Goal: Contribute content: Add original content to the website for others to see

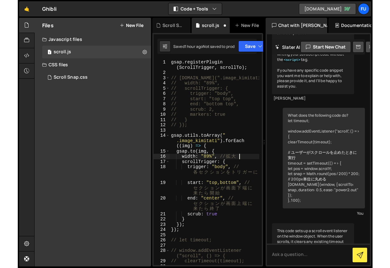
scroll to position [267, 0]
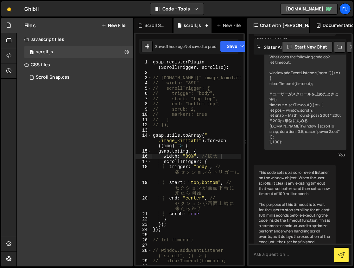
drag, startPoint x: 132, startPoint y: 89, endPoint x: 113, endPoint y: 90, distance: 19.3
click at [113, 90] on div "Files New File Create your first file Get started by starting a Javascript or C…" at bounding box center [75, 142] width 116 height 249
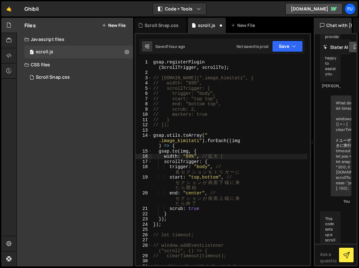
scroll to position [943, 0]
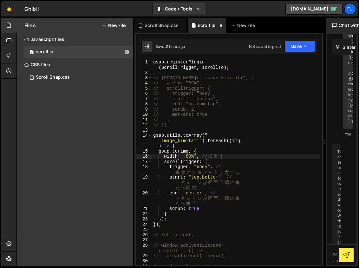
drag, startPoint x: 249, startPoint y: 47, endPoint x: 321, endPoint y: 49, distance: 72.0
click at [321, 49] on div "Files New File Create your first file Get started by starting a Javascript or C…" at bounding box center [187, 142] width 342 height 249
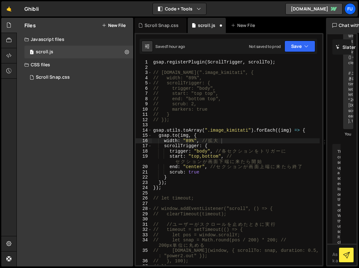
drag, startPoint x: 134, startPoint y: 95, endPoint x: 121, endPoint y: 94, distance: 13.0
click at [121, 94] on div "Files New File Create your first file Get started by starting a Javascript or C…" at bounding box center [187, 142] width 342 height 249
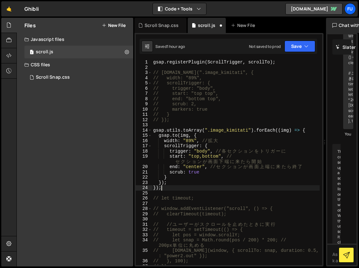
click at [191, 188] on div "gsap . registerPlugin ( ScrollTrigger , scrollTo ) ; // [DOMAIN_NAME](".image_k…" at bounding box center [236, 168] width 168 height 216
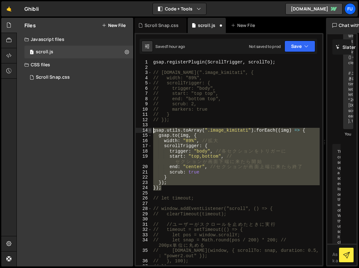
drag, startPoint x: 175, startPoint y: 180, endPoint x: 149, endPoint y: 129, distance: 57.3
click at [149, 129] on div "}); 1 2 3 4 5 6 7 8 9 10 11 12 13 14 15 16 17 18 19 20 21 22 23 24 25 26 27 28 …" at bounding box center [229, 162] width 186 height 205
type textarea "gsap.utils.toArray(".image_kimitati").forEach((img) => { [DOMAIN_NAME](img, {"
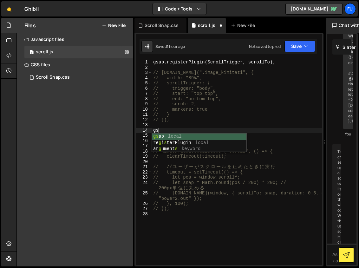
type textarea "gsap"
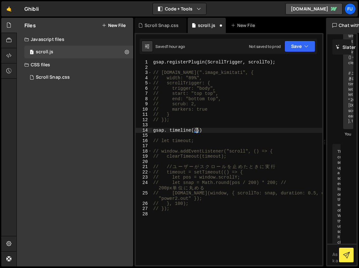
type textarea "gsap. timeline({})"
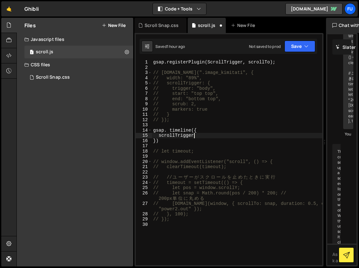
scroll to position [0, 3]
type textarea "scrollTrigger:{}"
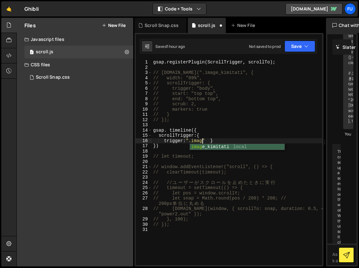
scroll to position [0, 3]
type textarea "}"
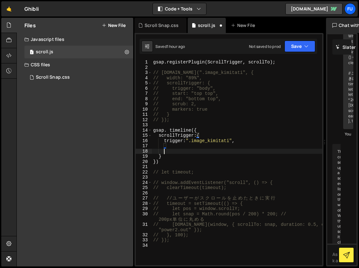
scroll to position [0, 0]
click at [180, 141] on div "gsap . registerPlugin ( ScrollTrigger , scrollTo ) ; // [DOMAIN_NAME](".image_k…" at bounding box center [237, 168] width 170 height 216
type textarea "trigger:".image_kimitati","
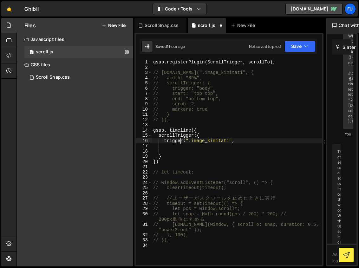
click at [180, 143] on div "gsap . registerPlugin ( ScrollTrigger , scrollTo ) ; // [DOMAIN_NAME](".image_k…" at bounding box center [237, 168] width 170 height 216
click at [180, 147] on div "gsap . registerPlugin ( ScrollTrigger , scrollTo ) ; // [DOMAIN_NAME](".image_k…" at bounding box center [237, 168] width 170 height 216
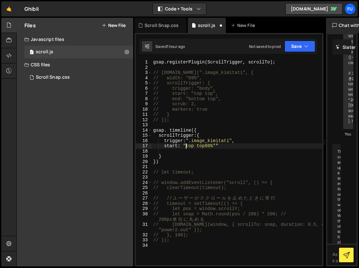
scroll to position [0, 2]
type textarea "start: "top top80%","
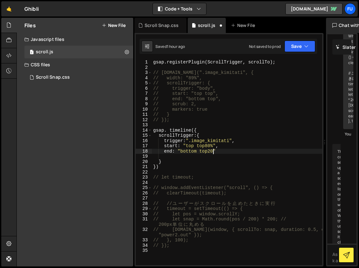
scroll to position [0, 4]
type textarea "end: "bottom top20%","
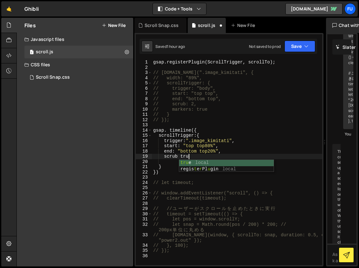
scroll to position [0, 2]
type textarea "scrub true,"
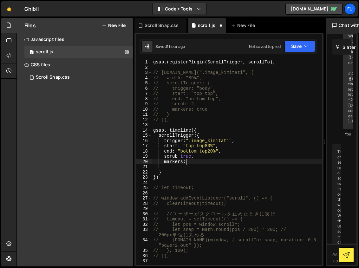
scroll to position [0, 2]
click at [178, 154] on div "gsap . registerPlugin ( ScrollTrigger , scrollTo ) ; // [DOMAIN_NAME](".image_k…" at bounding box center [237, 168] width 170 height 216
click at [230, 162] on div "gsap . registerPlugin ( ScrollTrigger , scrollTo ) ; // [DOMAIN_NAME](".image_k…" at bounding box center [237, 168] width 170 height 216
click at [196, 178] on div "gsap . registerPlugin ( ScrollTrigger , scrollTo ) ; // [DOMAIN_NAME](".image_k…" at bounding box center [237, 168] width 170 height 216
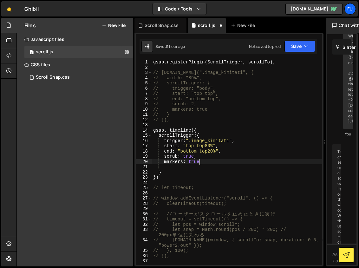
type textarea "})"
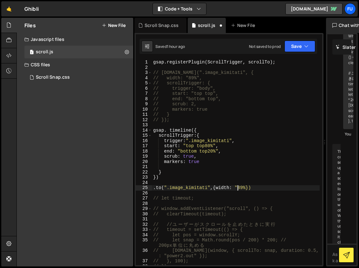
scroll to position [0, 6]
click at [245, 187] on div "gsap . registerPlugin ( ScrollTrigger , scrollTo ) ; // [DOMAIN_NAME](".image_k…" at bounding box center [236, 168] width 168 height 216
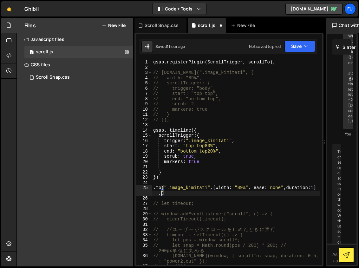
scroll to position [0, 11]
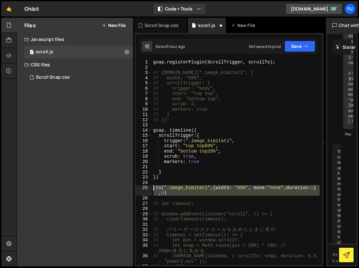
drag, startPoint x: 175, startPoint y: 196, endPoint x: 154, endPoint y: 188, distance: 22.3
click at [153, 188] on div "gsap . registerPlugin ( ScrollTrigger , scrollTo ) ; // [DOMAIN_NAME](".image_k…" at bounding box center [236, 168] width 168 height 216
type textarea ".to(".image_kimitati",{width: "89%", ease:"none",duration:1},0)"
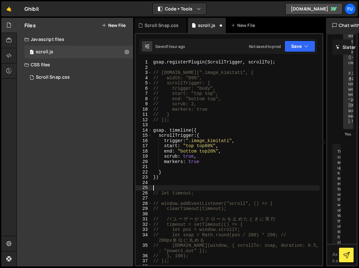
scroll to position [0, 0]
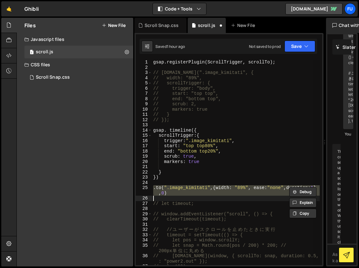
click at [180, 192] on div "gsap . registerPlugin ( ScrollTrigger , scrollTo ) ; // [DOMAIN_NAME](".image_k…" at bounding box center [236, 162] width 168 height 205
type textarea ".to(".image_kimitati",{width: "89%", ease:"none",duration:1},0)"
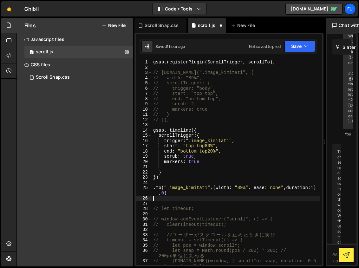
paste textarea ".to(".image_kimitati",{width: "89%", ease:"none",duration:1},0)"
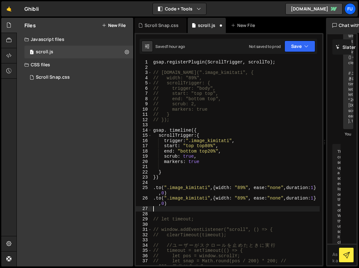
click at [242, 196] on div "gsap . registerPlugin ( ScrollTrigger , scrollTo ) ; // [DOMAIN_NAME](".image_k…" at bounding box center [236, 170] width 168 height 221
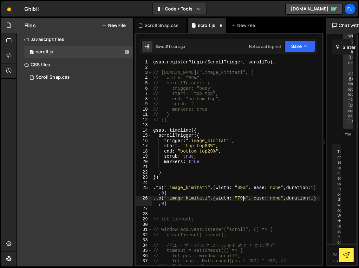
scroll to position [0, 6]
click at [165, 203] on div "gsap . registerPlugin ( ScrollTrigger , scrollTo ) ; // [DOMAIN_NAME](".image_k…" at bounding box center [236, 170] width 168 height 221
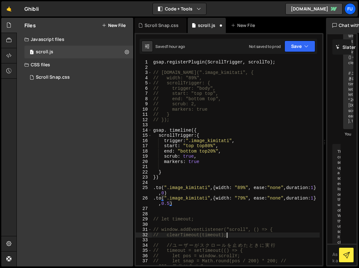
click at [233, 234] on div "gsap . registerPlugin ( ScrollTrigger , scrollTo ) ; // [DOMAIN_NAME](".image_k…" at bounding box center [236, 170] width 168 height 221
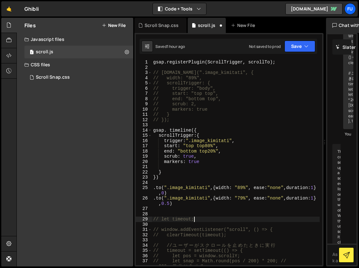
click at [216, 218] on div "gsap . registerPlugin ( ScrollTrigger , scrollTo ) ; // [DOMAIN_NAME](".image_k…" at bounding box center [236, 170] width 168 height 221
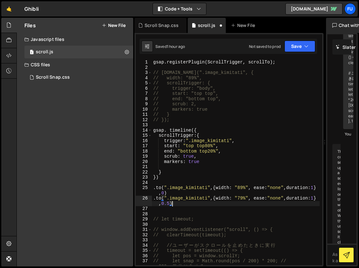
click at [204, 205] on div "gsap . registerPlugin ( ScrollTrigger , scrollTo ) ; // [DOMAIN_NAME](".image_k…" at bounding box center [236, 170] width 168 height 221
click at [184, 205] on div "gsap . registerPlugin ( ScrollTrigger , scrollTo ) ; // [DOMAIN_NAME](".image_k…" at bounding box center [236, 170] width 168 height 221
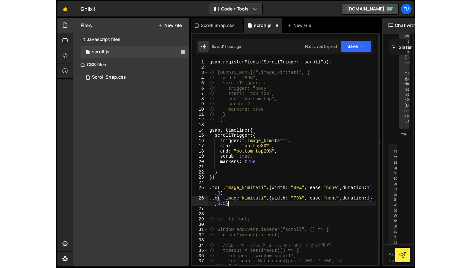
scroll to position [0, 12]
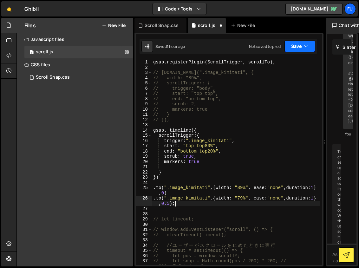
click at [308, 48] on icon "button" at bounding box center [306, 46] width 4 height 6
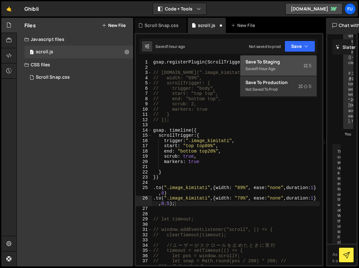
click at [270, 72] on div "Saved 1 hour ago" at bounding box center [278, 69] width 66 height 8
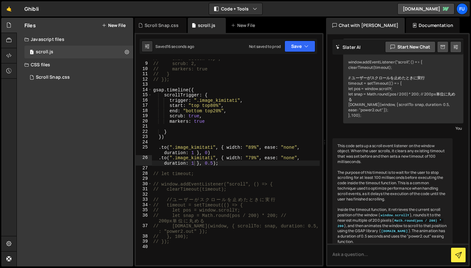
scroll to position [7, 0]
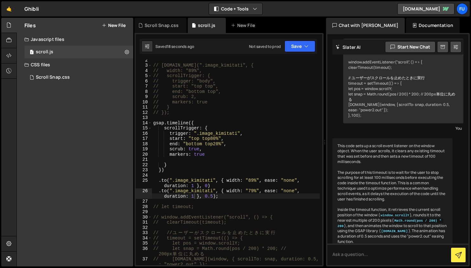
click at [218, 137] on div "// [DOMAIN_NAME](".image_kimitati", { // width: "89%", // scrollTrigger: { // t…" at bounding box center [236, 165] width 168 height 216
click at [221, 144] on div "// [DOMAIN_NAME](".image_kimitati", { // width: "89%", // scrollTrigger: { // t…" at bounding box center [236, 165] width 168 height 216
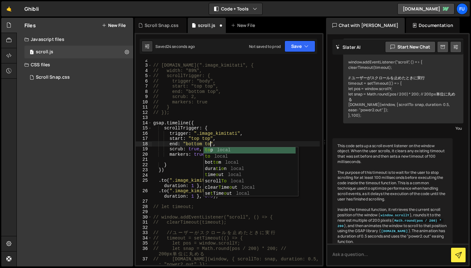
scroll to position [0, 4]
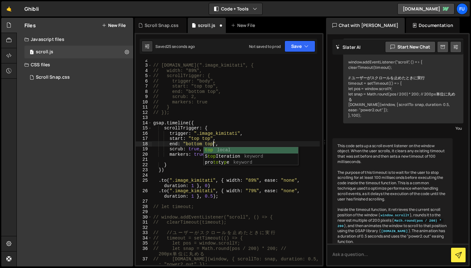
click at [210, 139] on div "// [DOMAIN_NAME](".image_kimitati", { // width: "89%", // scrollTrigger: { // t…" at bounding box center [236, 165] width 168 height 216
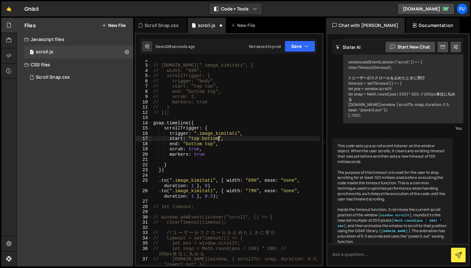
click at [248, 151] on div "// [DOMAIN_NAME](".image_kimitati", { // width: "89%", // scrollTrigger: { // t…" at bounding box center [236, 165] width 168 height 216
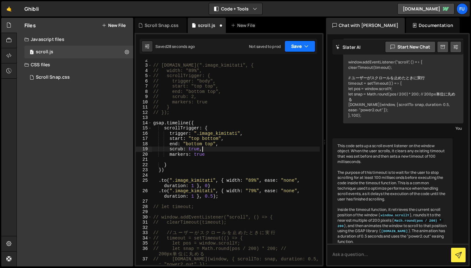
click at [303, 51] on button "Save" at bounding box center [299, 46] width 31 height 11
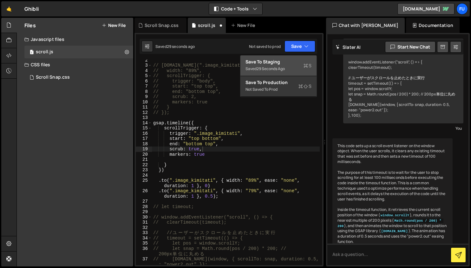
click at [298, 75] on button "Save to Staging S Saved 29 seconds ago" at bounding box center [278, 65] width 76 height 21
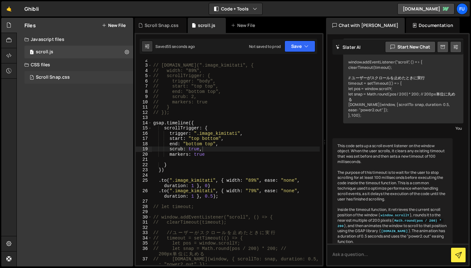
click at [84, 72] on div "1 Scroll Snap.css 0" at bounding box center [79, 77] width 111 height 13
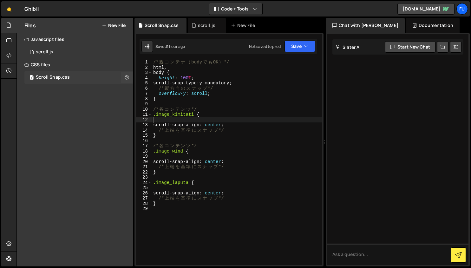
scroll to position [0, 0]
click at [91, 53] on div "1 scroll.js 0" at bounding box center [78, 52] width 109 height 13
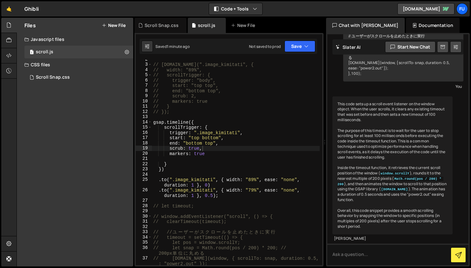
scroll to position [9, 0]
drag, startPoint x: 212, startPoint y: 194, endPoint x: 242, endPoint y: 197, distance: 29.9
click at [212, 194] on div "// [DOMAIN_NAME](".image_kimitati", { // width: "89%", // scrollTrigger: { // t…" at bounding box center [236, 164] width 168 height 216
click at [271, 193] on div "// [DOMAIN_NAME](".image_kimitati", { // width: "89%", // scrollTrigger: { // t…" at bounding box center [236, 164] width 168 height 216
click at [91, 82] on div "1 Scroll Snap.css 0" at bounding box center [79, 77] width 111 height 13
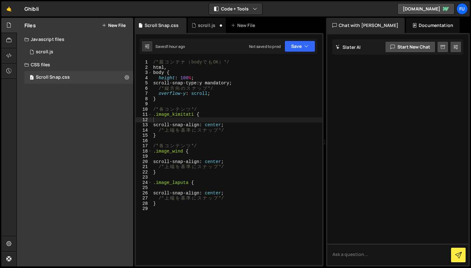
scroll to position [0, 0]
click at [75, 55] on div "1 scroll.js 0" at bounding box center [78, 52] width 109 height 13
click at [96, 52] on div "1 scroll.js 0" at bounding box center [78, 52] width 109 height 13
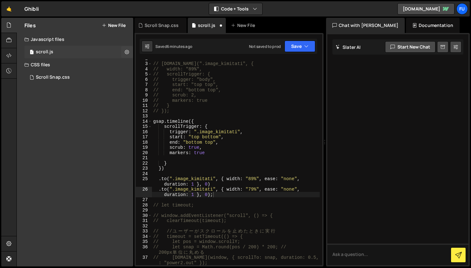
click at [96, 54] on div "1 scroll.js 0" at bounding box center [78, 52] width 109 height 13
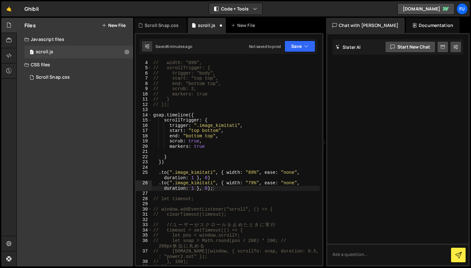
scroll to position [273, 0]
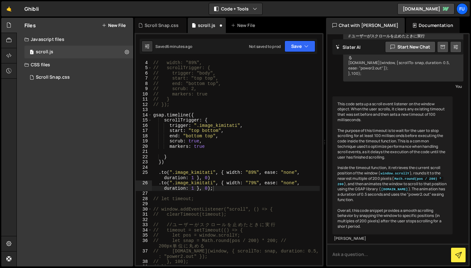
type textarea ".to(".image_kimitati", { width: "89%", ease: "none", duration: 1 }, 0)"
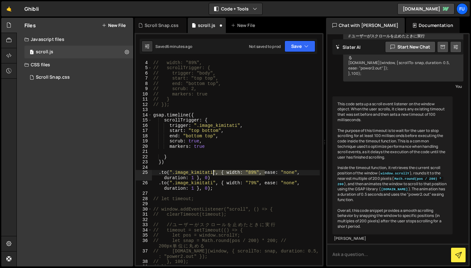
drag, startPoint x: 266, startPoint y: 172, endPoint x: 212, endPoint y: 171, distance: 54.2
click at [212, 171] on div "// [DOMAIN_NAME](".image_kimitati", { // width: "89%", // scrollTrigger: { // t…" at bounding box center [236, 163] width 168 height 216
click at [325, 165] on div at bounding box center [324, 142] width 3 height 249
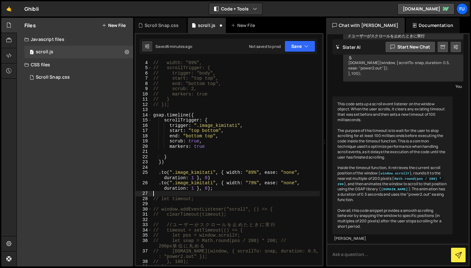
click at [257, 193] on div "// [DOMAIN_NAME](".image_kimitati", { // width: "89%", // scrollTrigger: { // t…" at bounding box center [236, 163] width 168 height 216
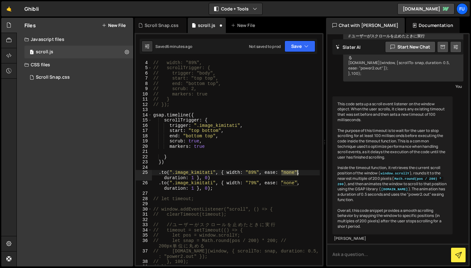
drag, startPoint x: 281, startPoint y: 172, endPoint x: 297, endPoint y: 171, distance: 16.8
click at [297, 171] on div "// [DOMAIN_NAME](".image_kimitati", { // width: "89%", // scrollTrigger: { // t…" at bounding box center [236, 163] width 168 height 216
paste textarea "ease: "[DOMAIN_NAME]"
drag, startPoint x: 282, startPoint y: 173, endPoint x: 263, endPoint y: 172, distance: 18.1
click at [263, 172] on div "// [DOMAIN_NAME](".image_kimitati", { // width: "89%", // scrollTrigger: { // t…" at bounding box center [236, 163] width 168 height 216
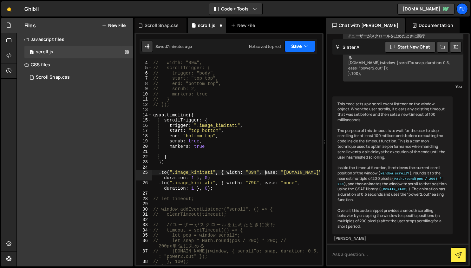
click at [306, 42] on button "Save" at bounding box center [299, 46] width 31 height 11
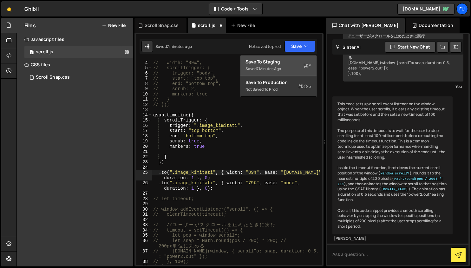
click at [303, 62] on div "Save to Staging S" at bounding box center [278, 62] width 66 height 6
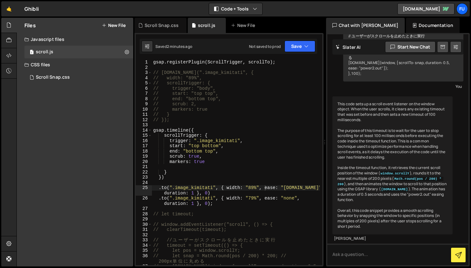
click at [252, 65] on div "gsap . registerPlugin ( ScrollTrigger , scrollTo ) ; // [DOMAIN_NAME](".image_k…" at bounding box center [236, 170] width 168 height 221
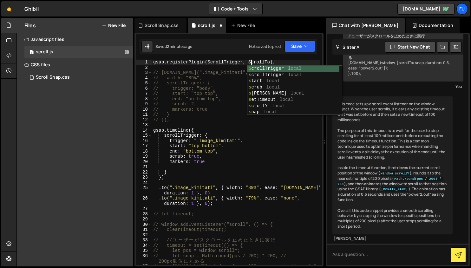
click at [269, 62] on div "gsap . registerPlugin ( ScrollTrigger , ScrollTo ) ; // [DOMAIN_NAME](".image_k…" at bounding box center [236, 170] width 168 height 221
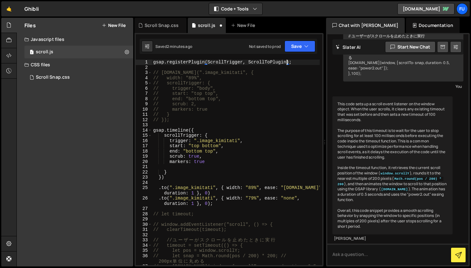
click at [294, 102] on div "gsap . registerPlugin ( ScrollTrigger , ScrollToPlugin ) ; // [DOMAIN_NAME](".i…" at bounding box center [236, 170] width 168 height 221
click at [290, 75] on div "gsap . registerPlugin ( ScrollTrigger , ScrollToPlugin ) ; // [DOMAIN_NAME](".i…" at bounding box center [236, 170] width 168 height 221
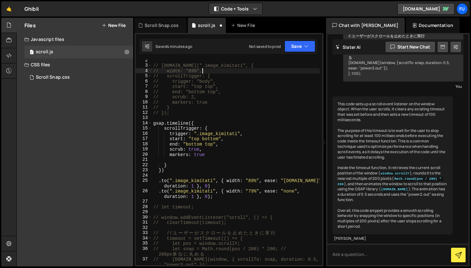
scroll to position [14, 0]
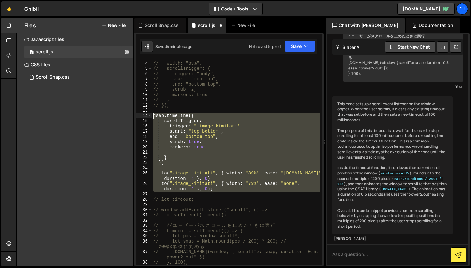
drag, startPoint x: 228, startPoint y: 193, endPoint x: 153, endPoint y: 115, distance: 108.5
click at [153, 115] on div "// [DOMAIN_NAME](".image_kimitati", { // width: "89%", // scrollTrigger: { // t…" at bounding box center [236, 163] width 168 height 216
paste textarea "});"
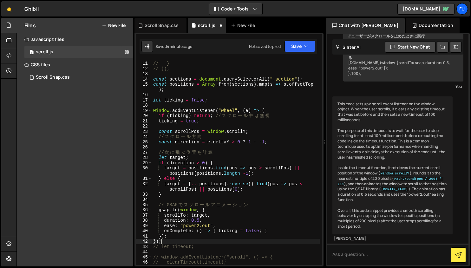
scroll to position [52, 0]
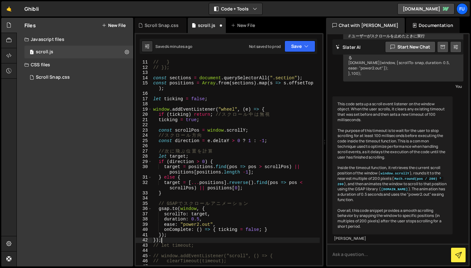
click at [198, 168] on div "// } // }); const sections = document . querySelectorAll ( ".section" ) ; const…" at bounding box center [236, 168] width 168 height 216
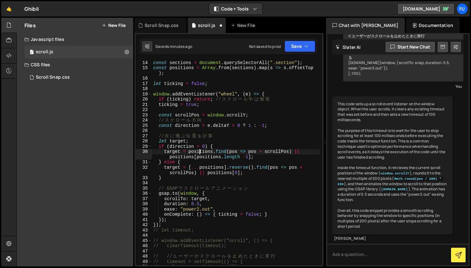
scroll to position [67, 0]
click at [186, 224] on div "const sections = document . querySelectorAll ( ".section" ) ; const positions =…" at bounding box center [236, 163] width 168 height 216
type textarea "});"
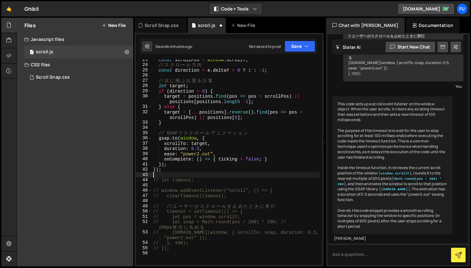
scroll to position [129, 0]
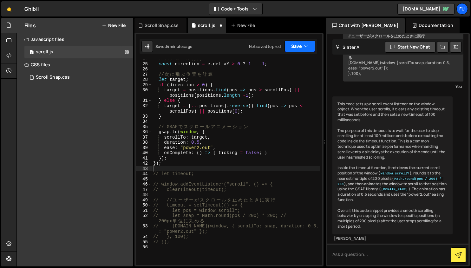
click at [301, 50] on button "Save" at bounding box center [299, 46] width 31 height 11
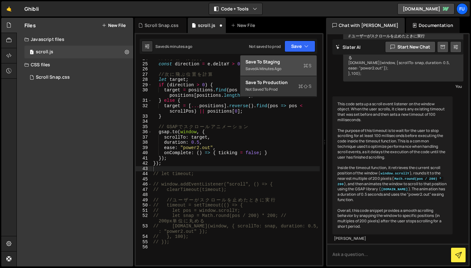
click at [291, 67] on div "Saved 4 minutes ago" at bounding box center [278, 69] width 66 height 8
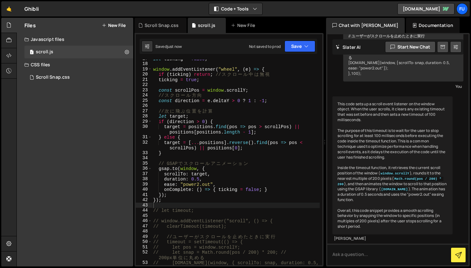
scroll to position [93, 0]
click at [234, 102] on div "let ticking = false ; window . addEventListener ( "wheel" , ( e ) => { if ( tic…" at bounding box center [236, 166] width 168 height 221
click at [248, 112] on div "let ticking = false ; window . addEventListener ( "wheel" , ( e ) => { if ( tic…" at bounding box center [236, 166] width 168 height 221
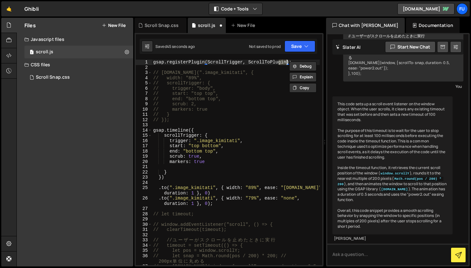
scroll to position [0, 0]
click at [231, 177] on div "gsap . registerPlugin ( ScrollTrigger , ScrollToPlugin ) ; // [DOMAIN_NAME](".i…" at bounding box center [236, 170] width 168 height 221
type textarea "})"
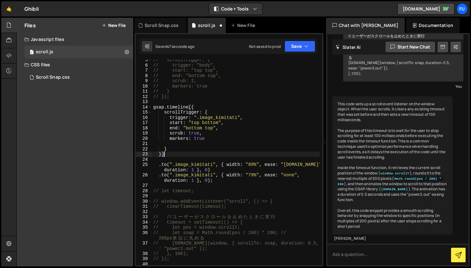
scroll to position [36, 0]
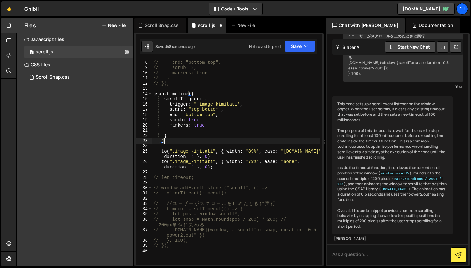
click at [230, 172] on div "// start: "top top", // end: "bottom top", // scrub: 2, // markers: true // } /…" at bounding box center [236, 163] width 168 height 216
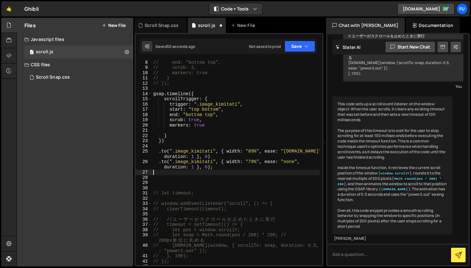
click at [205, 173] on div "// start: "top top", // end: "bottom top", // scrub: 2, // markers: true // } /…" at bounding box center [236, 163] width 168 height 216
click at [198, 177] on div "// start: "top top", // end: "bottom top", // scrub: 2, // markers: true // } /…" at bounding box center [236, 163] width 168 height 216
paste textarea "});"
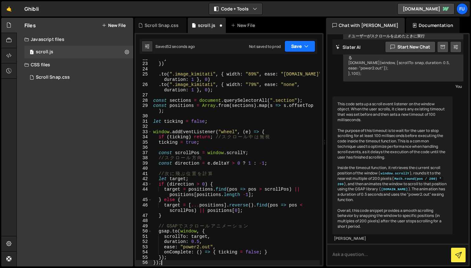
type textarea "});"
click at [305, 52] on button "Save" at bounding box center [299, 46] width 31 height 11
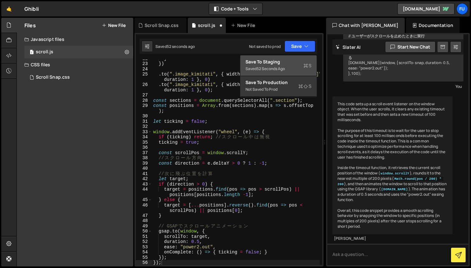
click at [298, 64] on div "Save to Staging S" at bounding box center [278, 62] width 66 height 6
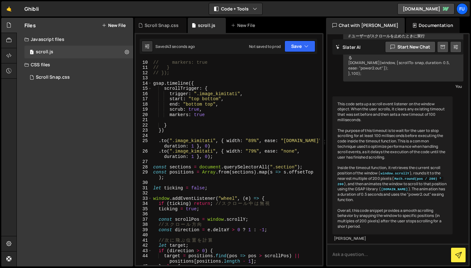
scroll to position [42, 0]
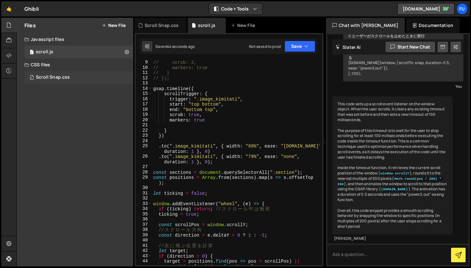
click at [60, 76] on div "Scroll Snap.css" at bounding box center [53, 78] width 34 height 6
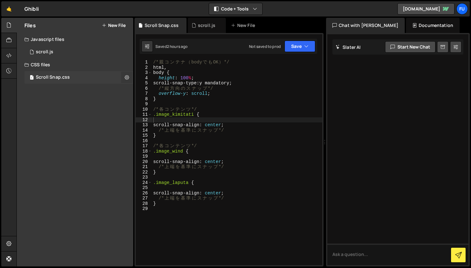
click at [126, 79] on icon at bounding box center [127, 77] width 4 height 6
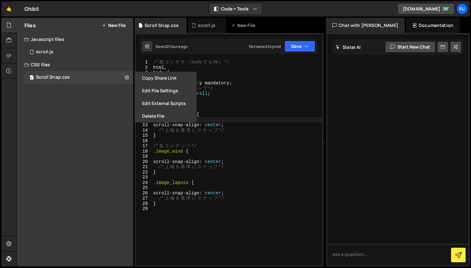
type textarea "/* 縦方向のスナップ */"
click at [239, 89] on div "/* 親 コ ン テ ナ （ body で も OK ） */ html , body { height : 100 % ; scroll-snap-type…" at bounding box center [237, 168] width 170 height 216
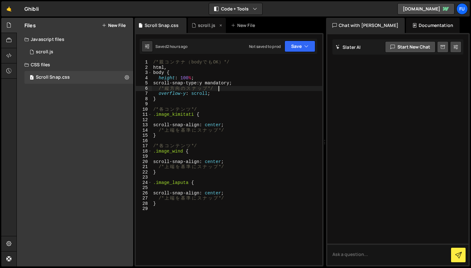
click at [191, 29] on div "scroll.js" at bounding box center [207, 25] width 38 height 15
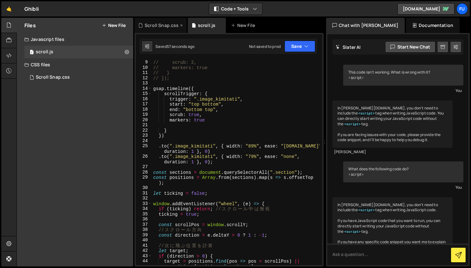
click at [168, 28] on div "Scroll Snap.css" at bounding box center [162, 25] width 34 height 6
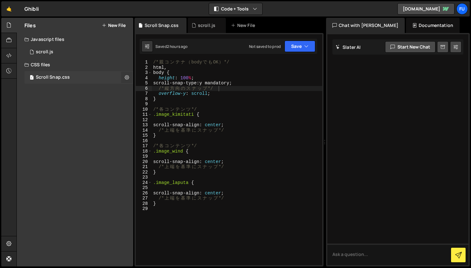
click at [131, 79] on button at bounding box center [126, 77] width 11 height 11
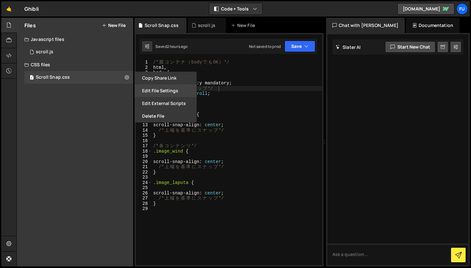
click at [164, 93] on button "Edit File Settings" at bounding box center [165, 90] width 62 height 13
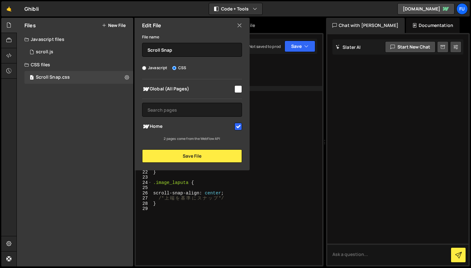
click at [239, 129] on input "checkbox" at bounding box center [238, 127] width 8 height 8
checkbox input "false"
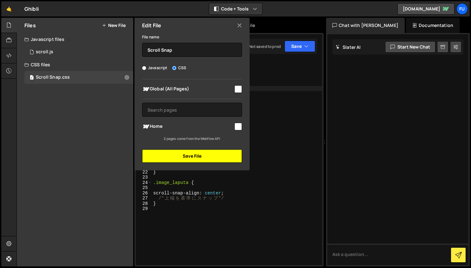
click at [222, 155] on button "Save File" at bounding box center [192, 155] width 100 height 13
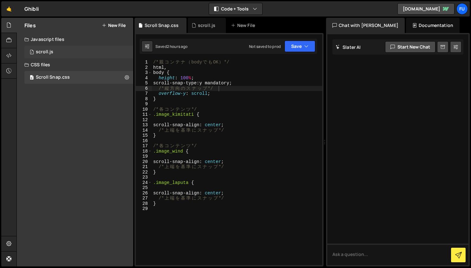
click at [122, 51] on div "1 scroll.js 0" at bounding box center [78, 52] width 109 height 13
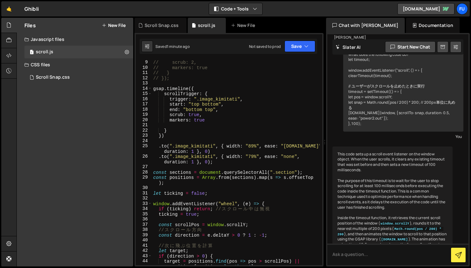
scroll to position [273, 0]
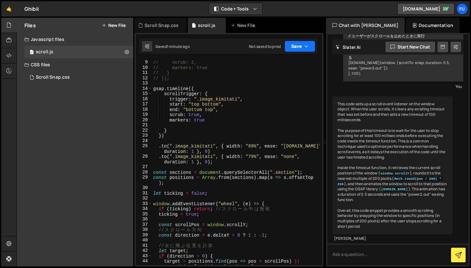
click at [297, 45] on button "Save" at bounding box center [299, 46] width 31 height 11
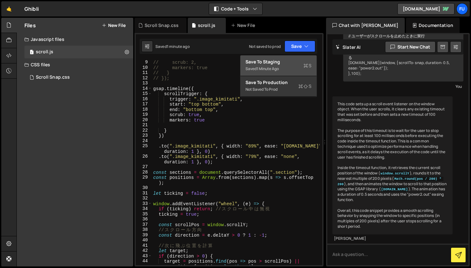
click at [282, 67] on div "Saved 1 minute ago" at bounding box center [278, 69] width 66 height 8
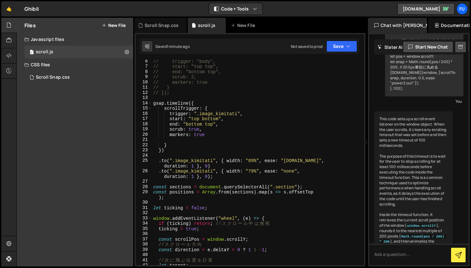
scroll to position [315, 0]
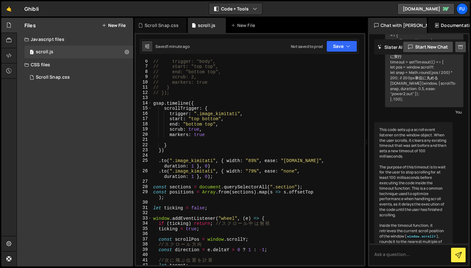
drag, startPoint x: 324, startPoint y: 163, endPoint x: 357, endPoint y: 168, distance: 32.6
click at [357, 168] on div "Files New File Create your first file Get started by starting a Javascript or C…" at bounding box center [243, 142] width 454 height 249
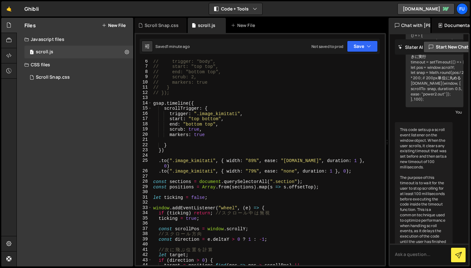
scroll to position [379, 0]
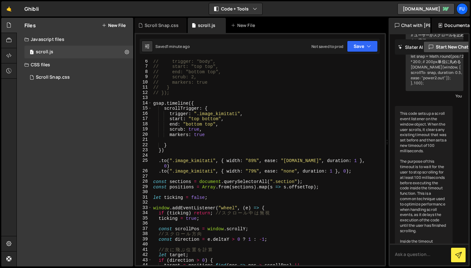
drag, startPoint x: 361, startPoint y: 181, endPoint x: 386, endPoint y: 179, distance: 24.4
click at [386, 179] on div "Files New File Create your first file Get started by starting a Javascript or C…" at bounding box center [243, 142] width 454 height 249
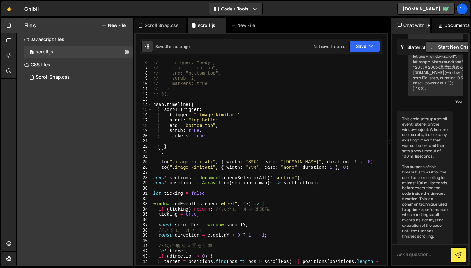
scroll to position [26, 0]
type textarea ".to(".image_kimitati", { width: "79%", ease: "none", duration: 1 }, 0);"
click at [362, 169] on div "// scrollTrigger: { // trigger: "body", // start: "top top", // end: "bottom to…" at bounding box center [268, 165] width 232 height 221
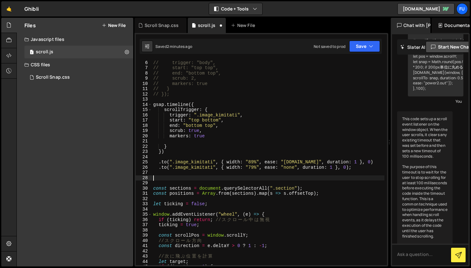
scroll to position [25, 0]
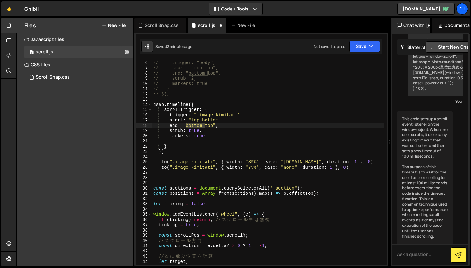
drag, startPoint x: 204, startPoint y: 126, endPoint x: 184, endPoint y: 127, distance: 20.0
click at [184, 127] on div "// scrollTrigger: { // trigger: "body", // start: "top top", // end: "bottom to…" at bounding box center [268, 163] width 232 height 216
click at [212, 127] on div "// scrollTrigger: { // trigger: "body", // start: "top top", // end: "bottom to…" at bounding box center [268, 163] width 232 height 216
drag, startPoint x: 202, startPoint y: 125, endPoint x: 185, endPoint y: 126, distance: 16.2
click at [185, 126] on div "// scrollTrigger: { // trigger: "body", // start: "top top", // end: "bottom to…" at bounding box center [268, 163] width 232 height 216
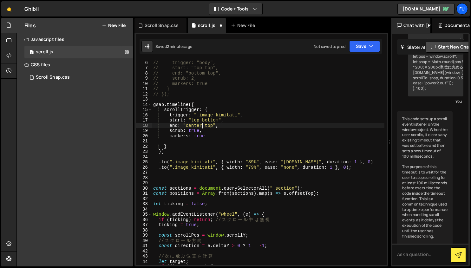
scroll to position [0, 3]
click at [213, 127] on div "// scrollTrigger: { // trigger: "body", // start: "top top", // end: "bottom to…" at bounding box center [268, 163] width 232 height 216
type textarea "end: "center center","
click at [324, 174] on div "// scrollTrigger: { // trigger: "body", // start: "top top", // end: "bottom to…" at bounding box center [268, 163] width 232 height 216
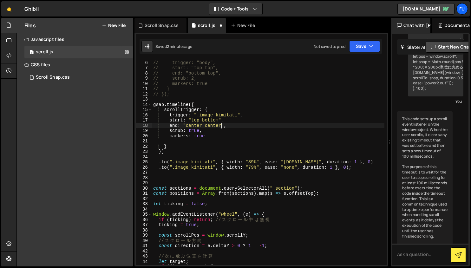
scroll to position [0, 0]
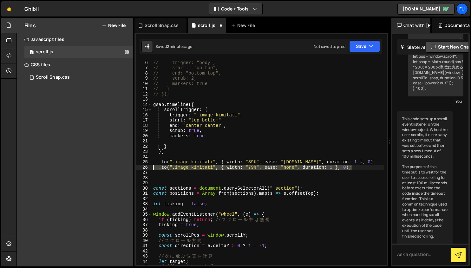
drag, startPoint x: 355, startPoint y: 169, endPoint x: 153, endPoint y: 169, distance: 202.0
click at [153, 168] on div "// scrollTrigger: { // trigger: "body", // start: "top top", // end: "bottom to…" at bounding box center [268, 163] width 232 height 216
type textarea ".to(".image_kimitati", { width: "79%", ease: "none", duration: 1 }, 0);"
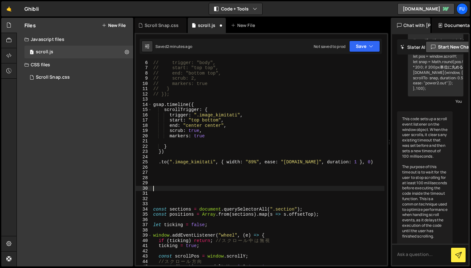
paste textarea ".to(".image_kimitati", { width: "79%", ease: "none", duration: 1 }, 0);"
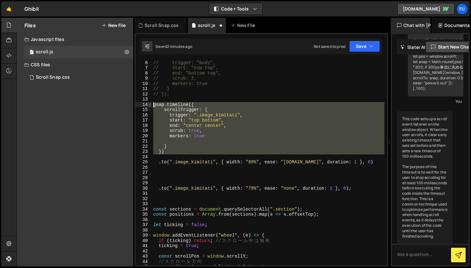
drag, startPoint x: 191, startPoint y: 156, endPoint x: 150, endPoint y: 104, distance: 66.7
click at [150, 104] on div ".to(".image_kimitati", { width: "79%", ease: "none", duration: 1 }, 0); 5 6 7 8…" at bounding box center [261, 162] width 251 height 205
type textarea "gsap.timeline({ scrollTrigger: {"
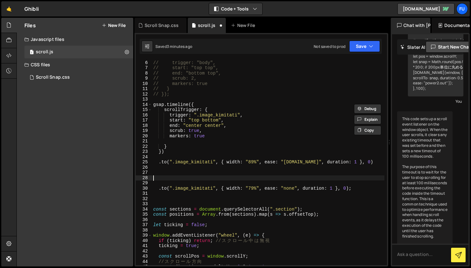
click at [167, 180] on div "// scrollTrigger: { // trigger: "body", // start: "top top", // end: "bottom to…" at bounding box center [268, 163] width 232 height 216
paste textarea "})"
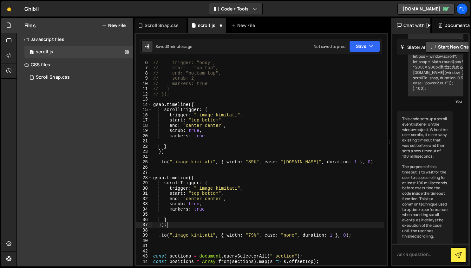
scroll to position [0, 1]
click at [177, 150] on div "// scrollTrigger: { // trigger: "body", // start: "top top", // end: "bottom to…" at bounding box center [268, 163] width 232 height 216
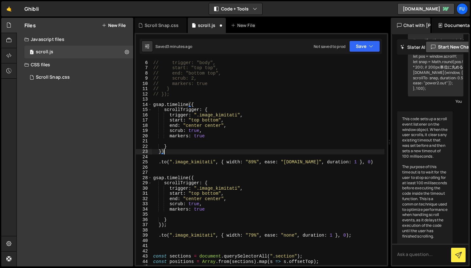
type textarea "});"
click at [165, 214] on div "// scrollTrigger: { // trigger: "body", // start: "top top", // end: "bottom to…" at bounding box center [268, 163] width 232 height 216
click at [192, 215] on div "// scrollTrigger: { // trigger: "body", // start: "top top", // end: "bottom to…" at bounding box center [268, 163] width 232 height 216
click at [215, 206] on div "// scrollTrigger: { // trigger: "body", // start: "top top", // end: "bottom to…" at bounding box center [268, 163] width 232 height 216
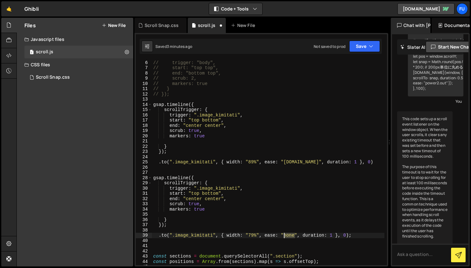
drag, startPoint x: 295, startPoint y: 236, endPoint x: 284, endPoint y: 236, distance: 10.5
click at [284, 236] on div "// scrollTrigger: { // trigger: "body", // start: "top top", // end: "bottom to…" at bounding box center [268, 163] width 232 height 216
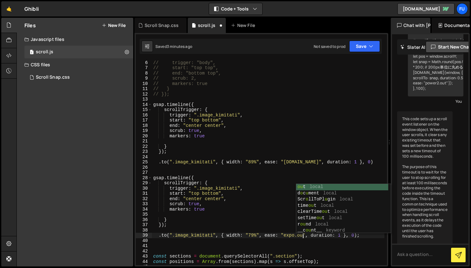
scroll to position [0, 10]
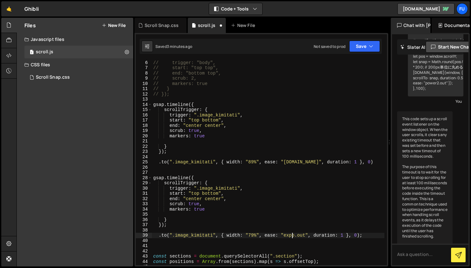
click at [291, 238] on div "// scrollTrigger: { // trigger: "body", // start: "top top", // end: "bottom to…" at bounding box center [268, 163] width 232 height 216
click at [270, 223] on div "// scrollTrigger: { // trigger: "body", // start: "top top", // end: "bottom to…" at bounding box center [268, 163] width 232 height 216
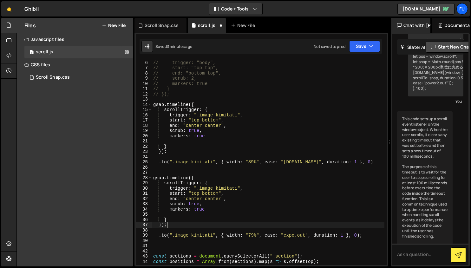
click at [253, 203] on div "// scrollTrigger: { // trigger: "body", // start: "top top", // end: "bottom to…" at bounding box center [268, 163] width 232 height 216
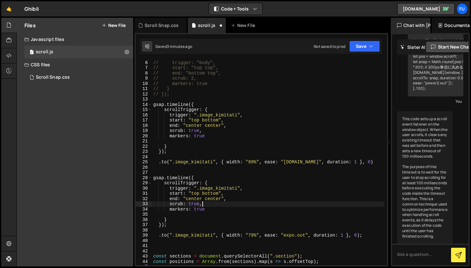
click at [230, 200] on div "// scrollTrigger: { // trigger: "body", // start: "top top", // end: "bottom to…" at bounding box center [268, 163] width 232 height 216
click at [199, 193] on div "// scrollTrigger: { // trigger: "body", // start: "top top", // end: "bottom to…" at bounding box center [268, 163] width 232 height 216
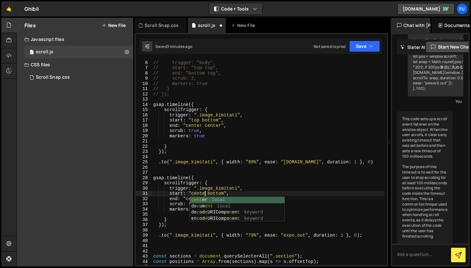
scroll to position [0, 3]
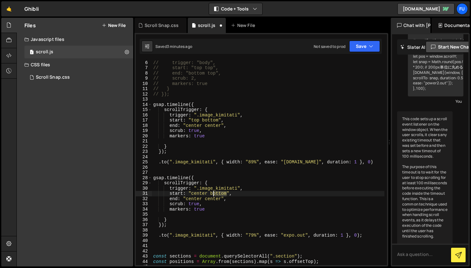
drag, startPoint x: 227, startPoint y: 193, endPoint x: 211, endPoint y: 193, distance: 15.9
click at [211, 193] on div "// scrollTrigger: { // trigger: "body", // start: "top top", // end: "bottom to…" at bounding box center [268, 163] width 232 height 216
click at [201, 199] on div "// scrollTrigger: { // trigger: "body", // start: "top top", // end: "bottom to…" at bounding box center [268, 163] width 232 height 216
click at [220, 197] on div "// scrollTrigger: { // trigger: "body", // start: "top top", // end: "bottom to…" at bounding box center [268, 163] width 232 height 216
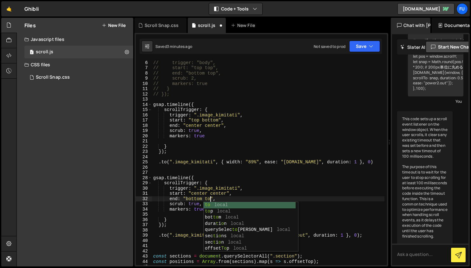
scroll to position [0, 4]
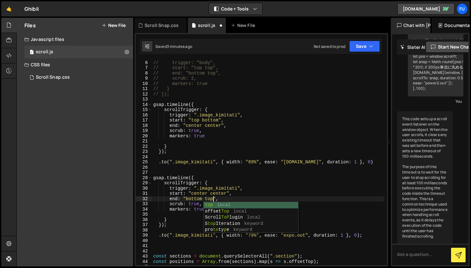
click at [317, 196] on div "// scrollTrigger: { // trigger: "body", // start: "top top", // end: "bottom to…" at bounding box center [268, 163] width 232 height 216
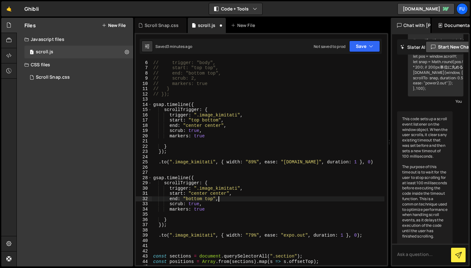
click at [288, 205] on div "// scrollTrigger: { // trigger: "body", // start: "top top", // end: "bottom to…" at bounding box center [268, 163] width 232 height 216
drag, startPoint x: 371, startPoint y: 44, endPoint x: 371, endPoint y: 49, distance: 5.1
click at [371, 44] on icon "button" at bounding box center [371, 46] width 4 height 6
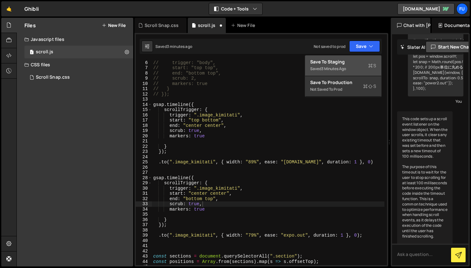
click at [342, 62] on div "Save to Staging S" at bounding box center [343, 62] width 66 height 6
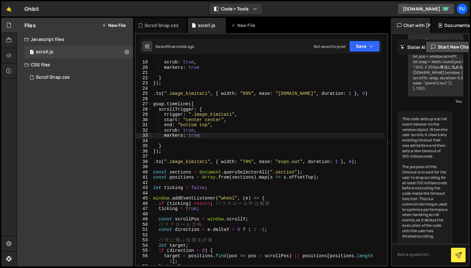
scroll to position [94, 0]
type textarea ".to(".image_kimitati", { width: "79%", ease: "expo.out", duration: 1 }, 0);"
click at [309, 160] on div "scrub : true , markers : true } }) ; . to ( ".image_kimitati" , { width : "89%"…" at bounding box center [268, 168] width 232 height 216
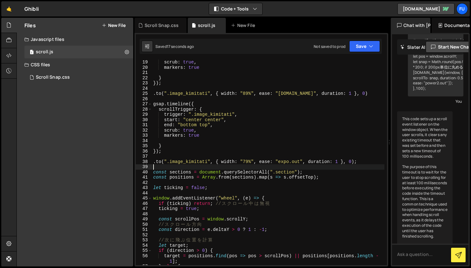
click at [308, 167] on div "scrub : true , markers : true } }) ; . to ( ".image_kimitati" , { width : "89%"…" at bounding box center [268, 168] width 232 height 216
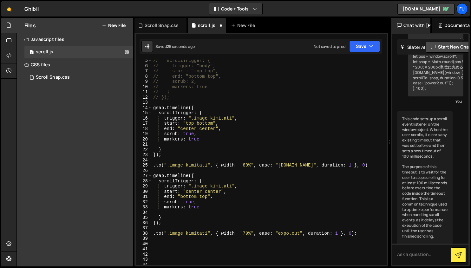
scroll to position [23, 0]
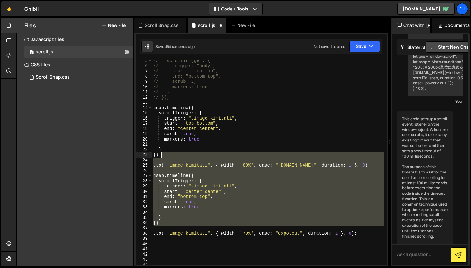
drag, startPoint x: 362, startPoint y: 229, endPoint x: 276, endPoint y: 141, distance: 123.3
click at [276, 141] on div "// scrollTrigger: { // trigger: "body", // start: "top top", // end: "bottom to…" at bounding box center [268, 166] width 232 height 216
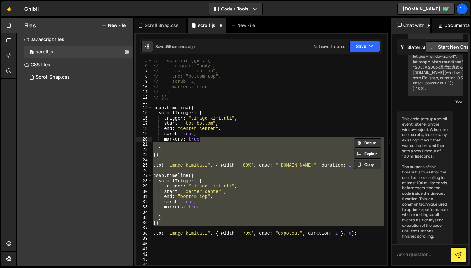
click at [367, 232] on div "// scrollTrigger: { // trigger: "body", // start: "top top", // end: "bottom to…" at bounding box center [268, 166] width 232 height 216
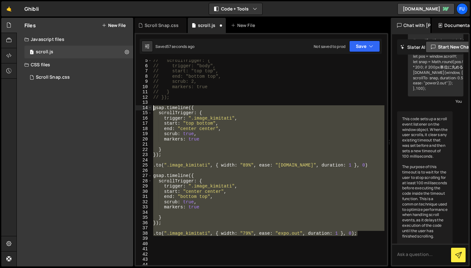
drag, startPoint x: 372, startPoint y: 235, endPoint x: 153, endPoint y: 106, distance: 253.4
click at [153, 106] on div "// scrollTrigger: { // trigger: "body", // start: "top top", // end: "bottom to…" at bounding box center [268, 166] width 232 height 216
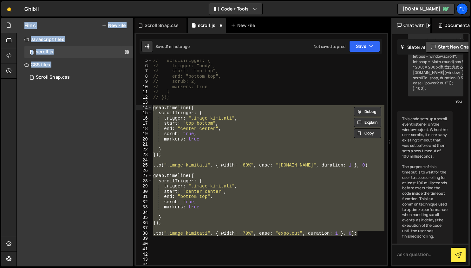
drag, startPoint x: 3, startPoint y: 118, endPoint x: 20, endPoint y: 118, distance: 17.1
click at [20, 118] on div "Hold on a sec... Are you certain you wish to leave this page? Any changes you'v…" at bounding box center [235, 134] width 471 height 268
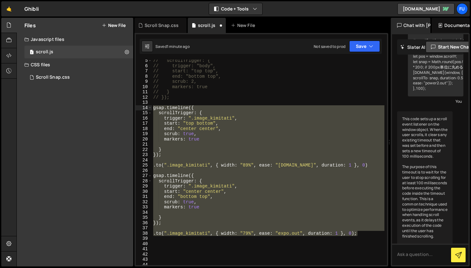
click at [231, 110] on div "// scrollTrigger: { // trigger: "body", // start: "top top", // end: "bottom to…" at bounding box center [268, 162] width 232 height 205
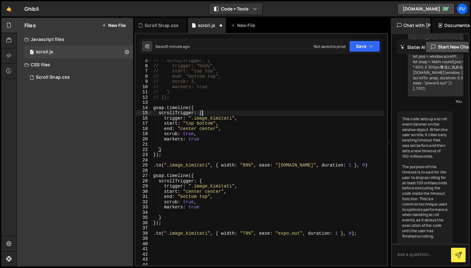
click at [153, 107] on div "// scrollTrigger: { // trigger: "body", // start: "top top", // end: "bottom to…" at bounding box center [268, 166] width 232 height 216
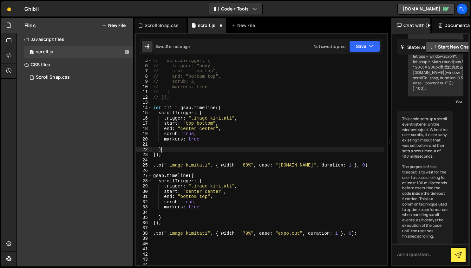
click at [198, 152] on div "// scrollTrigger: { // trigger: "body", // start: "top top", // end: "bottom to…" at bounding box center [268, 166] width 232 height 216
click at [185, 154] on div "// scrollTrigger: { // trigger: "body", // start: "top top", // end: "bottom to…" at bounding box center [268, 166] width 232 height 216
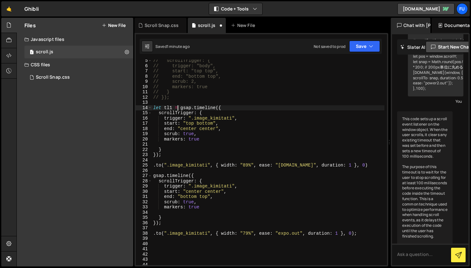
click at [178, 109] on div "// scrollTrigger: { // trigger: "body", // start: "top top", // end: "bottom to…" at bounding box center [268, 166] width 232 height 216
click at [174, 152] on div "// scrollTrigger: { // trigger: "body", // start: "top top", // end: "bottom to…" at bounding box center [268, 166] width 232 height 216
type textarea "}"
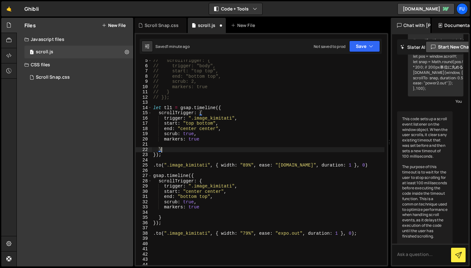
click at [170, 158] on div "// scrollTrigger: { // trigger: "body", // start: "top top", // end: "bottom to…" at bounding box center [268, 166] width 232 height 216
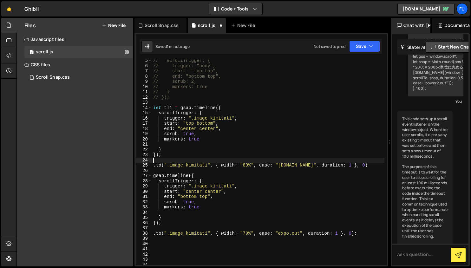
scroll to position [0, 0]
click at [154, 165] on div "// scrollTrigger: { // trigger: "body", // start: "top top", // end: "bottom to…" at bounding box center [268, 166] width 232 height 216
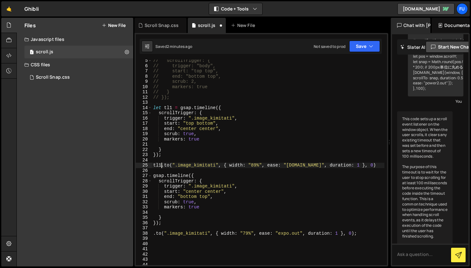
scroll to position [0, 0]
click at [154, 174] on div "// scrollTrigger: { // trigger: "body", // start: "top top", // end: "bottom to…" at bounding box center [268, 166] width 232 height 216
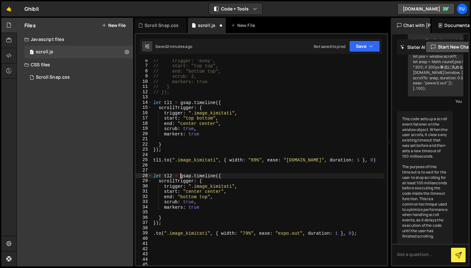
scroll to position [29, 0]
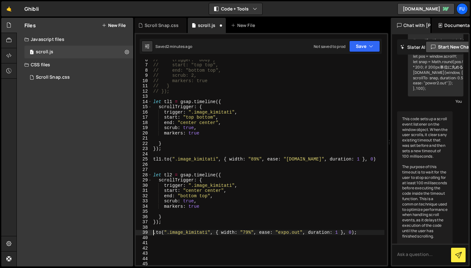
click at [154, 231] on div "// trigger: "body", // start: "top top", // end: "bottom top", // scrub: 2, // …" at bounding box center [268, 165] width 232 height 216
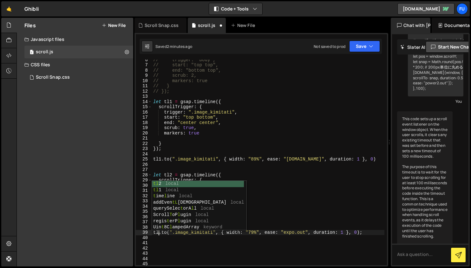
type textarea "[DOMAIN_NAME](".image_kimitati", { width: "79%", ease: "expo.out", duration: 1 …"
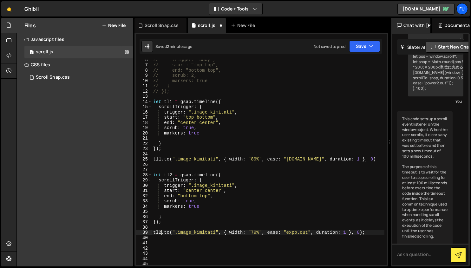
click at [229, 257] on div "// trigger: "body", // start: "top top", // end: "bottom top", // scrub: 2, // …" at bounding box center [268, 165] width 232 height 216
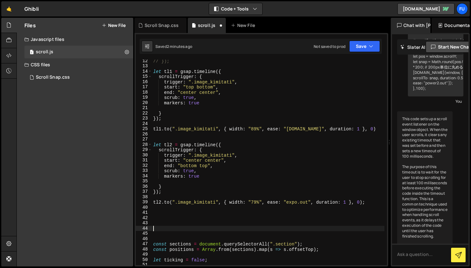
scroll to position [66, 0]
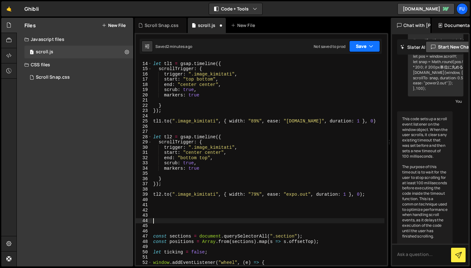
click at [366, 51] on button "Save" at bounding box center [364, 46] width 31 height 11
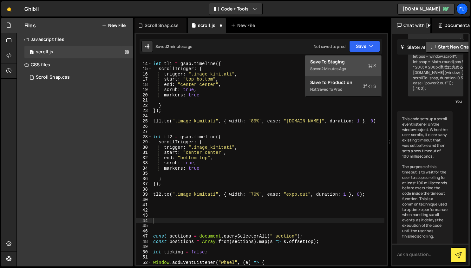
click at [346, 68] on div "2 minutes ago" at bounding box center [333, 68] width 25 height 5
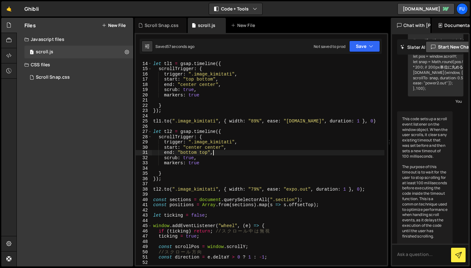
click at [241, 152] on div "let tl1 = gsap . timeline ({ scrollTrigger : { trigger : ".image_kimitati" , st…" at bounding box center [268, 164] width 232 height 216
click at [243, 134] on div "let tl1 = gsap . timeline ({ scrollTrigger : { trigger : ".image_kimitati" , st…" at bounding box center [268, 164] width 232 height 216
click at [242, 155] on div "let tl1 = gsap . timeline ({ scrollTrigger : { trigger : ".image_kimitati" , st…" at bounding box center [268, 164] width 232 height 216
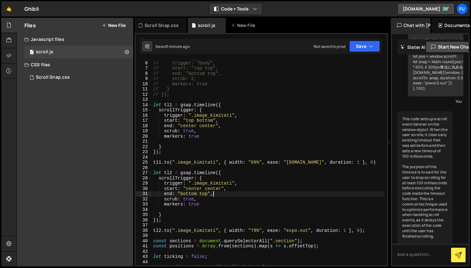
scroll to position [0, 0]
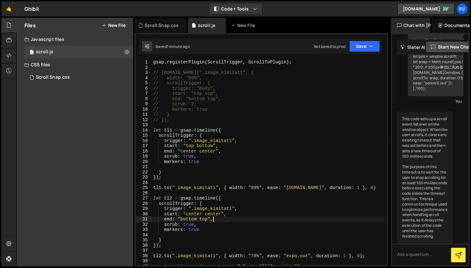
click at [254, 115] on div "gsap . registerPlugin ( ScrollTrigger , ScrollToPlugin ) ; // [DOMAIN_NAME](".i…" at bounding box center [268, 168] width 232 height 216
click at [231, 121] on div "gsap . registerPlugin ( ScrollTrigger , ScrollToPlugin ) ; // [DOMAIN_NAME](".i…" at bounding box center [268, 168] width 232 height 216
type textarea "// });"
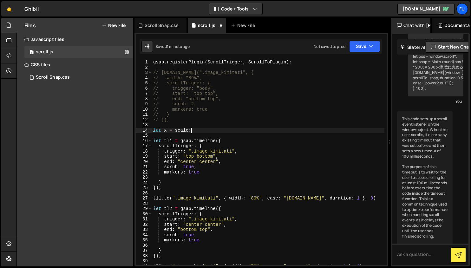
scroll to position [0, 3]
paste textarea "1.1265822785"
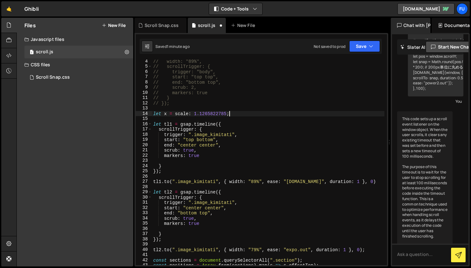
scroll to position [17, 0]
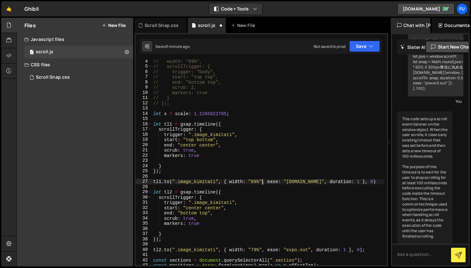
click at [262, 182] on div "// width: "89%", // scrollTrigger: { // trigger: "body", // start: "top top", /…" at bounding box center [268, 167] width 232 height 216
click at [259, 182] on div "// width: "89%", // scrollTrigger: { // trigger: "body", // start: "top top", /…" at bounding box center [268, 167] width 232 height 216
drag, startPoint x: 262, startPoint y: 183, endPoint x: 229, endPoint y: 182, distance: 32.3
click at [229, 182] on div "// width: "89%", // scrollTrigger: { // trigger: "body", // start: "top top", /…" at bounding box center [268, 167] width 232 height 216
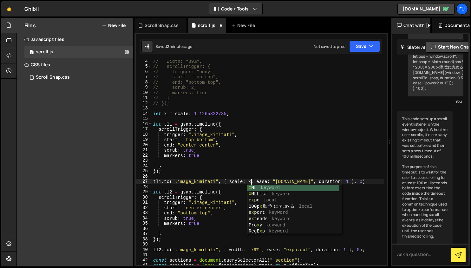
scroll to position [0, 7]
click at [314, 188] on div "X ML keyword X MLList keyword e x po local 200p x 単 位 に 丸 め る local e x port ke…" at bounding box center [294, 216] width 94 height 62
type textarea "[DOMAIN_NAME](".image_kimitati", { scale: x, ease: "[DOMAIN_NAME]", duration: 1…"
click at [334, 159] on div "// width: "89%", // scrollTrigger: { // trigger: "body", // start: "top top", /…" at bounding box center [268, 167] width 232 height 216
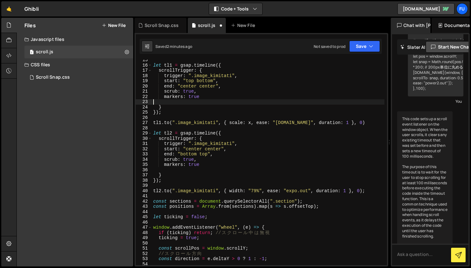
scroll to position [75, 0]
drag, startPoint x: 261, startPoint y: 192, endPoint x: 229, endPoint y: 192, distance: 32.0
click at [229, 192] on div "let tl1 = gsap . timeline ({ scrollTrigger : { trigger : ".image_kimitati" , st…" at bounding box center [268, 165] width 232 height 216
type textarea "[DOMAIN_NAME](".image_kimitati", { scale: 1, ease: "expo.out", duration: 1 }, 0…"
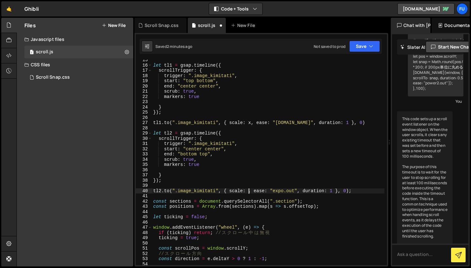
scroll to position [0, 7]
click at [327, 183] on div "let tl1 = gsap . timeline ({ scrollTrigger : { trigger : ".image_kimitati" , st…" at bounding box center [268, 165] width 232 height 216
click at [343, 194] on div "let tl1 = gsap . timeline ({ scrollTrigger : { trigger : ".image_kimitati" , st…" at bounding box center [268, 165] width 232 height 216
click at [353, 193] on div "let tl1 = gsap . timeline ({ scrollTrigger : { trigger : ".image_kimitati" , st…" at bounding box center [268, 165] width 232 height 216
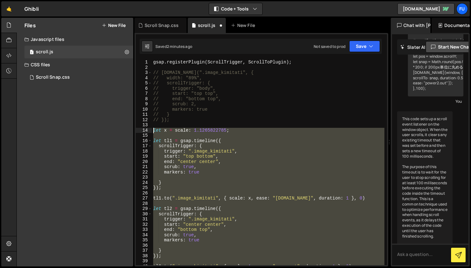
drag, startPoint x: 363, startPoint y: 194, endPoint x: 152, endPoint y: 131, distance: 220.1
click at [152, 131] on div "gsap . registerPlugin ( ScrollTrigger , ScrollToPlugin ) ; // [DOMAIN_NAME](".i…" at bounding box center [268, 168] width 232 height 216
type textarea "let x = scale: 1.1265822785;"
click at [192, 125] on div "gsap . registerPlugin ( ScrollTrigger , ScrollToPlugin ) ; // [DOMAIN_NAME](".i…" at bounding box center [268, 168] width 232 height 216
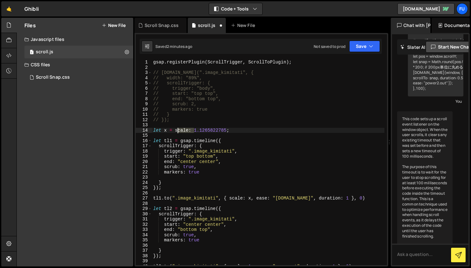
drag, startPoint x: 194, startPoint y: 132, endPoint x: 175, endPoint y: 129, distance: 19.5
click at [175, 129] on div "gsap . registerPlugin ( ScrollTrigger , ScrollToPlugin ) ; // [DOMAIN_NAME](".i…" at bounding box center [268, 168] width 232 height 216
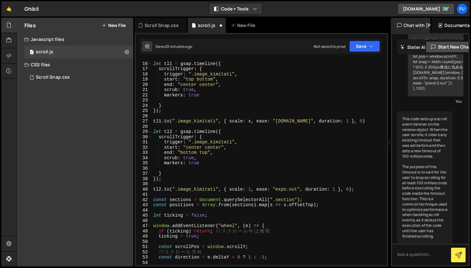
scroll to position [79, 0]
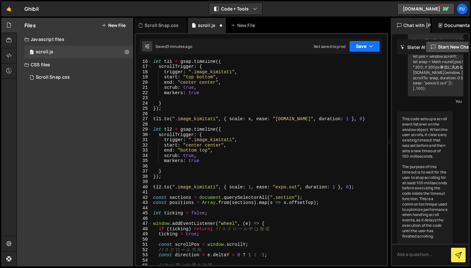
click at [365, 45] on button "Save" at bounding box center [364, 46] width 31 height 11
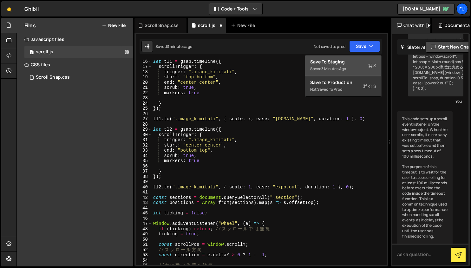
click at [334, 70] on div "3 minutes ago" at bounding box center [333, 68] width 25 height 5
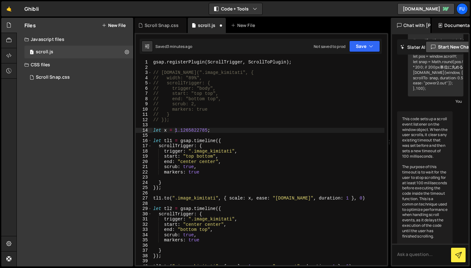
scroll to position [0, 0]
click at [229, 146] on div "gsap . registerPlugin ( ScrollTrigger , ScrollToPlugin ) ; // [DOMAIN_NAME](".i…" at bounding box center [268, 168] width 232 height 216
click at [227, 169] on div "gsap . registerPlugin ( ScrollTrigger , ScrollToPlugin ) ; // [DOMAIN_NAME](".i…" at bounding box center [268, 168] width 232 height 216
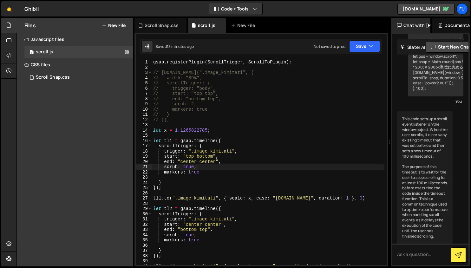
click at [225, 153] on div "gsap . registerPlugin ( ScrollTrigger , ScrollToPlugin ) ; // [DOMAIN_NAME](".i…" at bounding box center [268, 168] width 232 height 216
click at [226, 149] on div "gsap . registerPlugin ( ScrollTrigger , ScrollToPlugin ) ; // [DOMAIN_NAME](".i…" at bounding box center [268, 168] width 232 height 216
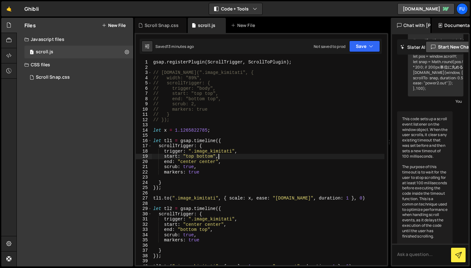
click at [225, 158] on div "gsap . registerPlugin ( ScrollTrigger , ScrollToPlugin ) ; // [DOMAIN_NAME](".i…" at bounding box center [268, 168] width 232 height 216
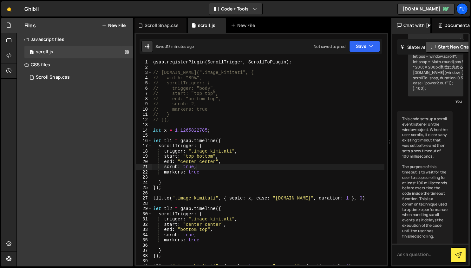
click at [224, 165] on div "gsap . registerPlugin ( ScrollTrigger , ScrollToPlugin ) ; // [DOMAIN_NAME](".i…" at bounding box center [268, 168] width 232 height 216
click at [225, 151] on div "gsap . registerPlugin ( ScrollTrigger , ScrollToPlugin ) ; // [DOMAIN_NAME](".i…" at bounding box center [268, 168] width 232 height 216
click at [248, 144] on div "gsap . registerPlugin ( ScrollTrigger , ScrollToPlugin ) ; // [DOMAIN_NAME](".i…" at bounding box center [268, 168] width 232 height 216
click at [247, 156] on div "gsap . registerPlugin ( ScrollTrigger , ScrollToPlugin ) ; // [DOMAIN_NAME](".i…" at bounding box center [268, 168] width 232 height 216
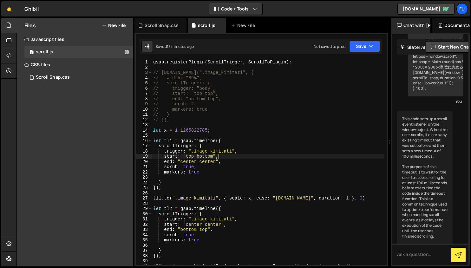
click at [246, 165] on div "gsap . registerPlugin ( ScrollTrigger , ScrollToPlugin ) ; // [DOMAIN_NAME](".i…" at bounding box center [268, 168] width 232 height 216
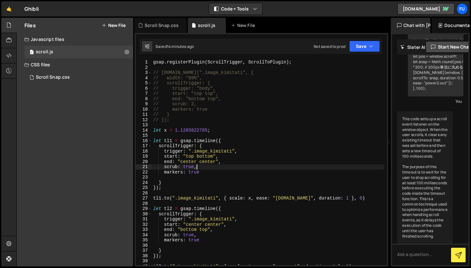
click at [246, 161] on div "gsap . registerPlugin ( ScrollTrigger , ScrollToPlugin ) ; // [DOMAIN_NAME](".i…" at bounding box center [268, 168] width 232 height 216
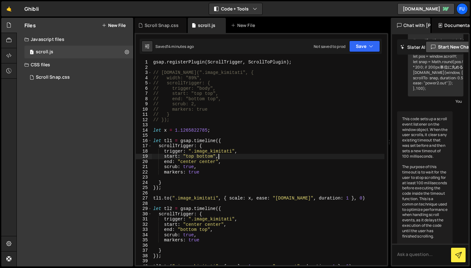
click at [243, 156] on div "gsap . registerPlugin ( ScrollTrigger , ScrollToPlugin ) ; // [DOMAIN_NAME](".i…" at bounding box center [268, 168] width 232 height 216
click at [244, 151] on div "gsap . registerPlugin ( ScrollTrigger , ScrollToPlugin ) ; // [DOMAIN_NAME](".i…" at bounding box center [268, 168] width 232 height 216
click at [242, 158] on div "gsap . registerPlugin ( ScrollTrigger , ScrollToPlugin ) ; // [DOMAIN_NAME](".i…" at bounding box center [268, 168] width 232 height 216
click at [241, 162] on div "gsap . registerPlugin ( ScrollTrigger , ScrollToPlugin ) ; // [DOMAIN_NAME](".i…" at bounding box center [268, 168] width 232 height 216
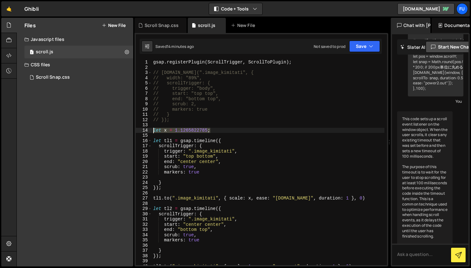
drag, startPoint x: 223, startPoint y: 129, endPoint x: 152, endPoint y: 128, distance: 71.0
click at [152, 128] on div "gsap . registerPlugin ( ScrollTrigger , ScrollToPlugin ) ; // [DOMAIN_NAME](".i…" at bounding box center [268, 168] width 232 height 216
type textarea "let x = 1.1265822785;"
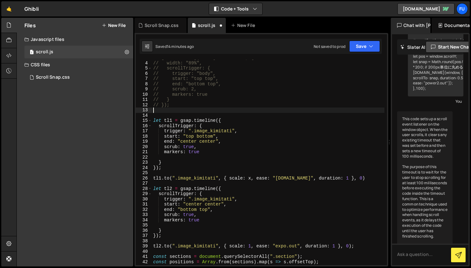
scroll to position [15, 0]
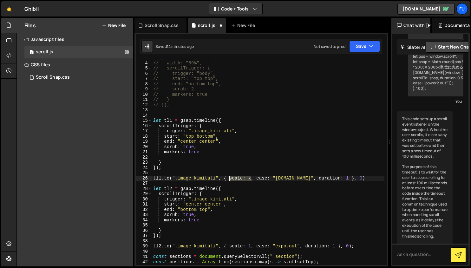
drag, startPoint x: 252, startPoint y: 178, endPoint x: 230, endPoint y: 178, distance: 21.9
click at [230, 178] on div "// [DOMAIN_NAME](".image_kimitati", { // width: "89%", // scrollTrigger: { // t…" at bounding box center [268, 163] width 232 height 216
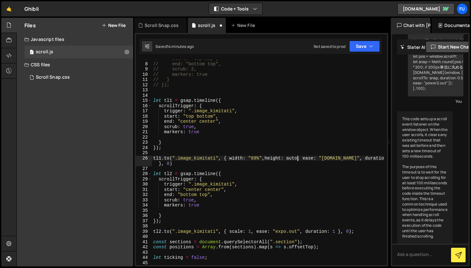
scroll to position [35, 0]
drag, startPoint x: 298, startPoint y: 157, endPoint x: 229, endPoint y: 157, distance: 69.7
click at [229, 157] on div "// start: "top top", // end: "bottom top", // scrub: 2, // markers: true // } /…" at bounding box center [268, 164] width 232 height 216
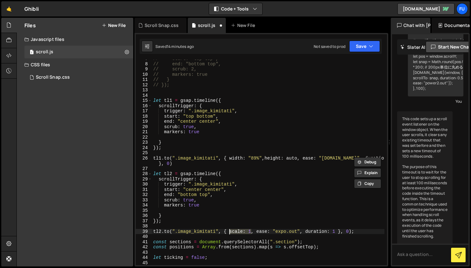
drag, startPoint x: 252, startPoint y: 232, endPoint x: 229, endPoint y: 232, distance: 23.1
click at [229, 232] on div "// start: "top top", // end: "bottom top", // scrub: 2, // markers: true // } /…" at bounding box center [268, 164] width 232 height 216
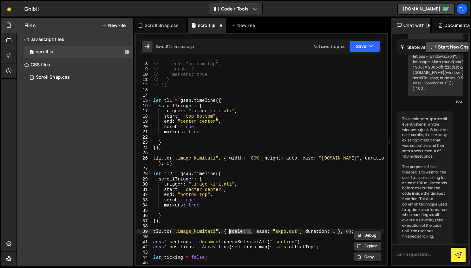
paste textarea "width: "89%",height: auto"
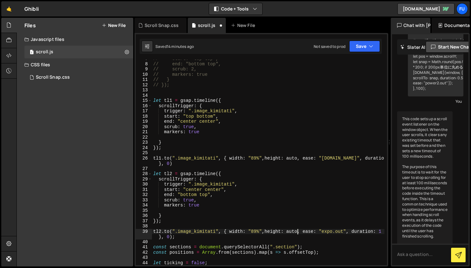
click at [257, 231] on div "// start: "top top", // end: "bottom top", // scrub: 2, // markers: true // } /…" at bounding box center [268, 164] width 232 height 216
click at [352, 51] on button "Save" at bounding box center [364, 46] width 31 height 11
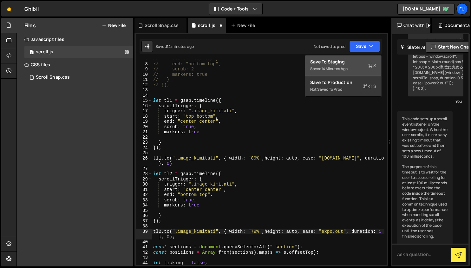
click at [346, 74] on button "Save to Staging S Saved 14 minutes ago" at bounding box center [343, 65] width 76 height 21
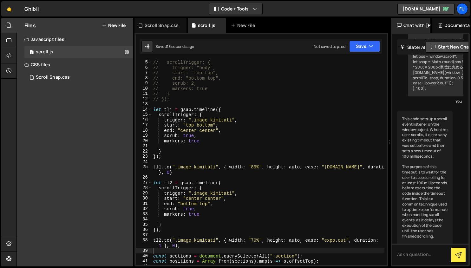
scroll to position [0, 0]
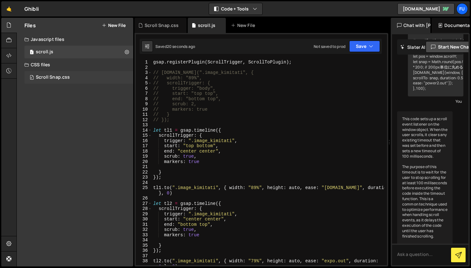
click at [81, 84] on div "Files New File Create your first file Get started by starting a Javascript or C…" at bounding box center [75, 142] width 116 height 249
click at [81, 77] on div "0 Scroll Snap.css 0" at bounding box center [79, 77] width 111 height 13
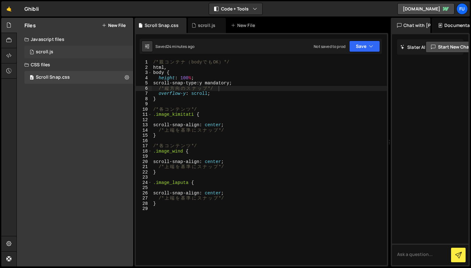
click at [99, 58] on div "1 scroll.js 0" at bounding box center [78, 52] width 109 height 13
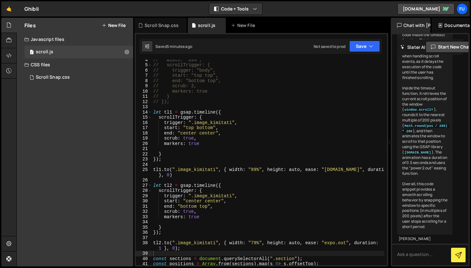
scroll to position [15, 0]
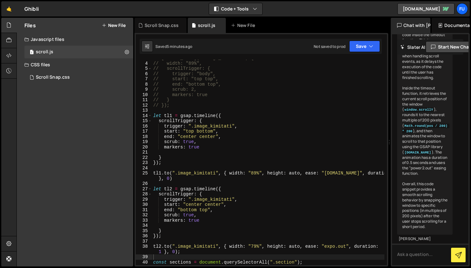
click at [256, 173] on div "// [DOMAIN_NAME](".image_kimitati", { // width: "89%", // scrollTrigger: { // t…" at bounding box center [268, 163] width 232 height 216
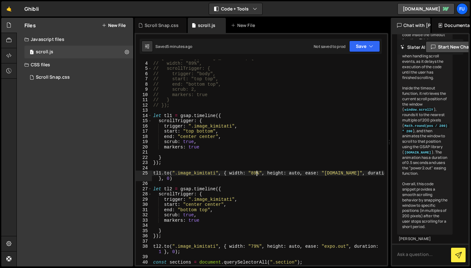
click at [300, 173] on div "// [DOMAIN_NAME](".image_kimitati", { // width: "89%", // scrollTrigger: { // t…" at bounding box center [268, 163] width 232 height 216
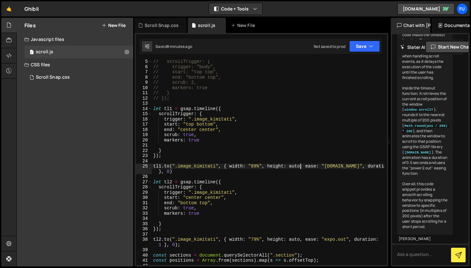
scroll to position [23, 0]
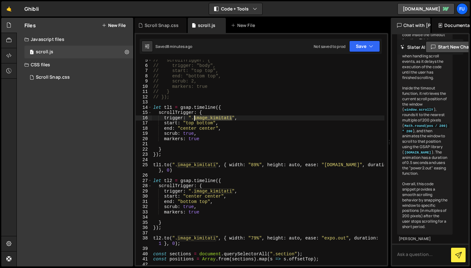
drag, startPoint x: 232, startPoint y: 119, endPoint x: 195, endPoint y: 117, distance: 36.8
click at [195, 117] on div "// scrollTrigger: { // trigger: "body", // start: "top top", // end: "bottom to…" at bounding box center [268, 166] width 232 height 216
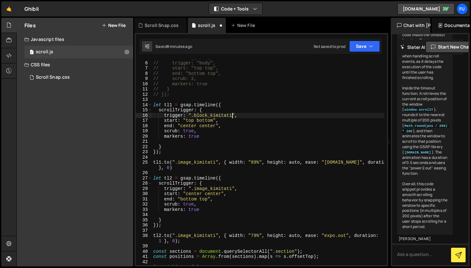
scroll to position [26, 0]
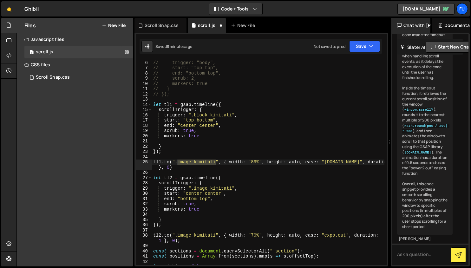
drag, startPoint x: 216, startPoint y: 163, endPoint x: 179, endPoint y: 162, distance: 36.8
click at [179, 162] on div "// scrollTrigger: { // trigger: "body", // start: "top top", // end: "bottom to…" at bounding box center [268, 163] width 232 height 216
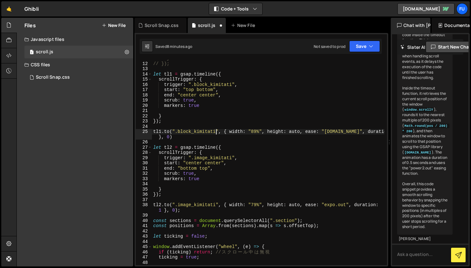
scroll to position [65, 0]
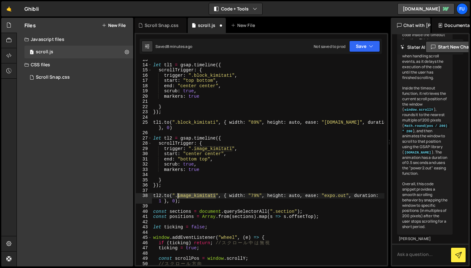
drag, startPoint x: 216, startPoint y: 197, endPoint x: 178, endPoint y: 196, distance: 37.7
click at [178, 196] on div "let tl1 = gsap . timeline ({ scrollTrigger : { trigger : ".block_kimitati" , st…" at bounding box center [268, 165] width 232 height 216
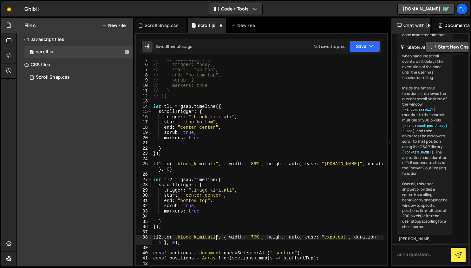
scroll to position [0, 0]
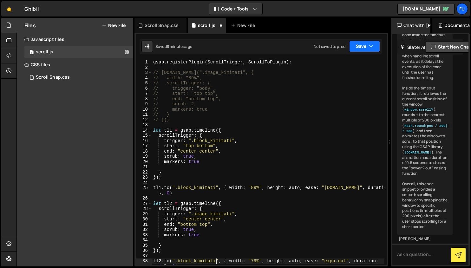
click at [361, 48] on button "Save" at bounding box center [364, 46] width 31 height 11
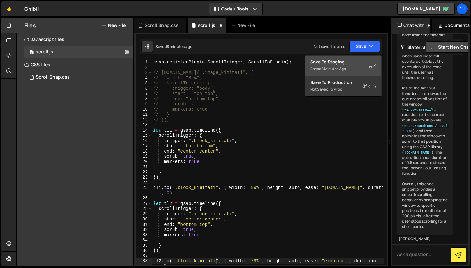
click at [353, 64] on div "Save to Staging S" at bounding box center [343, 62] width 66 height 6
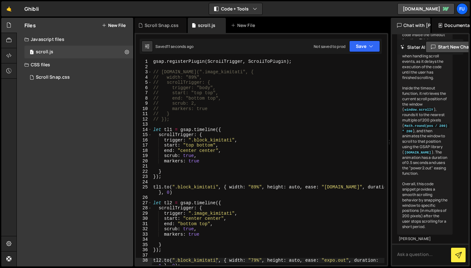
scroll to position [7, 0]
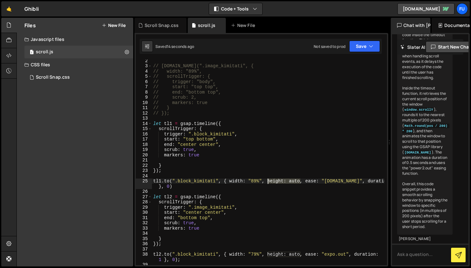
drag, startPoint x: 301, startPoint y: 184, endPoint x: 268, endPoint y: 181, distance: 33.4
click at [268, 181] on div "// [DOMAIN_NAME](".image_kimitati", { // width: "89%", // scrollTrigger: { // t…" at bounding box center [268, 166] width 232 height 216
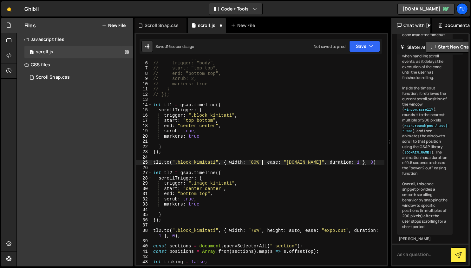
scroll to position [30, 0]
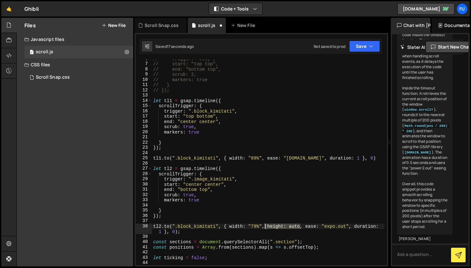
drag, startPoint x: 301, startPoint y: 227, endPoint x: 264, endPoint y: 226, distance: 37.1
click at [264, 226] on div "// trigger: "body", // start: "top top", // end: "bottom top", // scrub: 2, // …" at bounding box center [268, 164] width 232 height 216
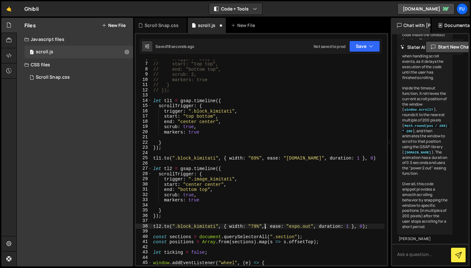
type textarea "[DOMAIN_NAME](".block_kimitati", { width: "79%", ease: "expo.out", duration: 1 …"
drag, startPoint x: 370, startPoint y: 48, endPoint x: 362, endPoint y: 55, distance: 10.8
click at [370, 48] on icon "button" at bounding box center [371, 46] width 4 height 6
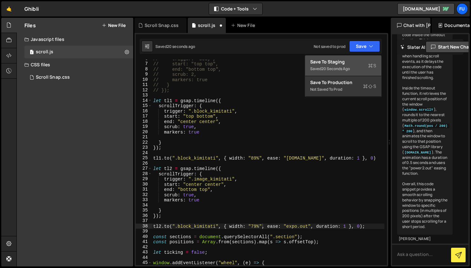
click at [348, 59] on div "Save to Staging S" at bounding box center [343, 62] width 66 height 6
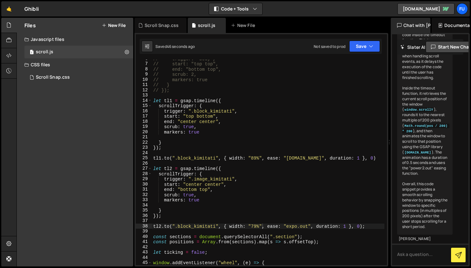
scroll to position [0, 0]
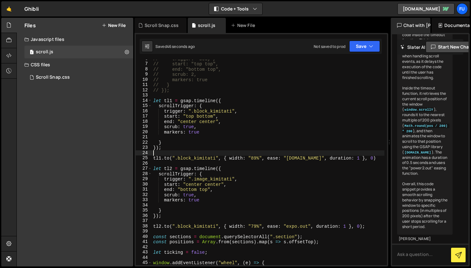
drag, startPoint x: 262, startPoint y: 155, endPoint x: 238, endPoint y: 156, distance: 23.8
click at [238, 156] on div "// trigger: "body", // start: "top top", // end: "bottom top", // scrub: 2, // …" at bounding box center [268, 164] width 232 height 216
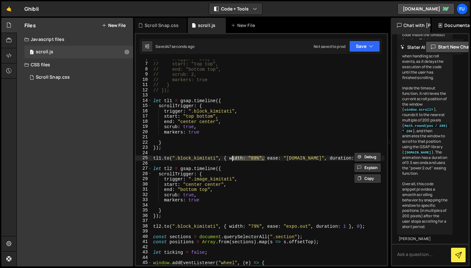
drag, startPoint x: 264, startPoint y: 158, endPoint x: 231, endPoint y: 158, distance: 32.7
click at [231, 158] on div "// trigger: "body", // start: "top top", // end: "bottom top", // scrub: 2, // …" at bounding box center [268, 164] width 232 height 216
type textarea "[DOMAIN_NAME](".block_kimitati", { width: "89%", ease: "[DOMAIN_NAME]", duratio…"
click at [265, 163] on div "// trigger: "body", // start: "top top", // end: "bottom top", // scrub: 2, // …" at bounding box center [268, 164] width 232 height 216
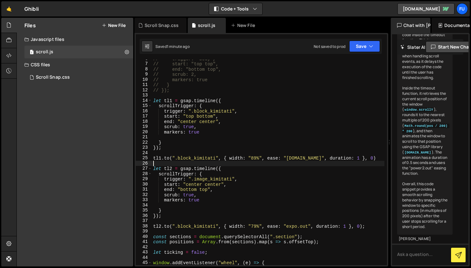
scroll to position [32, 0]
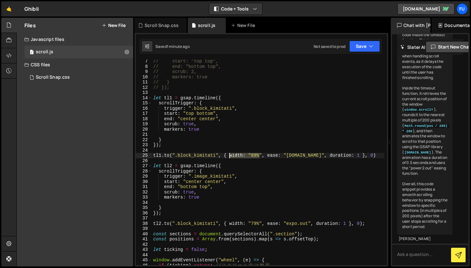
drag, startPoint x: 259, startPoint y: 155, endPoint x: 228, endPoint y: 153, distance: 31.8
click at [228, 153] on div "// start: "top top", // end: "bottom top", // scrub: 2, // markers: true // } /…" at bounding box center [268, 167] width 232 height 216
type textarea "[DOMAIN_NAME](".block_kimitati", { width: "89%", ease: "[DOMAIN_NAME]", duratio…"
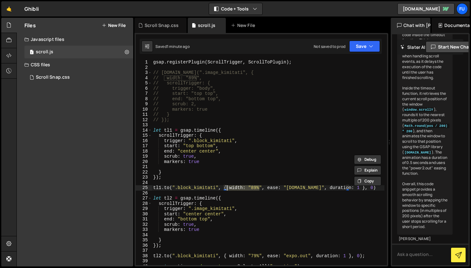
scroll to position [0, 0]
click at [234, 124] on div "gsap . registerPlugin ( ScrollTrigger , ScrollToPlugin ) ; // [DOMAIN_NAME](".i…" at bounding box center [268, 168] width 232 height 216
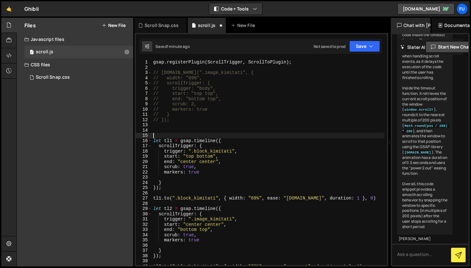
click at [218, 126] on div "gsap . registerPlugin ( ScrollTrigger , ScrollToPlugin ) ; // [DOMAIN_NAME](".i…" at bounding box center [268, 168] width 232 height 216
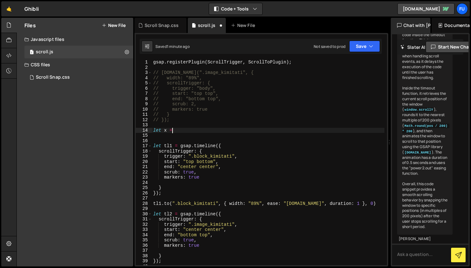
scroll to position [0, 1]
paste textarea "width: "89%",height: auto"
paste textarea "1.1265822785"
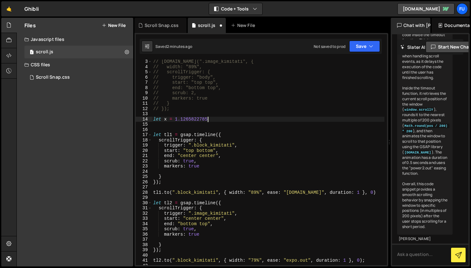
scroll to position [11, 0]
drag, startPoint x: 209, startPoint y: 119, endPoint x: 177, endPoint y: 118, distance: 32.0
click at [175, 117] on div "// [DOMAIN_NAME](".image_kimitati", { // width: "89%", // scrollTrigger: { // t…" at bounding box center [268, 167] width 232 height 216
click at [259, 156] on div "// [DOMAIN_NAME](".image_kimitati", { // width: "89%", // scrollTrigger: { // t…" at bounding box center [268, 167] width 232 height 216
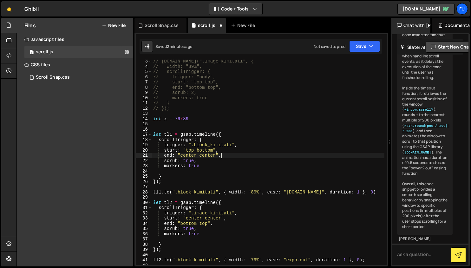
click at [183, 118] on div "// [DOMAIN_NAME](".image_kimitati", { // width: "89%", // scrollTrigger: { // t…" at bounding box center [268, 167] width 232 height 216
click at [206, 118] on div "// [DOMAIN_NAME](".image_kimitati", { // width: "89%", // scrollTrigger: { // t…" at bounding box center [268, 167] width 232 height 216
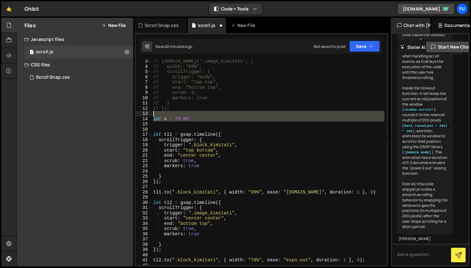
drag, startPoint x: 210, startPoint y: 122, endPoint x: 151, endPoint y: 116, distance: 59.8
click at [151, 116] on div "let x = 79/89 3 4 5 6 7 8 9 10 11 12 13 14 15 16 17 18 19 20 21 22 23 24 25 26 …" at bounding box center [261, 162] width 251 height 205
type textarea "let x = 79/89"
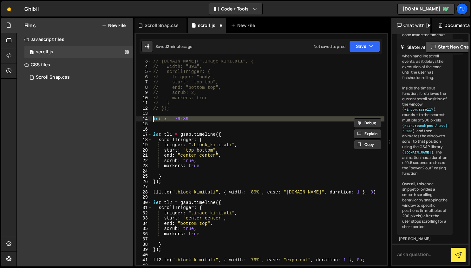
click at [207, 122] on div "// [DOMAIN_NAME](".image_kimitati", { // width: "89%", // scrollTrigger: { // t…" at bounding box center [268, 162] width 232 height 205
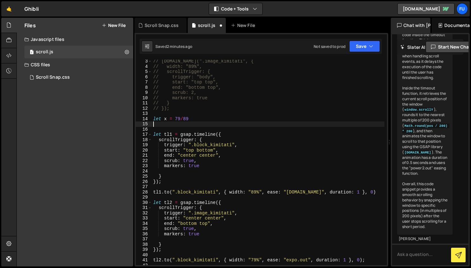
scroll to position [0, 0]
click at [204, 119] on div "// [DOMAIN_NAME](".image_kimitati", { // width: "89%", // scrollTrigger: { // t…" at bounding box center [268, 167] width 232 height 216
click at [180, 118] on div "// [DOMAIN_NAME](".image_kimitati", { // width: "89%", // scrollTrigger: { // t…" at bounding box center [268, 167] width 232 height 216
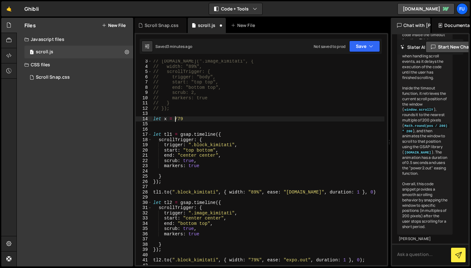
type textarea "let x = 89/79"
click at [242, 124] on div "// [DOMAIN_NAME](".image_kimitati", { // width: "89%", // scrollTrigger: { // t…" at bounding box center [268, 167] width 232 height 216
click at [242, 117] on div "// [DOMAIN_NAME](".image_kimitati", { // width: "89%", // scrollTrigger: { // t…" at bounding box center [268, 167] width 232 height 216
type textarea "let x = 89/79;"
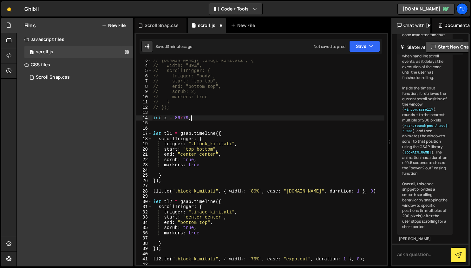
scroll to position [17, 0]
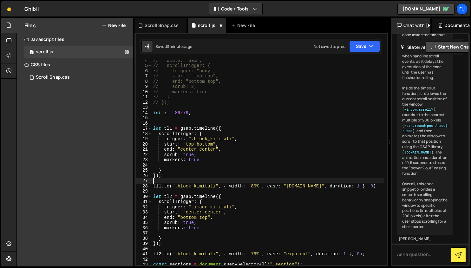
drag, startPoint x: 259, startPoint y: 183, endPoint x: 236, endPoint y: 183, distance: 23.1
click at [236, 183] on div "// width: "89%", // scrollTrigger: { // trigger: "body", // start: "top top", /…" at bounding box center [268, 166] width 232 height 216
drag, startPoint x: 263, startPoint y: 186, endPoint x: 227, endPoint y: 187, distance: 35.5
click at [227, 187] on div "// width: "89%", // scrollTrigger: { // trigger: "body", // start: "top top", /…" at bounding box center [268, 166] width 232 height 216
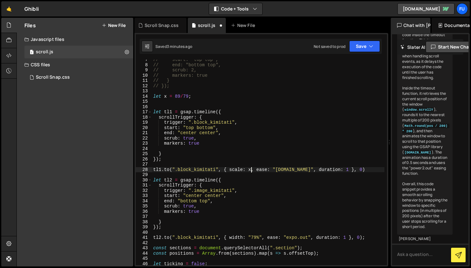
scroll to position [34, 0]
click at [227, 180] on div "// start: "top top", // end: "bottom top", // scrub: 2, // markers: true // } /…" at bounding box center [268, 165] width 232 height 216
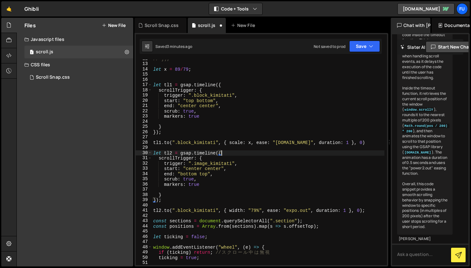
scroll to position [62, 0]
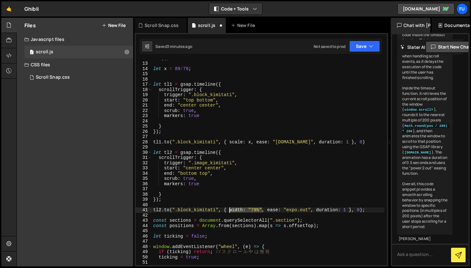
drag, startPoint x: 261, startPoint y: 209, endPoint x: 229, endPoint y: 210, distance: 32.0
click at [229, 210] on div "// }); let x = 89 / 79 ; let tl1 = gsap . timeline ({ scrollTrigger : { trigger…" at bounding box center [268, 163] width 232 height 216
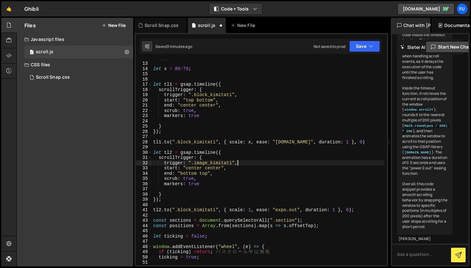
click at [365, 165] on div "// }); let x = 89 / 79 ; let tl1 = gsap . timeline ({ scrollTrigger : { trigger…" at bounding box center [268, 163] width 232 height 216
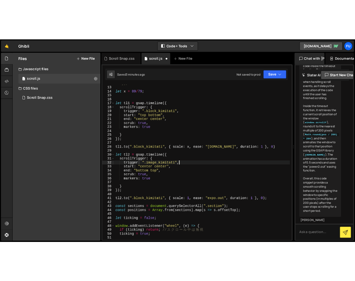
scroll to position [0, 5]
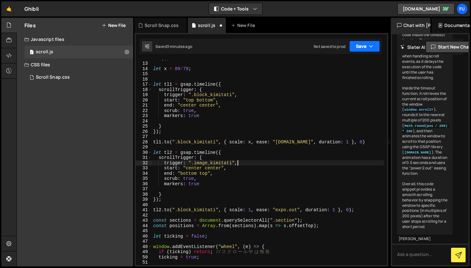
type textarea "trigger: ".image_kimitati","
click at [370, 51] on button "Save" at bounding box center [364, 46] width 31 height 11
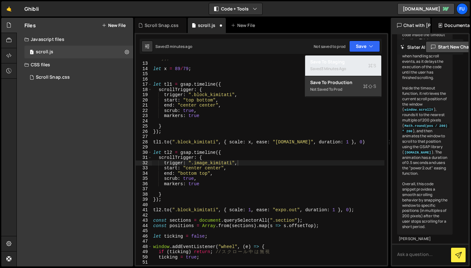
click at [361, 69] on div "Saved 3 minutes ago" at bounding box center [343, 69] width 66 height 8
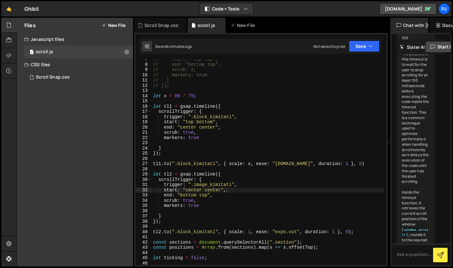
scroll to position [0, 0]
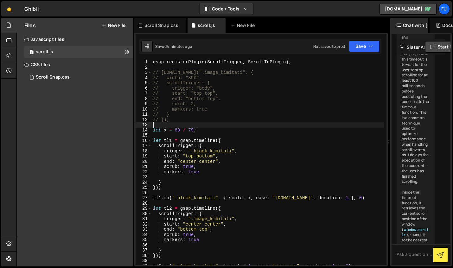
click at [256, 126] on div "gsap . registerPlugin ( ScrollTrigger , ScrollToPlugin ) ; // [DOMAIN_NAME](".i…" at bounding box center [268, 168] width 232 height 216
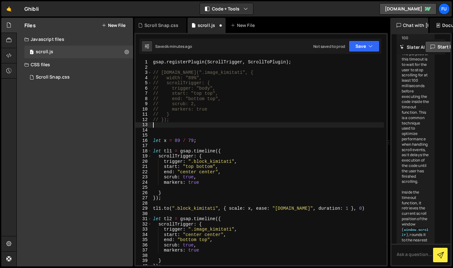
click at [206, 126] on div "gsap . registerPlugin ( ScrollTrigger , ScrollToPlugin ) ; // [DOMAIN_NAME](".i…" at bounding box center [268, 168] width 232 height 216
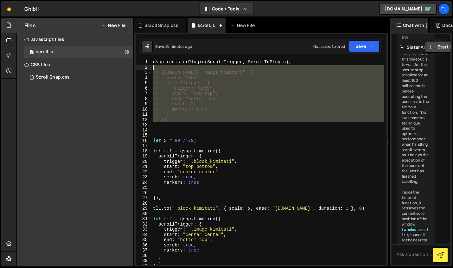
drag, startPoint x: 206, startPoint y: 127, endPoint x: 159, endPoint y: 68, distance: 75.8
click at [159, 68] on div "gsap . registerPlugin ( ScrollTrigger , ScrollToPlugin ) ; // [DOMAIN_NAME](".i…" at bounding box center [268, 168] width 232 height 216
type textarea "// [DOMAIN_NAME](".image_kimitati", {"
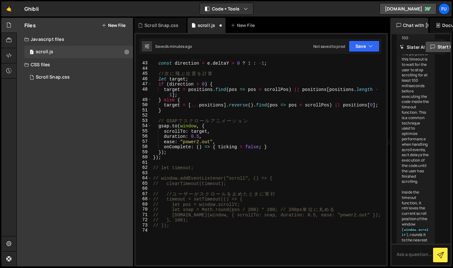
scroll to position [220, 0]
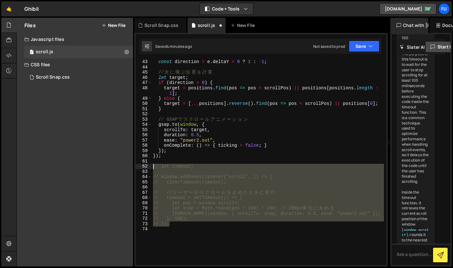
drag, startPoint x: 189, startPoint y: 224, endPoint x: 151, endPoint y: 165, distance: 69.6
click at [151, 165] on div "gsap.registerPlugin(ScrollTrigger, ScrollToPlugin); 43 44 45 46 47 48 49 50 51 …" at bounding box center [261, 163] width 251 height 206
type textarea "// let timeout;"
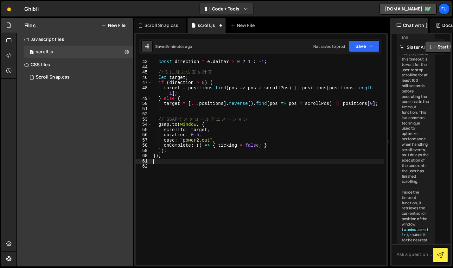
type textarea "});"
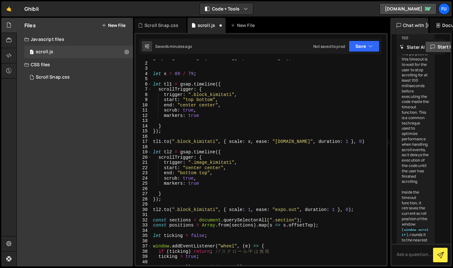
scroll to position [0, 0]
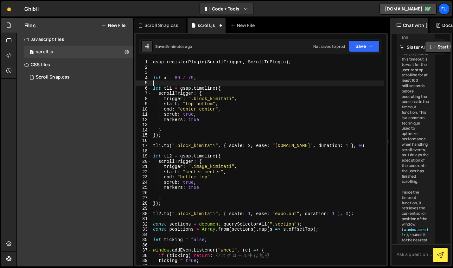
click at [249, 81] on div "gsap . registerPlugin ( ScrollTrigger , ScrollToPlugin ) ; let x = 89 / 79 ; le…" at bounding box center [268, 168] width 232 height 216
click at [246, 75] on div "gsap . registerPlugin ( ScrollTrigger , ScrollToPlugin ) ; let x = 89 / 79 ; le…" at bounding box center [268, 168] width 232 height 216
type textarea "let x = 89 / 79;"
click at [241, 78] on div "gsap . registerPlugin ( ScrollTrigger , ScrollToPlugin ) ; let x = 89 / 79 ; le…" at bounding box center [268, 168] width 232 height 216
click at [238, 78] on div "gsap . registerPlugin ( ScrollTrigger , ScrollToPlugin ) ; let x = 89 / 79 ; le…" at bounding box center [268, 168] width 232 height 216
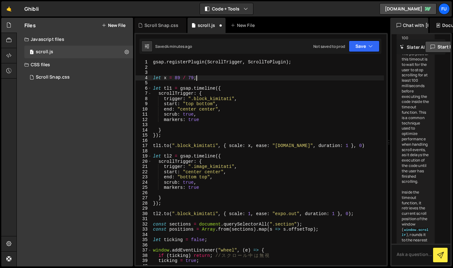
click at [234, 79] on div "gsap . registerPlugin ( ScrollTrigger , ScrollToPlugin ) ; let x = 89 / 79 ; le…" at bounding box center [268, 168] width 232 height 216
click at [230, 80] on div "gsap . registerPlugin ( ScrollTrigger , ScrollToPlugin ) ; let x = 89 / 79 ; le…" at bounding box center [268, 168] width 232 height 216
click at [221, 82] on div "gsap . registerPlugin ( ScrollTrigger , ScrollToPlugin ) ; let x = 89 / 79 ; le…" at bounding box center [268, 168] width 232 height 216
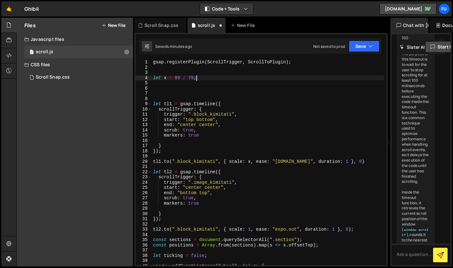
click at [207, 79] on div "gsap . registerPlugin ( ScrollTrigger , ScrollToPlugin ) ; let x = 89 / 79 ; le…" at bounding box center [268, 168] width 232 height 216
type textarea "let x = 89 / 79;"
click at [203, 84] on div "gsap . registerPlugin ( ScrollTrigger , ScrollToPlugin ) ; let x = 89 / 79 ; le…" at bounding box center [268, 168] width 232 height 216
click at [199, 91] on div "gsap . registerPlugin ( ScrollTrigger , ScrollToPlugin ) ; let x = 89 / 79 ; le…" at bounding box center [268, 168] width 232 height 216
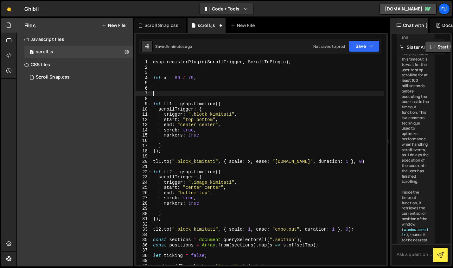
click at [186, 92] on div "gsap . registerPlugin ( ScrollTrigger , ScrollToPlugin ) ; let x = 89 / 79 ; le…" at bounding box center [268, 168] width 232 height 216
click at [184, 91] on div "gsap . registerPlugin ( ScrollTrigger , ScrollToPlugin ) ; let x = 89 / 79 ; le…" at bounding box center [268, 168] width 232 height 216
type textarea "s"
type textarea "g"
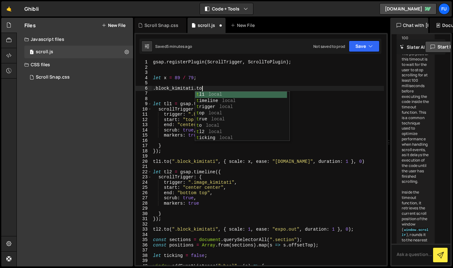
scroll to position [0, 3]
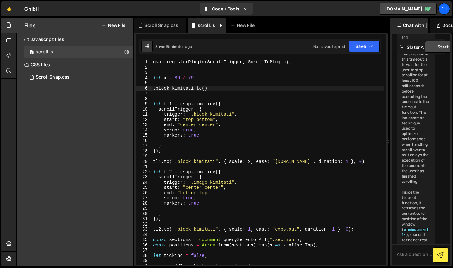
type textarea ".[URL][DOMAIN_NAME]()"
drag, startPoint x: 220, startPoint y: 87, endPoint x: 152, endPoint y: 87, distance: 67.5
click at [152, 87] on div "gsap . registerPlugin ( ScrollTrigger , ScrollToPlugin ) ; let x = 89 / 79 ; . …" at bounding box center [268, 168] width 232 height 216
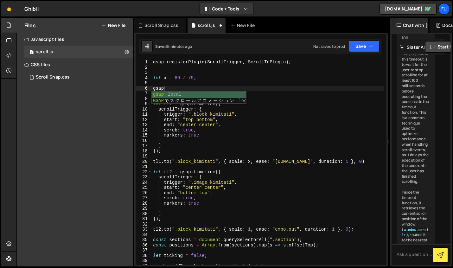
type textarea "gsap"
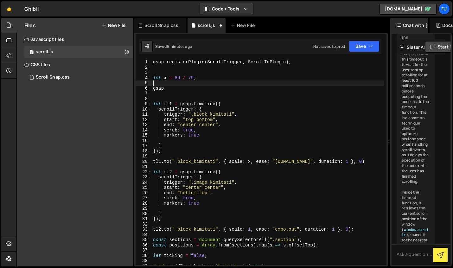
click at [250, 85] on div "gsap . registerPlugin ( ScrollTrigger , ScrollToPlugin ) ; let x = 89 / 79 ; gs…" at bounding box center [268, 168] width 232 height 216
click at [240, 89] on div "gsap . registerPlugin ( ScrollTrigger , ScrollToPlugin ) ; let x = 89 / 79 ; gs…" at bounding box center [268, 168] width 232 height 216
type textarea "[DOMAIN_NAME]"
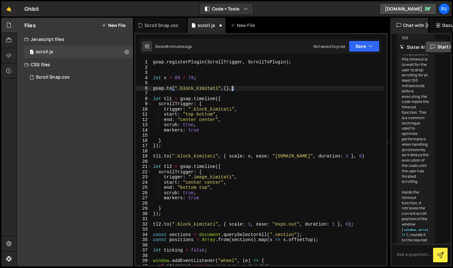
scroll to position [0, 5]
click at [228, 88] on div "gsap . registerPlugin ( ScrollTrigger , ScrollToPlugin ) ; let x = 89 / 79 ; gs…" at bounding box center [268, 168] width 232 height 216
click at [226, 88] on div "gsap . registerPlugin ( ScrollTrigger , ScrollToPlugin ) ; let x = 89 / 79 ; gs…" at bounding box center [268, 168] width 232 height 216
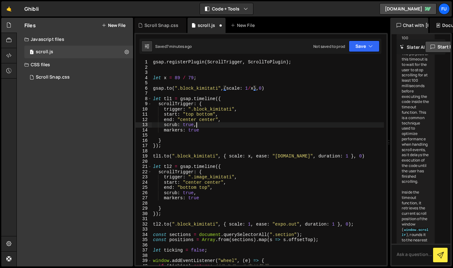
click at [237, 124] on div "gsap . registerPlugin ( ScrollTrigger , ScrollToPlugin ) ; let x = 89 / 79 ; gs…" at bounding box center [268, 168] width 232 height 216
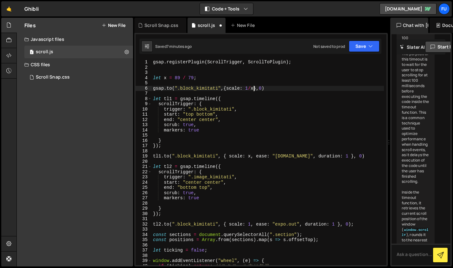
click at [254, 89] on div "gsap . registerPlugin ( ScrollTrigger , ScrollToPlugin ) ; let x = 89 / 79 ; gs…" at bounding box center [268, 168] width 232 height 216
click at [249, 125] on div "gsap . registerPlugin ( ScrollTrigger , ScrollToPlugin ) ; let x = 89 / 79 ; gs…" at bounding box center [268, 168] width 232 height 216
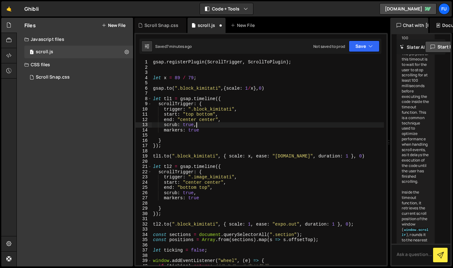
click at [238, 131] on div "gsap . registerPlugin ( ScrollTrigger , ScrollToPlugin ) ; let x = 89 / 79 ; gs…" at bounding box center [268, 168] width 232 height 216
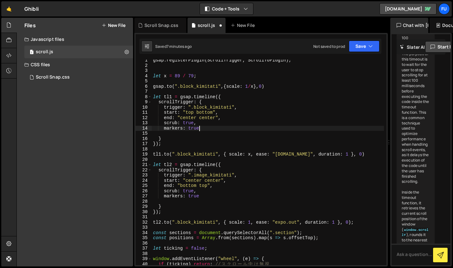
scroll to position [3, 0]
click at [251, 153] on div "gsap . registerPlugin ( ScrollTrigger , ScrollToPlugin ) ; let x = 89 / 79 ; gs…" at bounding box center [268, 165] width 232 height 216
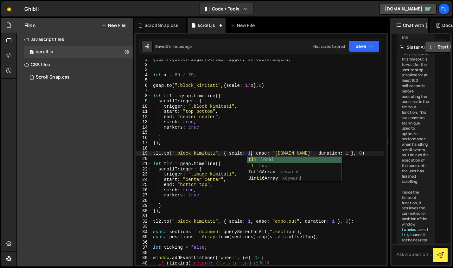
click at [264, 211] on div "gsap . registerPlugin ( ScrollTrigger , ScrollToPlugin ) ; let x = 89 / 79 ; gs…" at bounding box center [268, 165] width 232 height 216
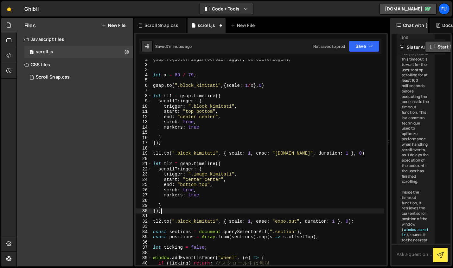
scroll to position [0, 0]
click at [251, 222] on div "gsap . registerPlugin ( ScrollTrigger , ScrollToPlugin ) ; let x = 89 / 79 ; gs…" at bounding box center [268, 165] width 232 height 216
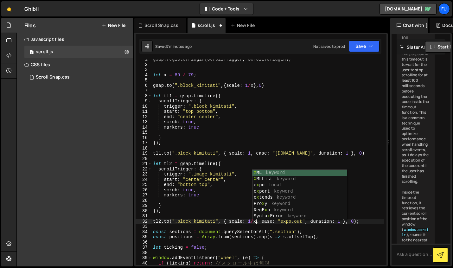
click at [334, 141] on div "gsap . registerPlugin ( ScrollTrigger , ScrollToPlugin ) ; let x = 89 / 79 ; gs…" at bounding box center [268, 165] width 232 height 216
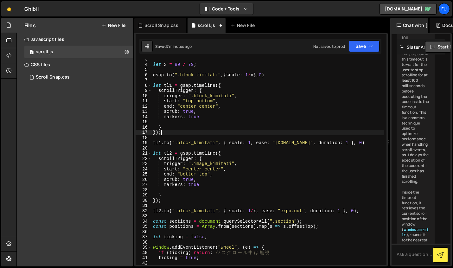
scroll to position [14, 0]
click at [363, 43] on button "Save" at bounding box center [364, 46] width 31 height 11
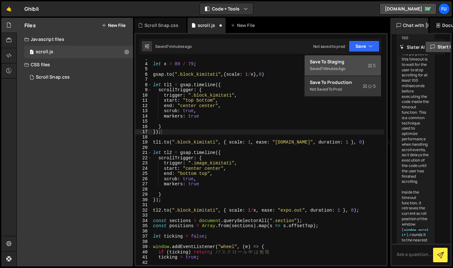
click at [344, 71] on div "7 minutes ago" at bounding box center [333, 68] width 24 height 5
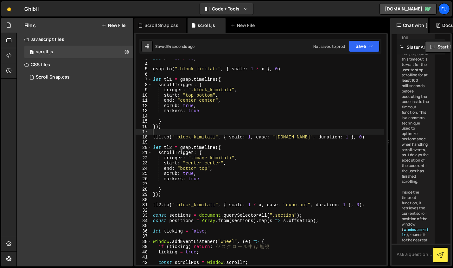
click at [257, 152] on div "let x = 89 / 79 ; gsap . to ( ".block_kimitati" , { scale : 1 / x } , 0 ) let t…" at bounding box center [268, 164] width 232 height 216
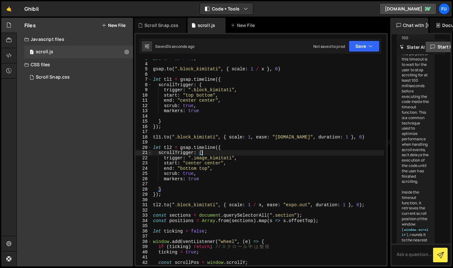
click at [256, 162] on div "let x = 89 / 79 ; gsap . to ( ".block_kimitati" , { scale : 1 / x } , 0 ) let t…" at bounding box center [268, 164] width 232 height 216
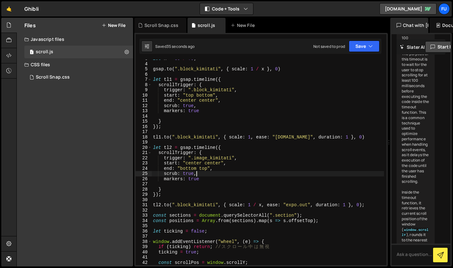
click at [247, 176] on div "let x = 89 / 79 ; gsap . to ( ".block_kimitati" , { scale : 1 / x } , 0 ) let t…" at bounding box center [268, 164] width 232 height 216
type textarea "scrub: true,"
click at [242, 186] on div "let x = 89 / 79 ; gsap . to ( ".block_kimitati" , { scale : 1 / x } , 0 ) let t…" at bounding box center [268, 164] width 232 height 216
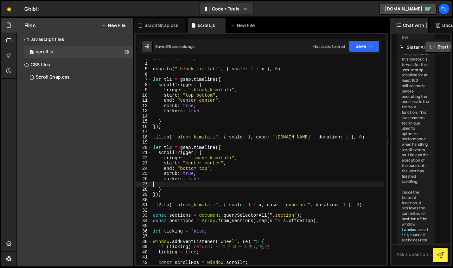
scroll to position [0, 0]
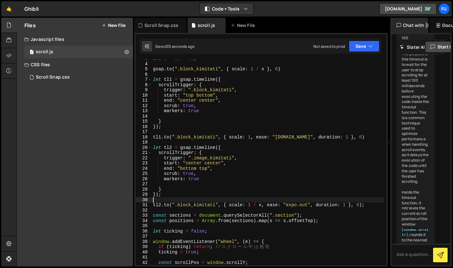
click at [236, 198] on div "let x = 89 / 79 ; gsap . to ( ".block_kimitati" , { scale : 1 / x } , 0 ) let t…" at bounding box center [268, 164] width 232 height 216
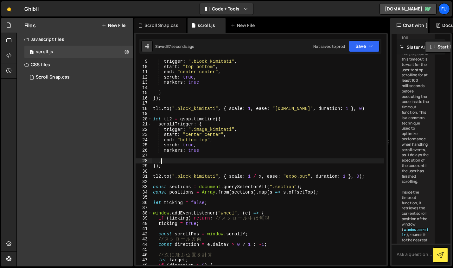
click at [244, 161] on div "trigger : ".block_kimitati" , start : "top bottom" , end : "center center" , sc…" at bounding box center [268, 170] width 232 height 222
type textarea "}"
click at [245, 157] on div "trigger : ".block_kimitati" , start : "top bottom" , end : "center center" , sc…" at bounding box center [268, 170] width 232 height 222
click at [244, 162] on div "trigger : ".block_kimitati" , start : "top bottom" , end : "center center" , sc…" at bounding box center [268, 170] width 232 height 222
click at [244, 165] on div "trigger : ".block_kimitati" , start : "top bottom" , end : "center center" , sc…" at bounding box center [268, 170] width 232 height 222
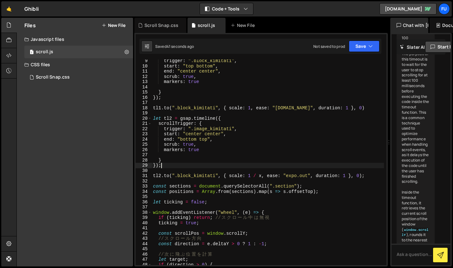
scroll to position [44, 0]
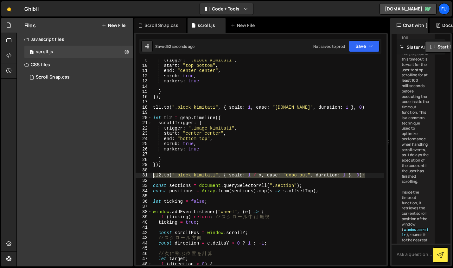
drag, startPoint x: 372, startPoint y: 176, endPoint x: 151, endPoint y: 173, distance: 220.4
click at [151, 173] on div "}); 9 10 11 12 13 14 15 16 17 18 19 20 21 22 23 24 25 26 27 28 29 30 31 32 33 3…" at bounding box center [261, 163] width 251 height 206
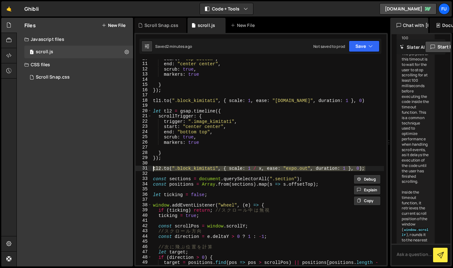
click at [320, 182] on div "start : "top bottom" , end : "center center" , scrub : true , markers : true } …" at bounding box center [268, 167] width 232 height 222
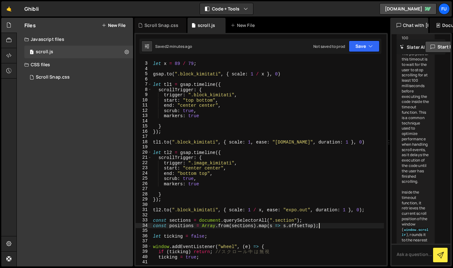
scroll to position [0, 0]
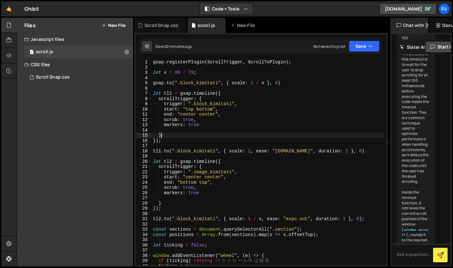
click at [318, 133] on div "gsap . registerPlugin ( ScrollTrigger , ScrollToPlugin ) ; let x = 89 / 79 ; gs…" at bounding box center [268, 168] width 232 height 216
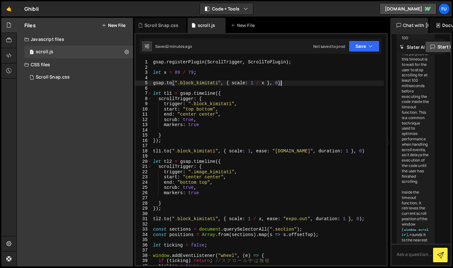
click at [288, 84] on div "gsap . registerPlugin ( ScrollTrigger , ScrollToPlugin ) ; let x = 89 / 79 ; gs…" at bounding box center [268, 168] width 232 height 216
click at [299, 94] on div "gsap . registerPlugin ( ScrollTrigger , ScrollToPlugin ) ; let x = 89 / 79 ; gs…" at bounding box center [268, 168] width 232 height 216
type textarea "let tl1 = gsap.timeline({"
click at [300, 88] on div "gsap . registerPlugin ( ScrollTrigger , ScrollToPlugin ) ; let x = 89 / 79 ; gs…" at bounding box center [268, 168] width 232 height 216
drag, startPoint x: 301, startPoint y: 83, endPoint x: 146, endPoint y: 81, distance: 154.1
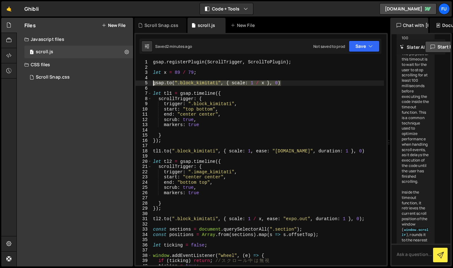
click at [146, 81] on div "1 2 3 4 5 6 7 8 9 10 11 12 13 14 15 16 17 18 19 20 21 22 23 24 25 26 27 28 29 3…" at bounding box center [261, 163] width 251 height 206
type textarea "[DOMAIN_NAME](".block_kimitati", { scale: 1 / x }, 0)"
click at [160, 68] on div "gsap . registerPlugin ( ScrollTrigger , ScrollToPlugin ) ; let x = 89 / 79 ; le…" at bounding box center [268, 168] width 232 height 216
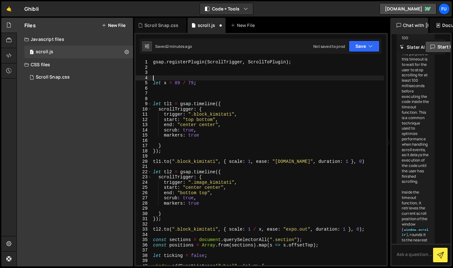
paste textarea "[DOMAIN_NAME](".block_kimitati", { scale: 1 / x }, 0)"
type textarea "[DOMAIN_NAME](".block_kimitati", { scale: 1 / x }, 0)"
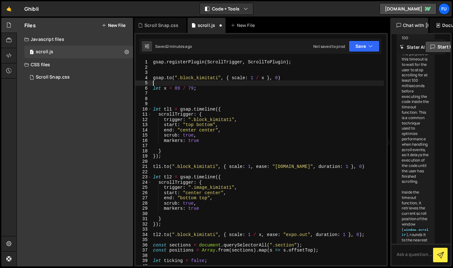
click at [217, 96] on div "gsap . registerPlugin ( ScrollTrigger , ScrollToPlugin ) ; gsap . to ( ".block_…" at bounding box center [268, 168] width 232 height 216
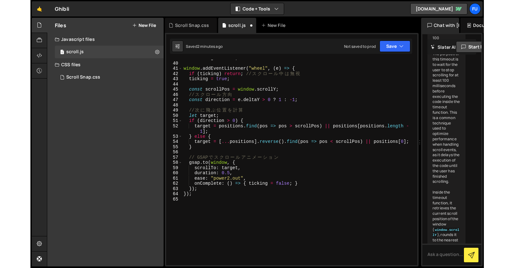
scroll to position [203, 0]
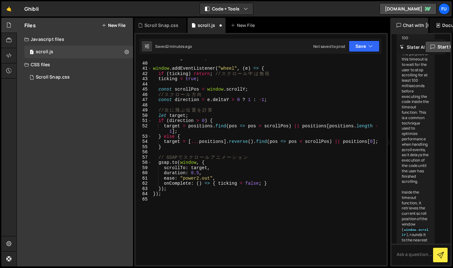
click at [219, 155] on div "let ticking = false ; window . addEventListener ( "wheel" , ( e ) => { if ( tic…" at bounding box center [268, 163] width 232 height 216
type textarea "// GSAPでスクロールアニメーション"
click at [219, 152] on div "let ticking = false ; window . addEventListener ( "wheel" , ( e ) => { if ( tic…" at bounding box center [268, 163] width 232 height 216
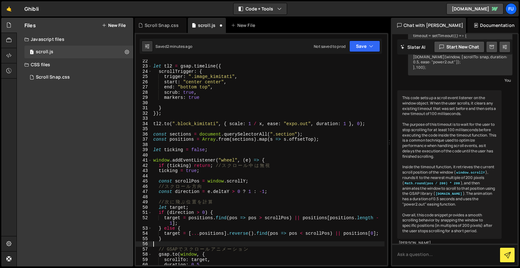
scroll to position [110, 0]
click at [361, 151] on div "let tl2 = gsap . timeline ({ scrollTrigger : { trigger : ".image_kimitati" , st…" at bounding box center [268, 167] width 232 height 216
type textarea "let ticking = false;"
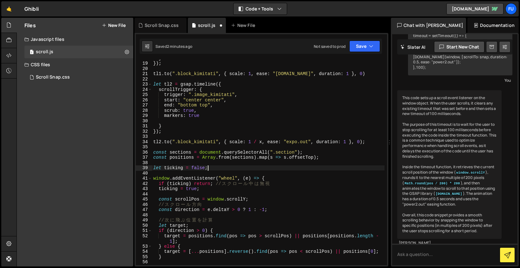
scroll to position [92, 0]
click at [164, 146] on div "} }) ; tl1 . to ( ".block_kimitati" , { scale : 1 , ease : "[DOMAIN_NAME]" , du…" at bounding box center [268, 164] width 232 height 216
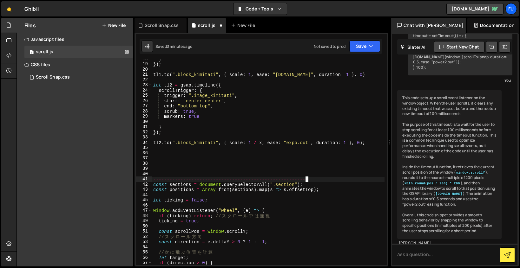
scroll to position [0, 0]
type textarea "r"
type textarea "０"
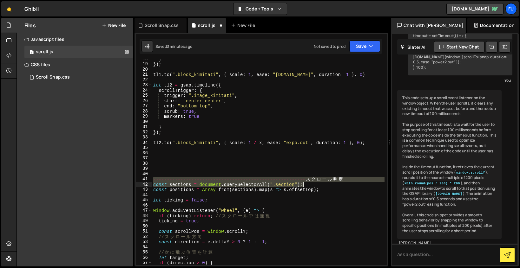
drag, startPoint x: 153, startPoint y: 179, endPoint x: 380, endPoint y: 184, distance: 226.7
click at [380, 184] on div "} }) ; tl1 . to ( ".block_kimitati" , { scale : 1 , ease : "[DOMAIN_NAME]" , du…" at bounding box center [268, 167] width 232 height 222
click at [360, 183] on icon at bounding box center [359, 183] width 4 height 8
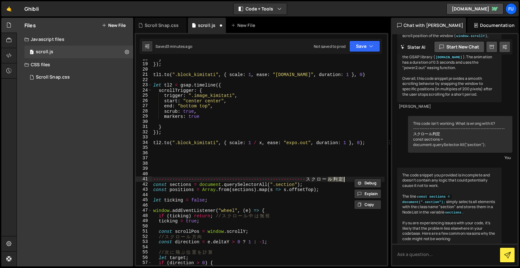
scroll to position [545, 0]
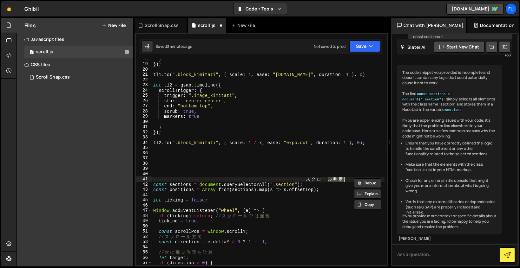
type textarea "--------------------------------------------------------スクロール判定"
click at [357, 178] on div "Debug Explain Copy" at bounding box center [368, 181] width 34 height 10
drag, startPoint x: 346, startPoint y: 179, endPoint x: 201, endPoint y: 179, distance: 144.6
click at [201, 179] on div "} }) ; tl1 . to ( ".block_kimitati" , { scale : 1 , ease : "[DOMAIN_NAME]" , du…" at bounding box center [268, 163] width 232 height 206
click at [348, 177] on div "} }) ; tl1 . to ( ".block_kimitati" , { scale : 1 , ease : "[DOMAIN_NAME]" , du…" at bounding box center [268, 167] width 232 height 222
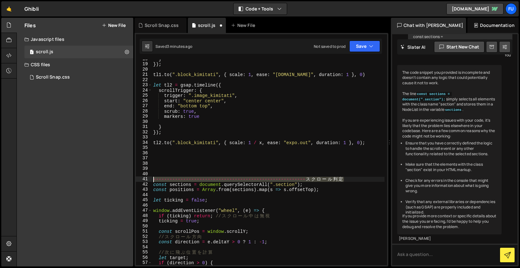
drag, startPoint x: 347, startPoint y: 180, endPoint x: 150, endPoint y: 178, distance: 197.5
click at [150, 178] on div "18 19 20 21 22 23 24 25 26 27 28 29 30 31 32 33 34 35 36 37 38 39 40 41 42 43 4…" at bounding box center [261, 163] width 251 height 206
type textarea "// --------------------------------------------------------スクロール判定"
click at [276, 170] on div "} }) ; tl1 . to ( ".block_kimitati" , { scale : 1 , ease : "[DOMAIN_NAME]" , du…" at bounding box center [268, 167] width 232 height 222
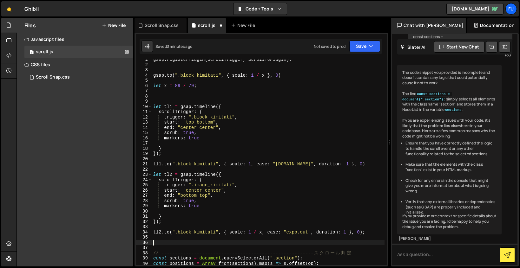
scroll to position [3, 0]
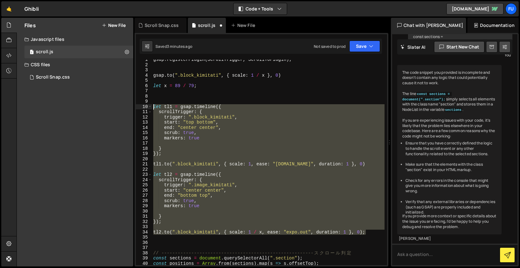
drag, startPoint x: 372, startPoint y: 232, endPoint x: 153, endPoint y: 107, distance: 252.3
click at [153, 107] on div "gsap . registerPlugin ( ScrollTrigger , ScrollToPlugin ) ; gsap . to ( ".block_…" at bounding box center [268, 165] width 232 height 216
click at [243, 180] on div "gsap . registerPlugin ( ScrollTrigger , ScrollToPlugin ) ; gsap . to ( ".block_…" at bounding box center [268, 163] width 232 height 206
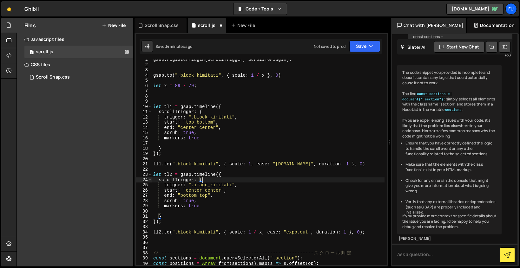
click at [277, 195] on div "gsap . registerPlugin ( ScrollTrigger , ScrollToPlugin ) ; gsap . to ( ".block_…" at bounding box center [268, 165] width 232 height 216
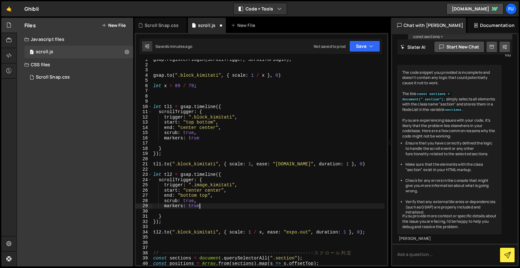
drag, startPoint x: 276, startPoint y: 204, endPoint x: 275, endPoint y: 218, distance: 13.7
click at [276, 204] on div "gsap . registerPlugin ( ScrollTrigger , ScrollToPlugin ) ; gsap . to ( ".block_…" at bounding box center [268, 165] width 232 height 216
click at [276, 221] on div "gsap . registerPlugin ( ScrollTrigger , ScrollToPlugin ) ; gsap . to ( ".block_…" at bounding box center [268, 165] width 232 height 216
type textarea "});"
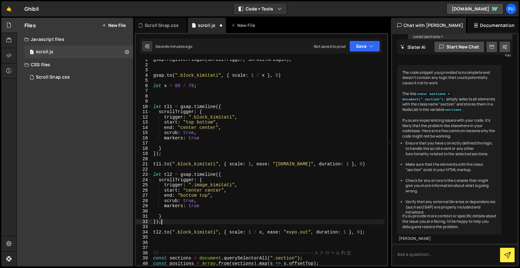
click at [366, 238] on div "gsap . registerPlugin ( ScrollTrigger , ScrollToPlugin ) ; gsap . to ( ".block_…" at bounding box center [268, 165] width 232 height 216
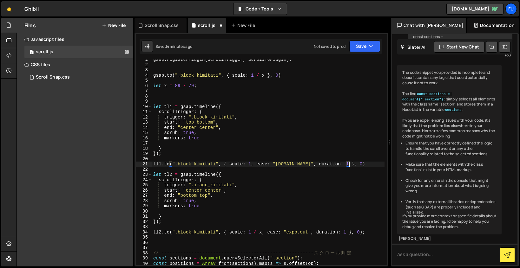
click at [357, 165] on div "gsap . registerPlugin ( ScrollTrigger , ScrollToPlugin ) ; gsap . to ( ".block_…" at bounding box center [268, 165] width 232 height 216
type textarea "[DOMAIN_NAME](".block_kimitati", { scale: 1, ease: "[DOMAIN_NAME]", duration: 1…"
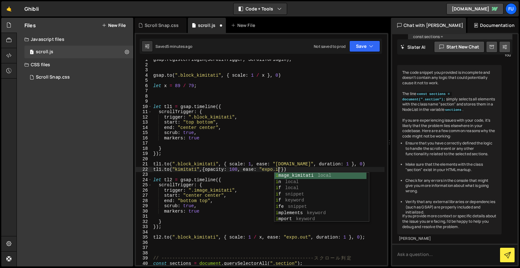
scroll to position [0, 9]
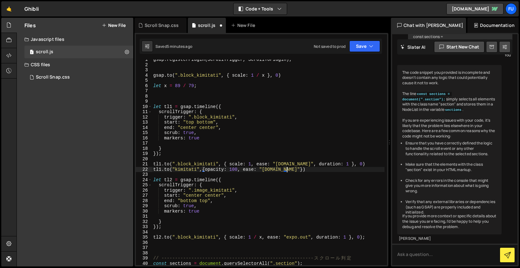
click at [285, 169] on div "gsap . registerPlugin ( ScrollTrigger , ScrollToPlugin ) ; gsap . to ( ".block_…" at bounding box center [268, 165] width 232 height 216
click at [284, 170] on div "gsap . registerPlugin ( ScrollTrigger , ScrollToPlugin ) ; gsap . to ( ".block_…" at bounding box center [268, 165] width 232 height 216
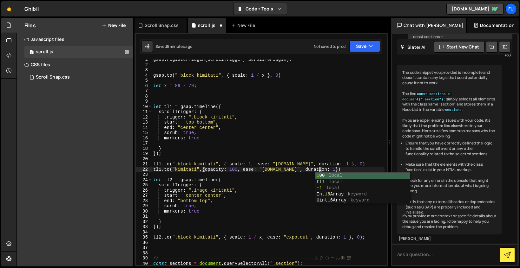
scroll to position [0, 11]
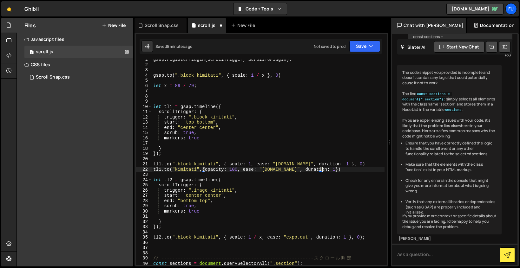
click at [322, 170] on div "gsap . registerPlugin ( ScrollTrigger , ScrollToPlugin ) ; gsap . to ( ".block_…" at bounding box center [268, 165] width 232 height 216
click at [361, 169] on div "gsap . registerPlugin ( ScrollTrigger , ScrollToPlugin ) ; gsap . to ( ".block_…" at bounding box center [268, 165] width 232 height 216
click at [363, 165] on div "gsap . registerPlugin ( ScrollTrigger , ScrollToPlugin ) ; gsap . to ( ".block_…" at bounding box center [268, 165] width 232 height 216
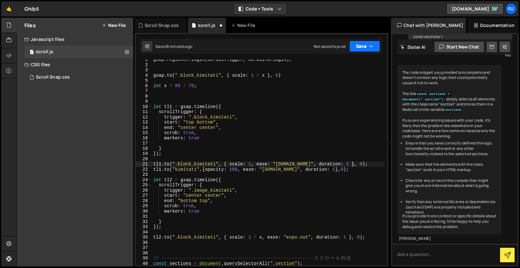
click at [372, 47] on icon "button" at bounding box center [371, 46] width 4 height 6
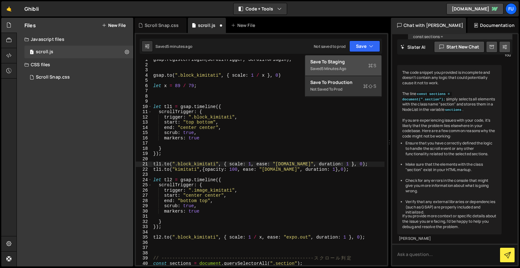
click at [357, 65] on div "Saved 5 minutes ago" at bounding box center [343, 69] width 66 height 8
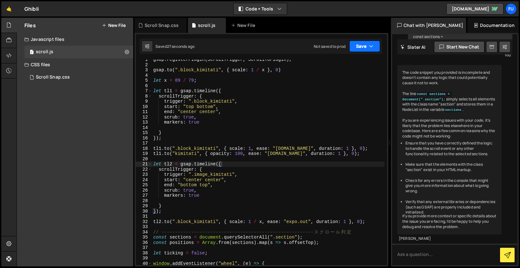
click at [358, 41] on button "Save" at bounding box center [364, 46] width 31 height 11
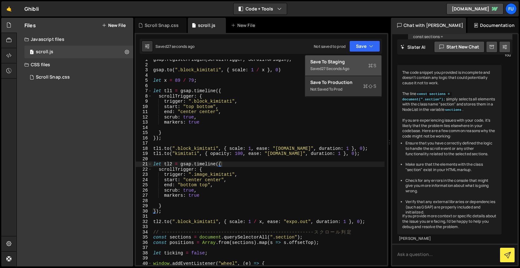
click at [355, 72] on div "Saved 27 seconds ago" at bounding box center [343, 69] width 66 height 8
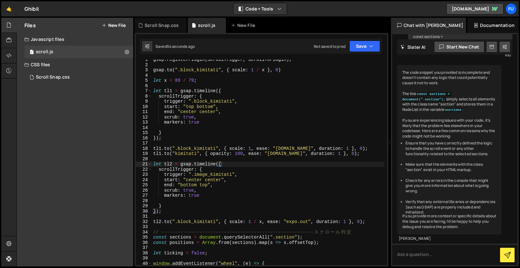
scroll to position [0, 0]
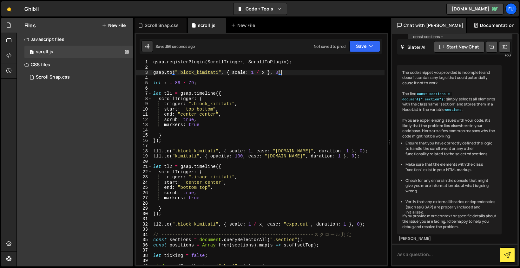
click at [296, 73] on div "gsap . registerPlugin ( ScrollTrigger , ScrollToPlugin ) ; gsap . to ( ".block_…" at bounding box center [268, 168] width 232 height 216
drag, startPoint x: 277, startPoint y: 72, endPoint x: 288, endPoint y: 73, distance: 10.5
click at [288, 73] on div "gsap . registerPlugin ( ScrollTrigger , ScrollToPlugin ) ; gsap . to ( ".block_…" at bounding box center [268, 168] width 232 height 216
click at [287, 72] on div "gsap . registerPlugin ( ScrollTrigger , ScrollToPlugin ) ; gsap . to ( ".block_…" at bounding box center [268, 168] width 232 height 216
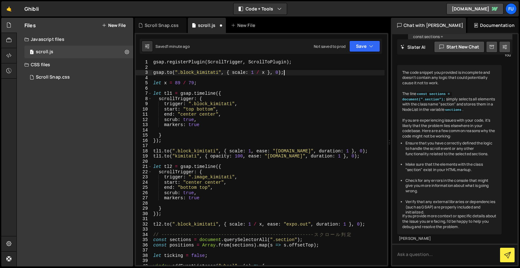
click at [298, 82] on div "gsap . registerPlugin ( ScrollTrigger , ScrollToPlugin ) ; gsap . to ( ".block_…" at bounding box center [268, 168] width 232 height 216
type textarea "let x = 89 / 79;"
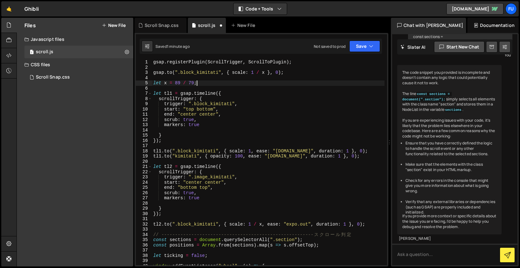
click at [298, 69] on div "gsap . registerPlugin ( ScrollTrigger , ScrollToPlugin ) ; gsap . to ( ".block_…" at bounding box center [268, 168] width 232 height 216
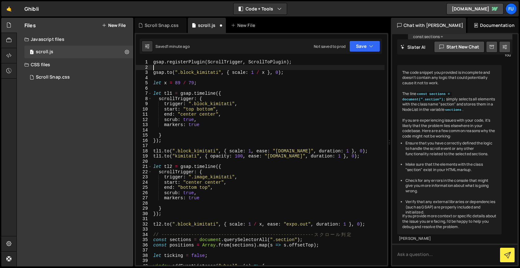
scroll to position [0, 0]
click at [295, 71] on div "gsap . registerPlugin ( ScrollTrigger , ScrollToPlugin ) ; gsap . to ( ".block_…" at bounding box center [268, 168] width 232 height 216
type textarea "[DOMAIN_NAME](".block_kimitati", { scale: 1 / x }, 0);"
drag, startPoint x: 295, startPoint y: 71, endPoint x: 139, endPoint y: 74, distance: 155.7
click at [139, 74] on div "[DOMAIN_NAME](".block_kimitati", { scale: 1 / x }, 0); 1 2 3 4 5 6 7 8 9 10 11 …" at bounding box center [261, 163] width 251 height 206
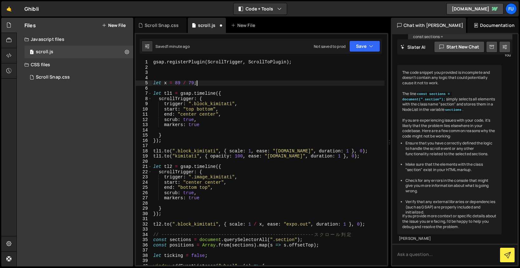
click at [208, 84] on div "gsap . registerPlugin ( ScrollTrigger , ScrollToPlugin ) ; let x = 89 / 79 ; le…" at bounding box center [268, 168] width 232 height 216
type textarea "let x = 89 / 79;"
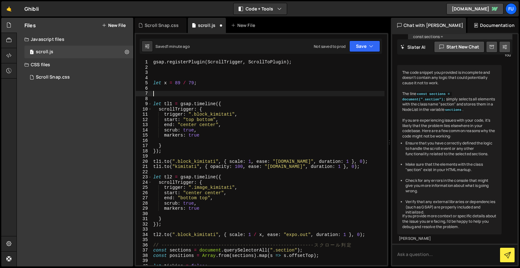
paste textarea "[DOMAIN_NAME](".block_kimitati", { scale: 1 / x }, 0);"
type textarea "[DOMAIN_NAME](".block_kimitati", { scale: 1 / x }, 0);"
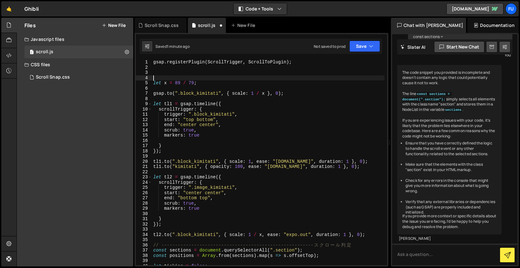
click at [243, 77] on div "gsap . registerPlugin ( ScrollTrigger , ScrollToPlugin ) ; let x = 89 / 79 ; gs…" at bounding box center [268, 168] width 232 height 216
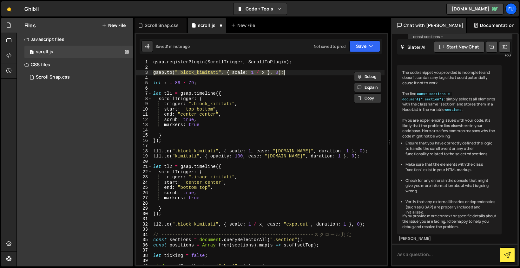
click at [242, 84] on div "gsap . registerPlugin ( ScrollTrigger , ScrollToPlugin ) ; gsap . to ( ".block_…" at bounding box center [268, 168] width 232 height 216
type textarea "let x = 89 / 79;"
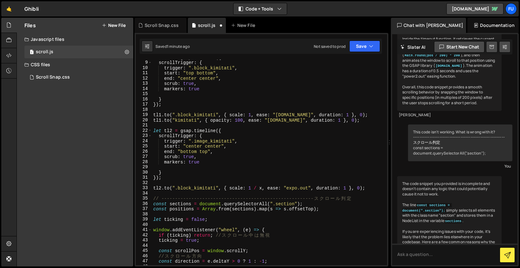
scroll to position [545, 0]
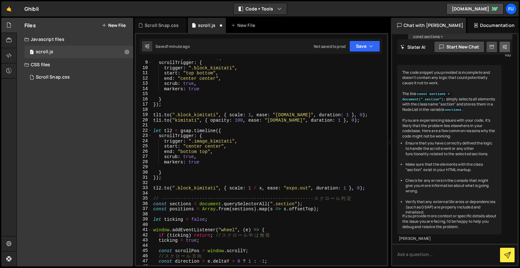
click at [507, 44] on button at bounding box center [504, 46] width 11 height 11
select select "chat"
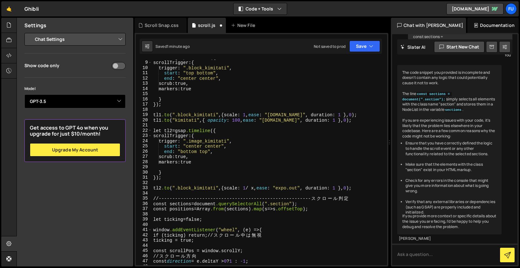
click at [93, 103] on select "Select Model GPT-3.5 GPT-4o mini GPT-4o (Pro) GPT-4.1 (Pro)" at bounding box center [74, 101] width 101 height 14
click at [24, 94] on select "Select Model GPT-3.5 GPT-4o mini GPT-4o (Pro) GPT-4.1 (Pro)" at bounding box center [74, 101] width 101 height 14
click at [93, 99] on select "Select Model GPT-3.5 GPT-4o mini GPT-4o (Pro) GPT-4.1 (Pro)" at bounding box center [74, 101] width 101 height 14
select select "gpt-3.5-turbo"
click at [24, 94] on select "Select Model GPT-3.5 GPT-4o mini GPT-4o (Pro) GPT-4.1 (Pro)" at bounding box center [74, 101] width 101 height 14
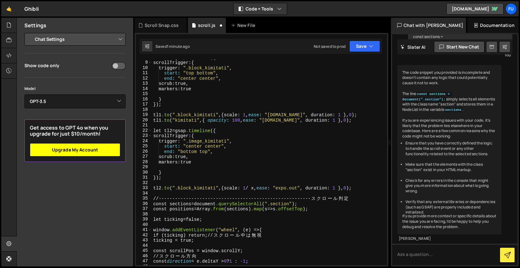
click at [89, 152] on link "Upgrade my account" at bounding box center [75, 149] width 90 height 13
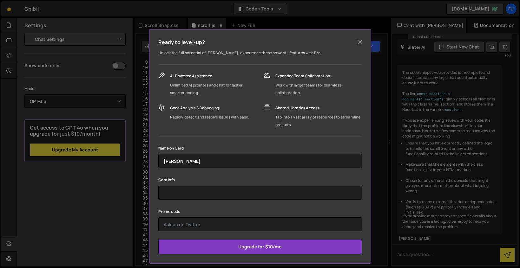
scroll to position [38, 0]
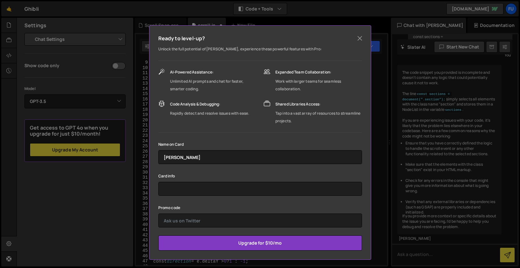
click at [421, 139] on div "Ready to level-up? Unlock the full potential of [PERSON_NAME], experience these…" at bounding box center [260, 134] width 520 height 268
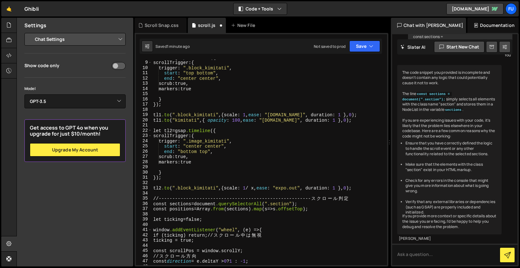
click at [116, 67] on input "checkbox" at bounding box center [119, 66] width 14 height 8
checkbox input "false"
click at [117, 35] on select "Project Settings Code Editor Settings Chat Settings" at bounding box center [76, 39] width 93 height 14
click at [30, 32] on select "Project Settings Code Editor Settings Chat Settings" at bounding box center [76, 39] width 93 height 14
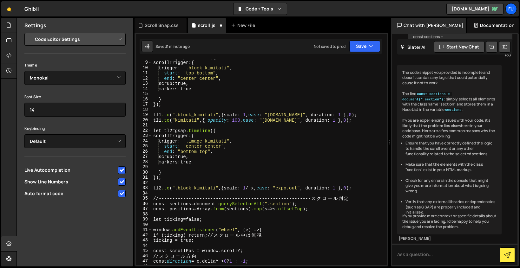
click at [117, 40] on select "Project Settings Code Editor Settings Chat Settings" at bounding box center [76, 39] width 93 height 14
click at [30, 32] on select "Project Settings Code Editor Settings Chat Settings" at bounding box center [76, 39] width 93 height 14
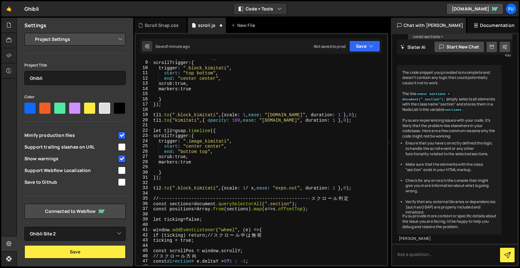
click at [117, 40] on select "Project Settings Code Editor Settings Chat Settings" at bounding box center [76, 39] width 93 height 14
select select "chat"
click at [30, 32] on select "Project Settings Code Editor Settings Chat Settings" at bounding box center [76, 39] width 93 height 14
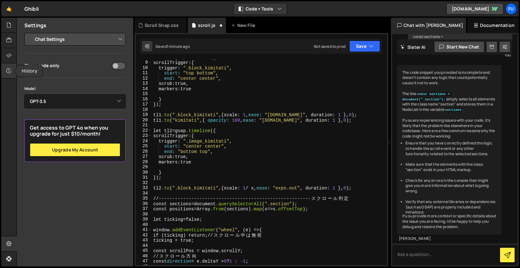
click at [5, 68] on div at bounding box center [9, 70] width 16 height 15
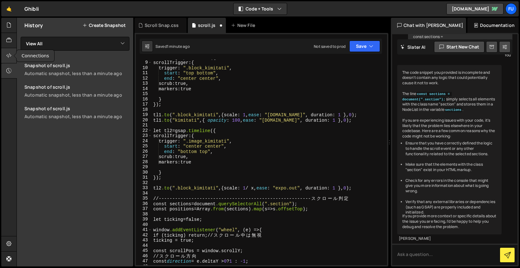
click at [8, 58] on icon at bounding box center [8, 55] width 5 height 7
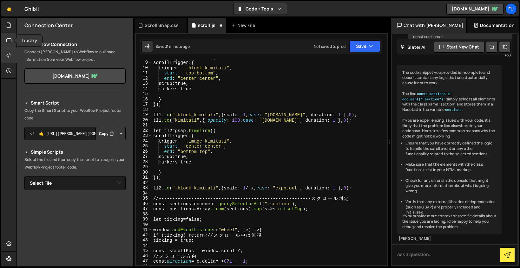
click at [9, 46] on div at bounding box center [9, 40] width 16 height 15
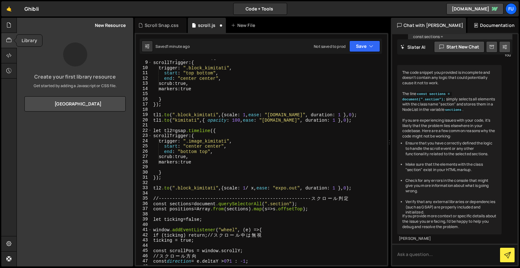
click at [10, 33] on div at bounding box center [9, 40] width 16 height 15
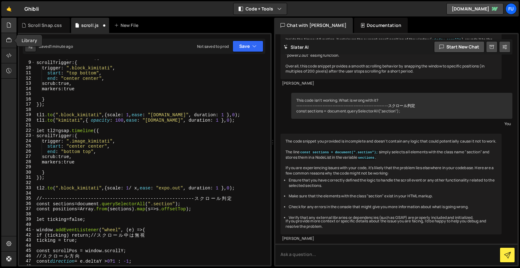
click at [10, 31] on div at bounding box center [9, 25] width 16 height 15
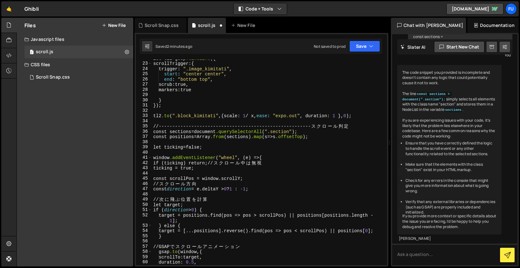
scroll to position [88, 0]
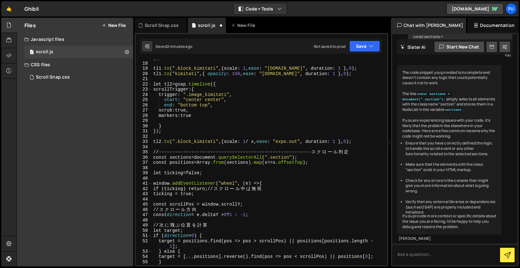
click at [223, 163] on div "} ); tl1 .to ( " .block_kimitati " , { scale : 1 , ease : " [DOMAIN_NAME] " , d…" at bounding box center [268, 163] width 232 height 216
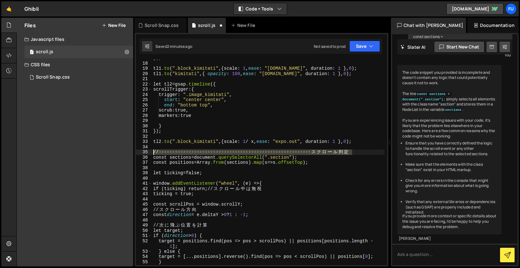
drag, startPoint x: 359, startPoint y: 154, endPoint x: 150, endPoint y: 151, distance: 208.3
click at [150, 151] on div "const positions = Array.from(sections).map(s => s.offsetTop); 17 18 19 20 21 22…" at bounding box center [261, 163] width 251 height 206
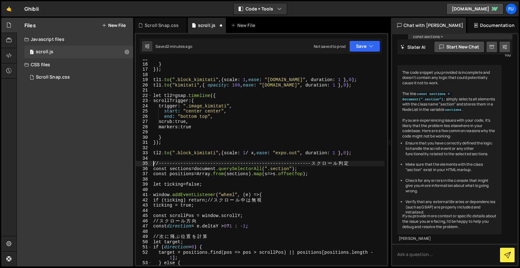
scroll to position [72, 0]
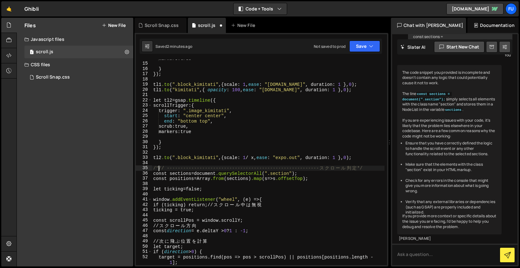
click at [315, 159] on div "markers : true } } ); tl1 .to ( " .block_kimitati " , { scale : 1 , ease : " [D…" at bounding box center [268, 164] width 232 height 216
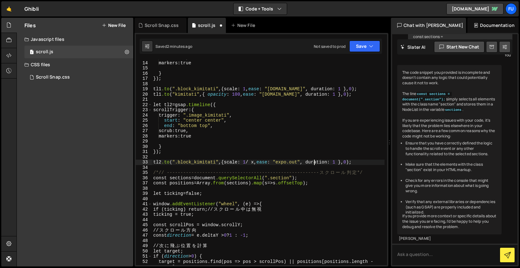
scroll to position [67, 0]
click at [165, 172] on div "scrub : true, markers : true } } ); tl1 .to ( " .block_kimitati " , { scale : 1…" at bounding box center [268, 166] width 232 height 222
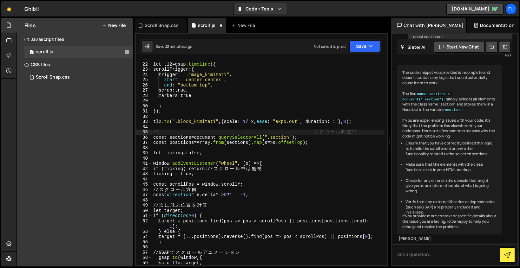
scroll to position [108, 0]
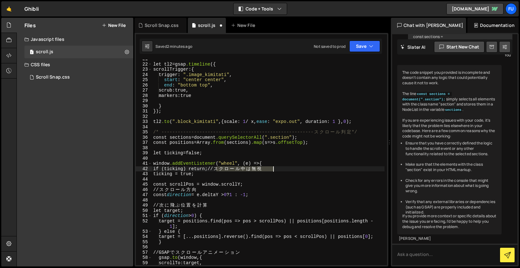
drag, startPoint x: 215, startPoint y: 169, endPoint x: 283, endPoint y: 170, distance: 68.2
click at [283, 170] on div "let tl2 = gsap .timeline ( { scrollTrigger : { trigger : " .image_kimitati " , …" at bounding box center [268, 164] width 232 height 216
click at [261, 175] on div "let tl2 = gsap .timeline ( { scrollTrigger : { trigger : " .image_kimitati " , …" at bounding box center [268, 164] width 232 height 216
type textarea "ticking = true;"
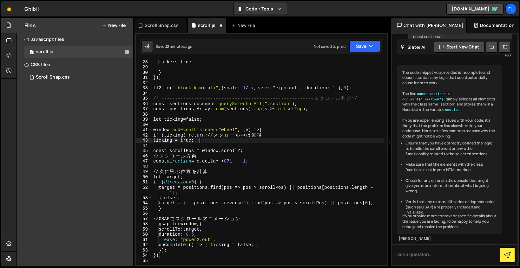
scroll to position [143, 0]
click at [5, 241] on div at bounding box center [9, 244] width 16 height 15
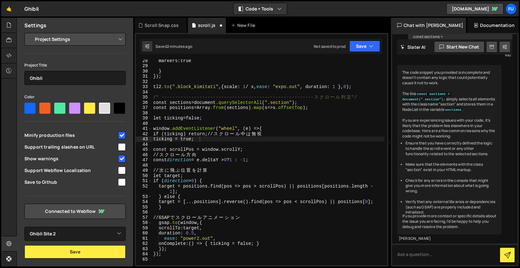
click at [87, 40] on select "Project Settings Code Editor Settings Chat Settings" at bounding box center [76, 39] width 93 height 14
select select "editor"
click at [30, 32] on select "Project Settings Code Editor Settings Chat Settings" at bounding box center [76, 39] width 93 height 14
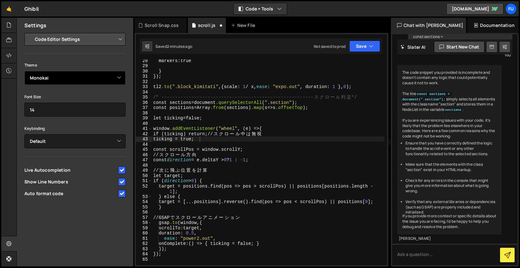
click at [83, 76] on select "Ambiance Chaos Clouds Midnight Dracula Cobalt Gruvbox Green on Black idle Finge…" at bounding box center [74, 78] width 101 height 14
click at [24, 71] on select "Ambiance Chaos Clouds Midnight Dracula Cobalt Gruvbox Green on Black idle Finge…" at bounding box center [74, 78] width 101 height 14
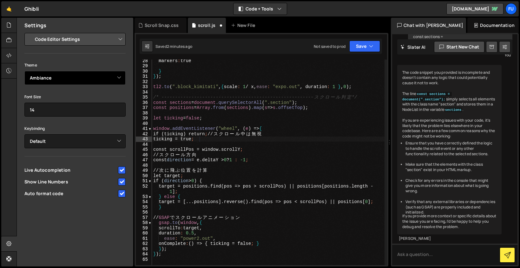
click at [86, 75] on select "Ambiance Chaos Clouds Midnight Dracula Cobalt Gruvbox Green on Black idle Finge…" at bounding box center [74, 78] width 101 height 14
select select "ace/theme/monokai"
click at [24, 71] on select "Ambiance Chaos Clouds Midnight Dracula Cobalt Gruvbox Green on Black idle Finge…" at bounding box center [74, 78] width 101 height 14
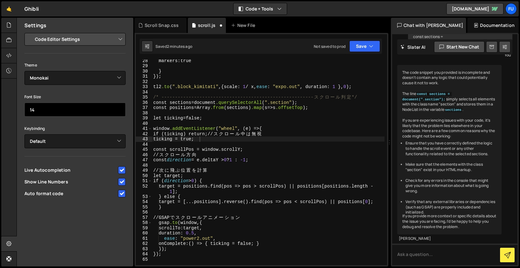
click at [87, 107] on input "14" at bounding box center [74, 110] width 101 height 14
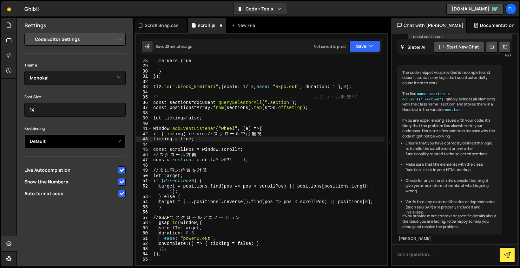
click at [113, 135] on select "Default Vim Emacs Sublime VSCode" at bounding box center [74, 141] width 101 height 14
select select "ace/keyboard/vscode"
click at [24, 134] on select "Default Vim Emacs Sublime VSCode" at bounding box center [74, 141] width 101 height 14
click at [107, 138] on select "Default Vim Emacs Sublime VSCode" at bounding box center [74, 141] width 101 height 14
click at [24, 134] on select "Default Vim Emacs Sublime VSCode" at bounding box center [74, 141] width 101 height 14
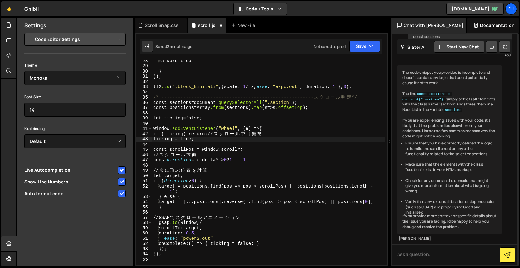
click at [103, 151] on div "Theme Ambiance Chaos Clouds Midnight Dracula Cobalt Gruvbox Green on Black idle…" at bounding box center [74, 130] width 101 height 138
click at [104, 139] on select "Default Vim Emacs Sublime VSCode" at bounding box center [74, 141] width 101 height 14
click at [24, 134] on select "Default Vim Emacs Sublime VSCode" at bounding box center [74, 141] width 101 height 14
click at [104, 143] on select "Default Vim Emacs Sublime VSCode" at bounding box center [74, 141] width 101 height 14
click at [24, 134] on select "Default Vim Emacs Sublime VSCode" at bounding box center [74, 141] width 101 height 14
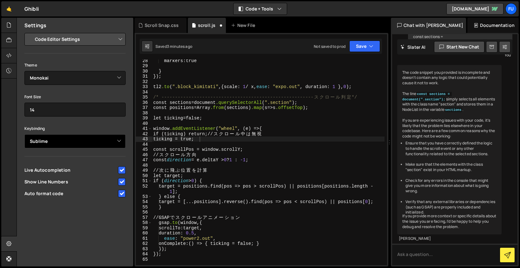
click at [104, 143] on select "Default Vim Emacs Sublime VSCode" at bounding box center [74, 141] width 101 height 14
select select "ace/keyboard/vscode"
click at [24, 134] on select "Default Vim Emacs Sublime VSCode" at bounding box center [74, 141] width 101 height 14
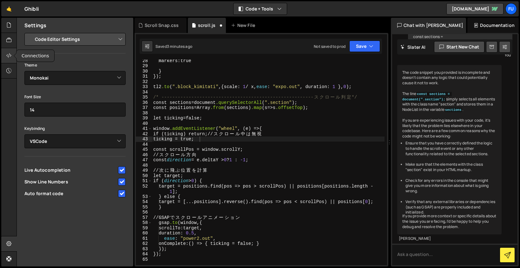
click at [9, 55] on icon at bounding box center [8, 55] width 5 height 7
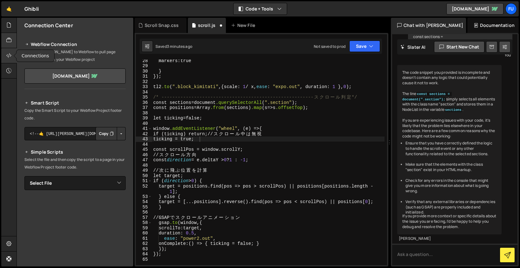
click at [10, 39] on icon at bounding box center [8, 40] width 5 height 7
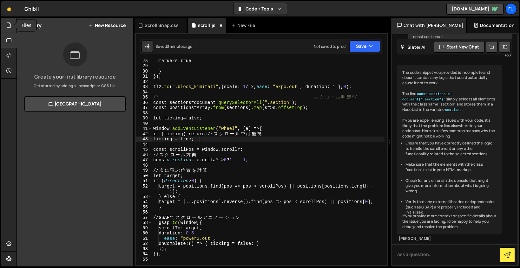
click at [10, 27] on icon at bounding box center [8, 25] width 5 height 7
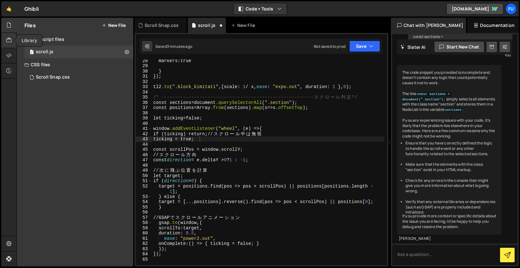
click at [10, 41] on icon at bounding box center [8, 40] width 5 height 7
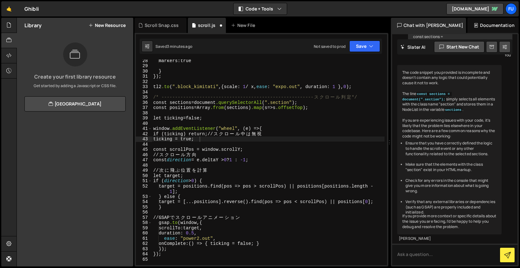
click at [112, 29] on div "Library New Resource" at bounding box center [75, 25] width 116 height 15
click at [10, 25] on icon at bounding box center [8, 25] width 5 height 7
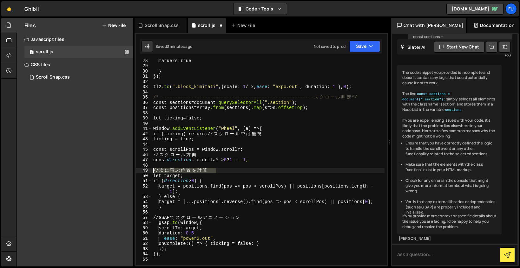
drag, startPoint x: 220, startPoint y: 171, endPoint x: 147, endPoint y: 170, distance: 72.6
click at [147, 170] on div "// 次に飛ぶ位置を計算 28 29 30 31 32 33 34 35 36 37 38 39 40 41 42 43 44 45 46 47 48 49 …" at bounding box center [261, 163] width 251 height 206
click at [171, 172] on div "markers : true } } ); tl2 .to ( " .block_kimitati " , { scale : 1 / x, ease : "…" at bounding box center [268, 163] width 232 height 206
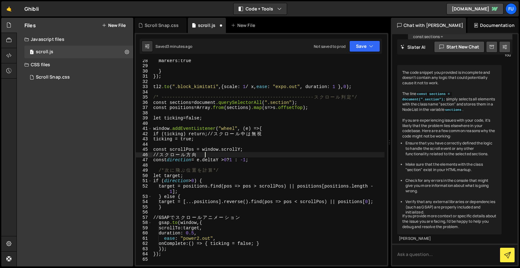
drag, startPoint x: 207, startPoint y: 155, endPoint x: 155, endPoint y: 155, distance: 51.7
click at [155, 155] on div "markers : true } } ); tl2 .to ( " .block_kimitati " , { scale : 1 / x, ease : "…" at bounding box center [268, 166] width 232 height 216
click at [171, 155] on div "markers : true } } ); tl2 .to ( " .block_kimitati " , { scale : 1 / x, ease : "…" at bounding box center [268, 163] width 232 height 206
click at [216, 134] on div "markers : true } } ); tl2 .to ( " .block_kimitati " , { scale : 1 / x, ease : "…" at bounding box center [268, 166] width 232 height 216
click at [158, 136] on div "markers : true } } ); tl2 .to ( " .block_kimitati " , { scale : 1 / x, ease : "…" at bounding box center [268, 166] width 232 height 216
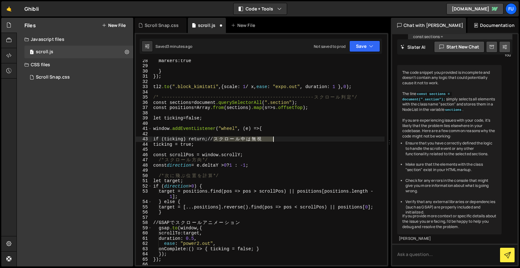
drag, startPoint x: 214, startPoint y: 139, endPoint x: 285, endPoint y: 139, distance: 70.7
click at [285, 139] on div "markers : true } } ); tl2 .to ( " .block_kimitati " , { scale : 1 / x, ease : "…" at bounding box center [268, 166] width 232 height 216
type textarea "if (ticking) return;"
click at [226, 133] on div "markers : true } } ); tl2 .to ( " .block_kimitati " , { scale : 1 / x, ease : "…" at bounding box center [268, 166] width 232 height 216
paste textarea "// スクロール中は無視"
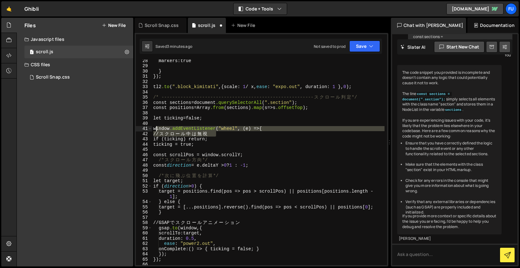
drag, startPoint x: 224, startPoint y: 133, endPoint x: 156, endPoint y: 131, distance: 67.2
click at [156, 131] on div "markers : true } } ); tl2 .to ( " .block_kimitati " , { scale : 1 / x, ease : "…" at bounding box center [268, 166] width 232 height 216
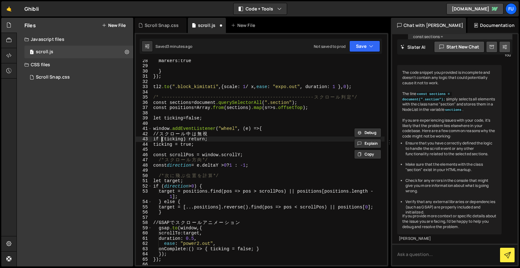
click at [162, 137] on div "markers : true } } ); tl2 .to ( " .block_kimitati " , { scale : 1 / x, ease : "…" at bounding box center [268, 166] width 232 height 216
drag, startPoint x: 153, startPoint y: 134, endPoint x: 232, endPoint y: 136, distance: 79.0
click at [232, 136] on div "markers : true } } ); tl2 .to ( " .block_kimitati " , { scale : 1 / x, ease : "…" at bounding box center [268, 166] width 232 height 216
click at [170, 133] on div "markers : true } } ); tl2 .to ( " .block_kimitati " , { scale : 1 / x, ease : "…" at bounding box center [268, 163] width 232 height 206
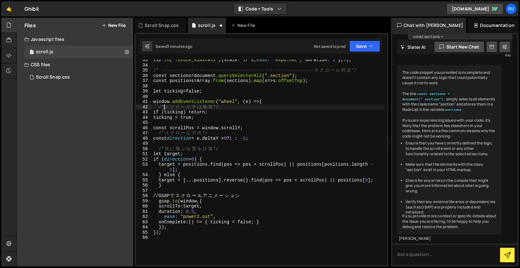
scroll to position [178, 0]
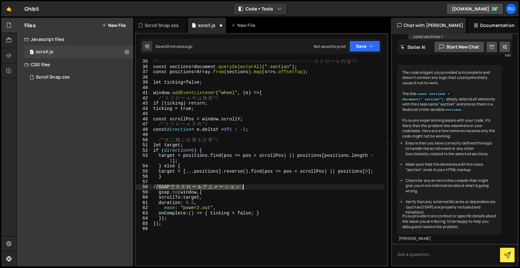
drag, startPoint x: 158, startPoint y: 189, endPoint x: 257, endPoint y: 189, distance: 99.5
click at [257, 189] on div "/* -------------------------------------------------------- ス ク ロ ー ル 判 定 */ co…" at bounding box center [268, 167] width 232 height 216
type textarea "// GSAPでスクロールアニメーション"
click at [173, 186] on div "/* -------------------------------------------------------- ス ク ロ ー ル 判 定 */ co…" at bounding box center [268, 163] width 232 height 206
click at [201, 191] on div "/* -------------------------------------------------------- ス ク ロ ー ル 判 定 */ co…" at bounding box center [268, 167] width 232 height 216
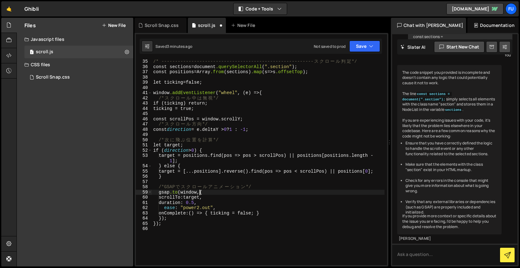
click at [248, 192] on div "/* -------------------------------------------------------- ス ク ロ ー ル 判 定 */ co…" at bounding box center [268, 167] width 232 height 216
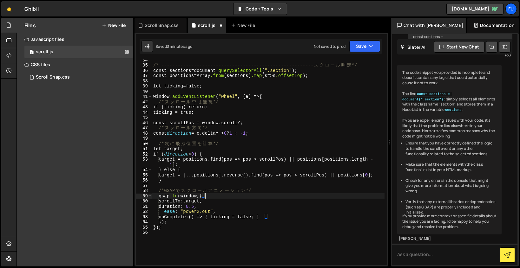
scroll to position [168, 0]
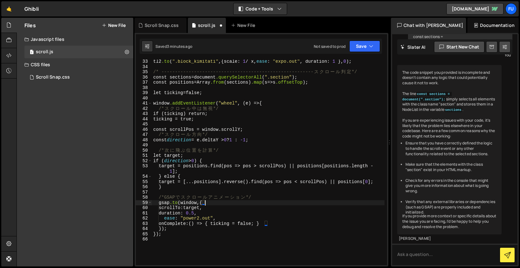
click at [224, 211] on div "tl2 .to ( " .block_kimitati " , { scale : 1 / x, ease : " expo.out " , duration…" at bounding box center [268, 167] width 232 height 216
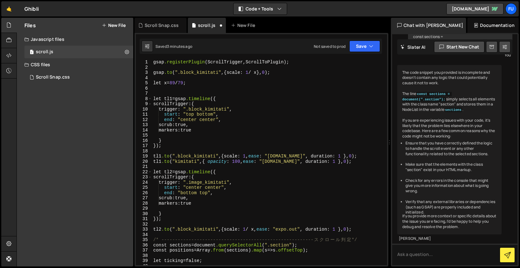
scroll to position [0, 0]
click at [372, 51] on button "Save" at bounding box center [364, 46] width 31 height 11
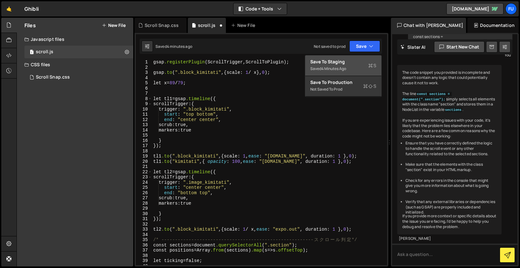
click at [364, 68] on div "Saved 4 minutes ago" at bounding box center [343, 69] width 66 height 8
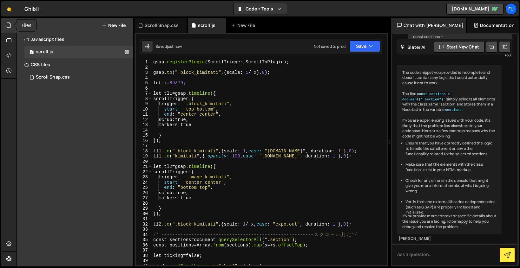
click at [11, 24] on icon at bounding box center [8, 25] width 5 height 7
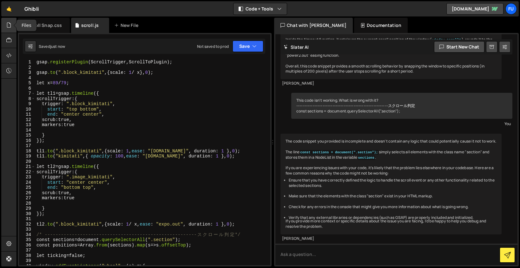
scroll to position [359, 0]
click at [54, 28] on div "Scroll Snap.css" at bounding box center [45, 25] width 34 height 6
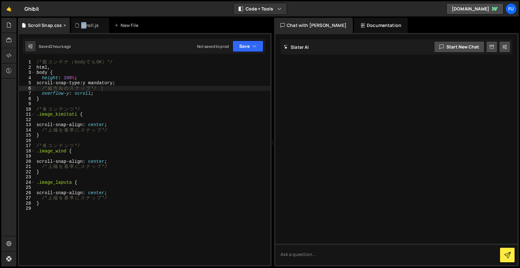
drag, startPoint x: 85, startPoint y: 27, endPoint x: 63, endPoint y: 29, distance: 22.3
click at [63, 29] on div "Scroll Snap.css scroll.js New File" at bounding box center [145, 25] width 254 height 15
click at [83, 23] on div "scroll.js" at bounding box center [89, 25] width 17 height 6
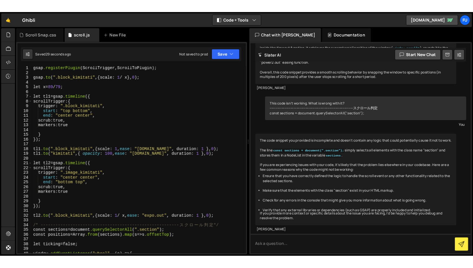
scroll to position [2, 0]
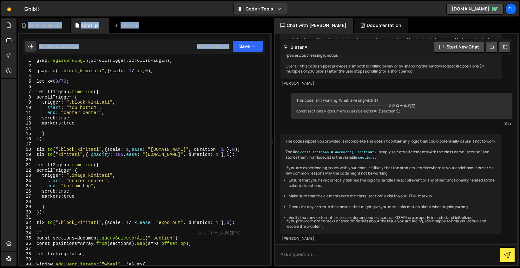
drag, startPoint x: 2, startPoint y: 144, endPoint x: 67, endPoint y: 142, distance: 65.6
click at [67, 142] on div "Hold on a sec... Are you certain you wish to leave this page? Any changes you'v…" at bounding box center [260, 134] width 520 height 268
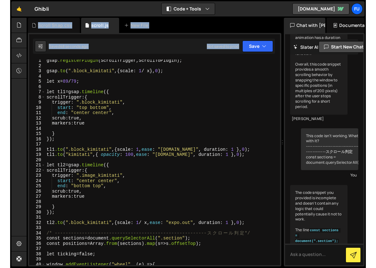
scroll to position [540, 0]
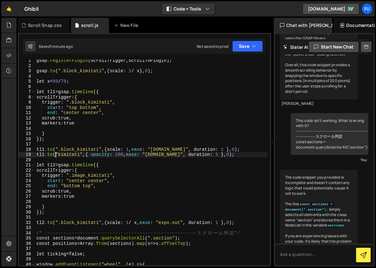
click at [58, 155] on div "gsap .registerPlugin ( ScrollTrigger , ScrollToPlugin ); gsap .to ( " .block_ki…" at bounding box center [151, 166] width 232 height 216
type textarea "[DOMAIN_NAME](".kimitati", { opacity: 100, ease: "[DOMAIN_NAME]", duration: 1 }…"
click at [254, 42] on button "Save" at bounding box center [247, 46] width 31 height 11
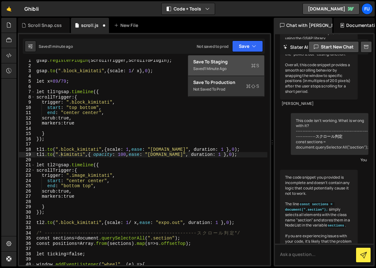
click at [243, 62] on div "Save to Staging S" at bounding box center [226, 62] width 66 height 6
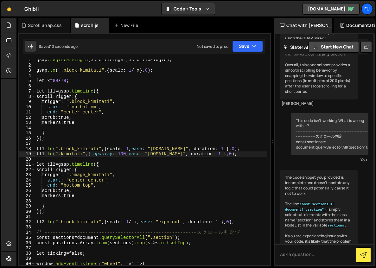
scroll to position [8, 0]
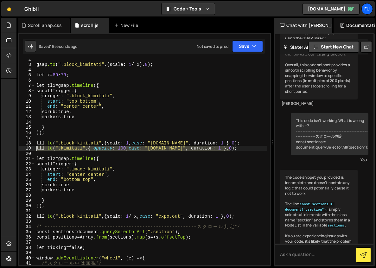
drag, startPoint x: 243, startPoint y: 150, endPoint x: 33, endPoint y: 150, distance: 210.2
click at [33, 150] on div "[DOMAIN_NAME](".kimitati", { opacity: 100, ease: "[DOMAIN_NAME]", duration: 1 }…" at bounding box center [144, 163] width 251 height 206
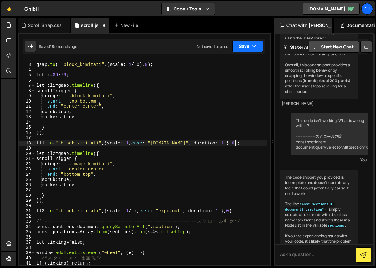
click at [244, 44] on button "Save" at bounding box center [247, 46] width 31 height 11
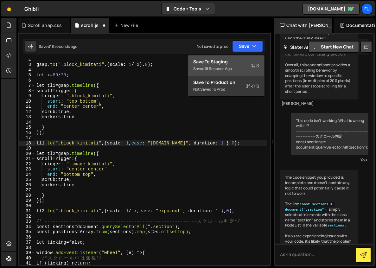
click at [236, 58] on button "Save to Staging S Saved 18 seconds ago" at bounding box center [226, 65] width 76 height 21
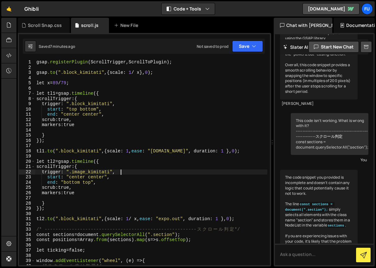
click at [191, 172] on div "gsap .registerPlugin ( ScrollTrigger , ScrollToPlugin ); gsap .to ( " .block_ki…" at bounding box center [151, 168] width 232 height 216
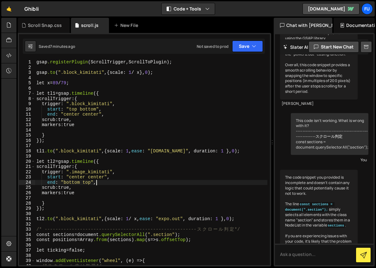
click at [148, 183] on div "gsap .registerPlugin ( ScrollTrigger , ScrollToPlugin ); gsap .to ( " .block_ki…" at bounding box center [151, 168] width 232 height 216
click at [142, 193] on div "gsap .registerPlugin ( ScrollTrigger , ScrollToPlugin ); gsap .to ( " .block_ki…" at bounding box center [151, 168] width 232 height 216
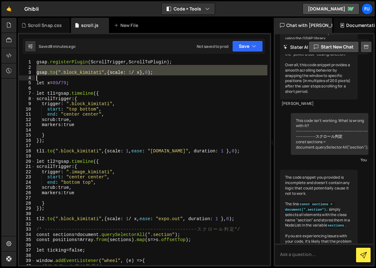
drag, startPoint x: 180, startPoint y: 69, endPoint x: 178, endPoint y: 74, distance: 4.4
click at [178, 74] on div "gsap .registerPlugin ( ScrollTrigger , ScrollToPlugin ); gsap .to ( " .block_ki…" at bounding box center [151, 168] width 232 height 216
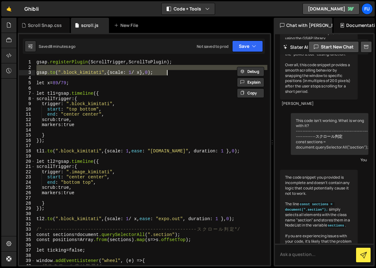
click at [178, 74] on div "gsap .registerPlugin ( ScrollTrigger , ScrollToPlugin ); gsap .to ( " .block_ki…" at bounding box center [151, 163] width 232 height 206
type textarea "[DOMAIN_NAME](".block_kimitati", { scale: 1 / x }, 0);"
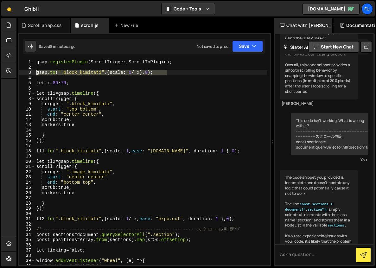
drag, startPoint x: 170, startPoint y: 73, endPoint x: 25, endPoint y: 74, distance: 144.3
click at [25, 74] on div "[DOMAIN_NAME](".block_kimitati", { scale: 1 / x }, 0); 1 2 3 4 5 6 7 8 9 10 11 …" at bounding box center [144, 163] width 251 height 206
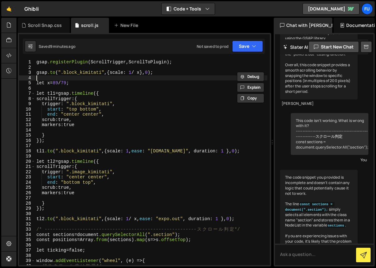
click at [62, 79] on div "gsap .registerPlugin ( ScrollTrigger , ScrollToPlugin ); gsap .to ( " .block_ki…" at bounding box center [151, 168] width 232 height 216
click at [56, 73] on div "gsap .registerPlugin ( ScrollTrigger , ScrollToPlugin ); gsap .to ( " .block_ki…" at bounding box center [151, 168] width 232 height 216
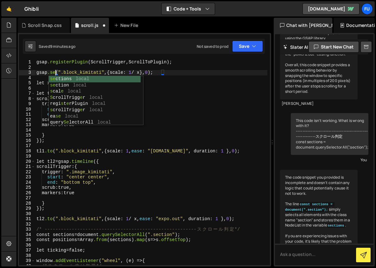
type textarea "gsap.set(".block_kimitati", { scale: 1 / x }, 0);"
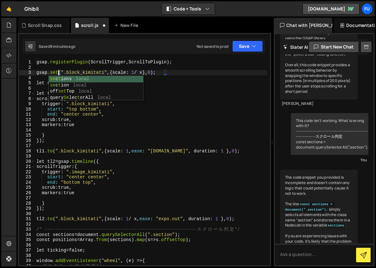
click at [169, 79] on div "gsap .registerPlugin ( ScrollTrigger , ScrollToPlugin ); gsap .set ( " .block_k…" at bounding box center [151, 168] width 232 height 216
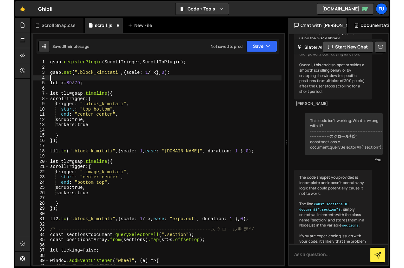
scroll to position [0, 0]
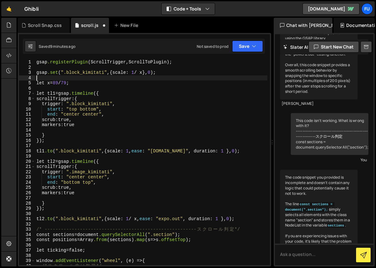
click at [166, 70] on div "gsap .registerPlugin ( ScrollTrigger , ScrollToPlugin ); gsap .set ( " .block_k…" at bounding box center [151, 168] width 232 height 216
click at [153, 72] on div "gsap .registerPlugin ( ScrollTrigger , ScrollToPlugin ); gsap .set ( " .block_k…" at bounding box center [151, 168] width 232 height 216
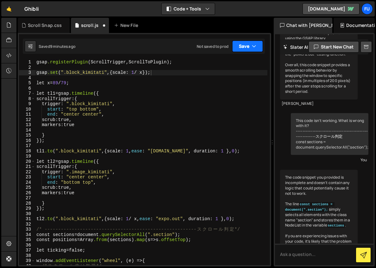
click at [253, 48] on icon "button" at bounding box center [254, 46] width 4 height 6
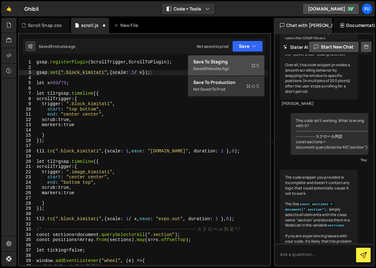
click at [236, 66] on div "Saved 9 minutes ago" at bounding box center [226, 69] width 66 height 8
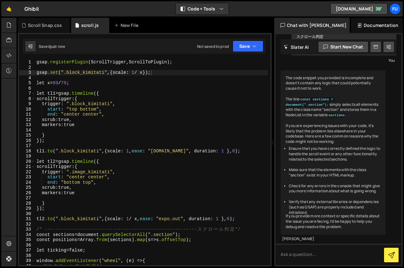
scroll to position [455, 0]
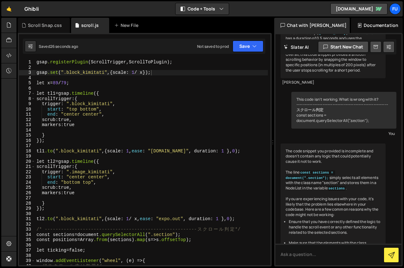
click at [80, 71] on div "gsap .registerPlugin ( ScrollTrigger , ScrollToPlugin ); gsap .set ( " .block_k…" at bounding box center [151, 168] width 232 height 216
click at [172, 70] on div "gsap .registerPlugin ( ScrollTrigger , ScrollToPlugin ); gsap .set ( " .image_k…" at bounding box center [151, 168] width 232 height 216
click at [248, 47] on button "Save" at bounding box center [247, 46] width 31 height 11
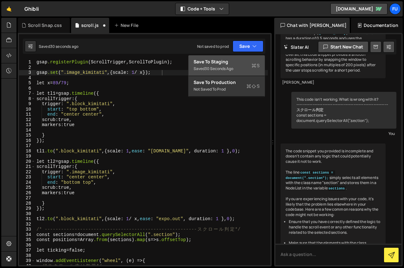
click at [237, 66] on div "Saved 30 seconds ago" at bounding box center [226, 69] width 66 height 8
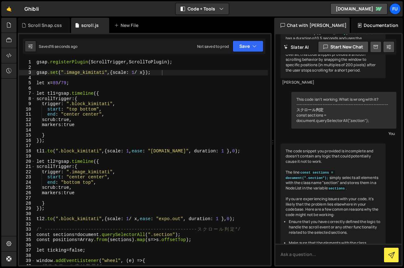
click at [145, 73] on div "gsap .registerPlugin ( ScrollTrigger , ScrollToPlugin ); gsap .set ( " .image_k…" at bounding box center [151, 168] width 232 height 216
click at [249, 47] on button "Save" at bounding box center [247, 46] width 31 height 11
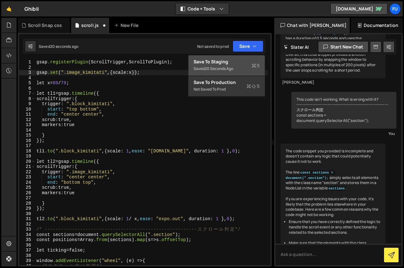
click at [239, 67] on div "Saved 20 seconds ago" at bounding box center [226, 69] width 66 height 8
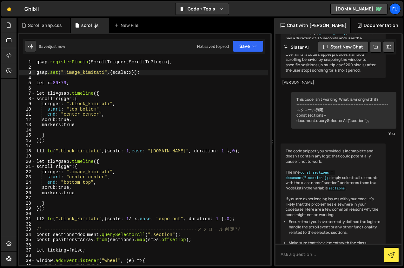
click at [231, 72] on div "gsap .registerPlugin ( ScrollTrigger , ScrollToPlugin ); gsap .set ( " .image_k…" at bounding box center [151, 168] width 232 height 216
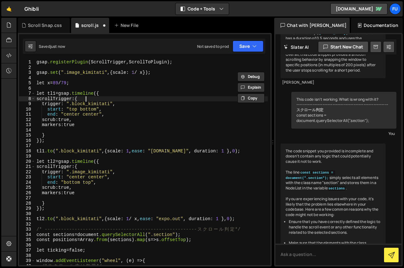
click at [190, 99] on div "gsap .registerPlugin ( ScrollTrigger , ScrollToPlugin ); gsap .set ( " .image_k…" at bounding box center [151, 168] width 232 height 216
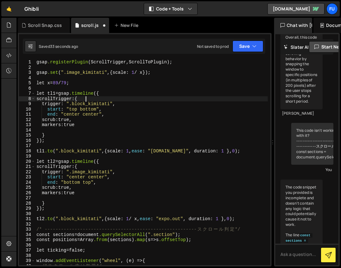
scroll to position [828, 0]
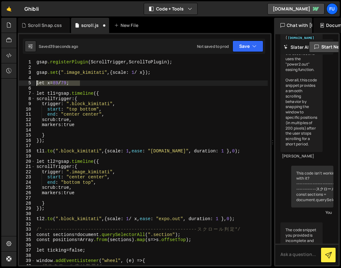
drag, startPoint x: 83, startPoint y: 84, endPoint x: 28, endPoint y: 83, distance: 55.5
click at [28, 83] on div "scrollTrigger: { 1 2 3 4 5 6 7 8 9 10 11 12 13 14 15 16 17 18 19 20 21 22 23 24…" at bounding box center [144, 163] width 251 height 206
type textarea "let x = 89 / 79;"
click at [76, 66] on div "gsap .registerPlugin ( ScrollTrigger , ScrollToPlugin ); gsap .set ( " .image_k…" at bounding box center [151, 168] width 232 height 216
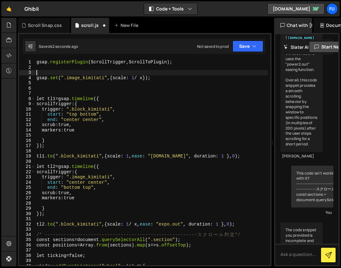
paste textarea "let x = 89 / 79;"
type textarea "let x = 89 / 79;"
